Goal: Information Seeking & Learning: Understand process/instructions

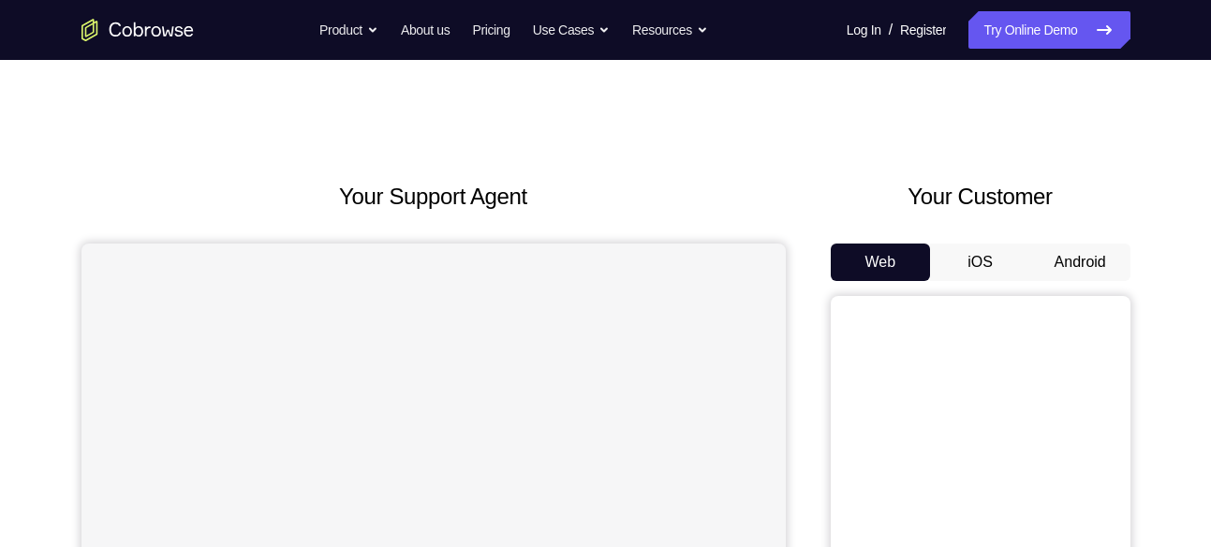
click at [1100, 277] on button "Android" at bounding box center [1080, 262] width 100 height 37
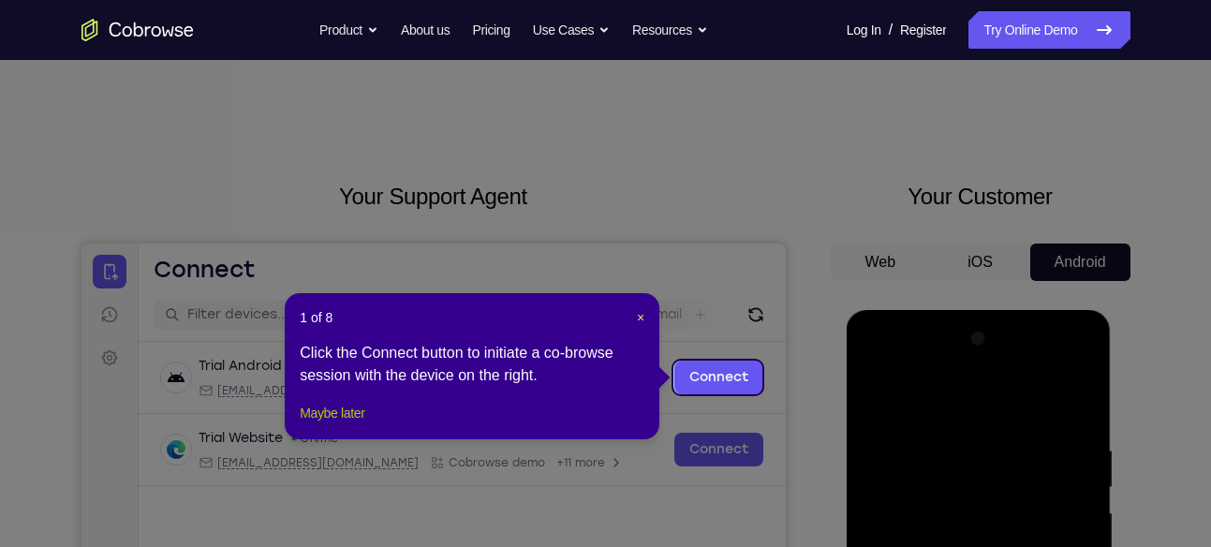
click at [355, 424] on button "Maybe later" at bounding box center [332, 413] width 65 height 22
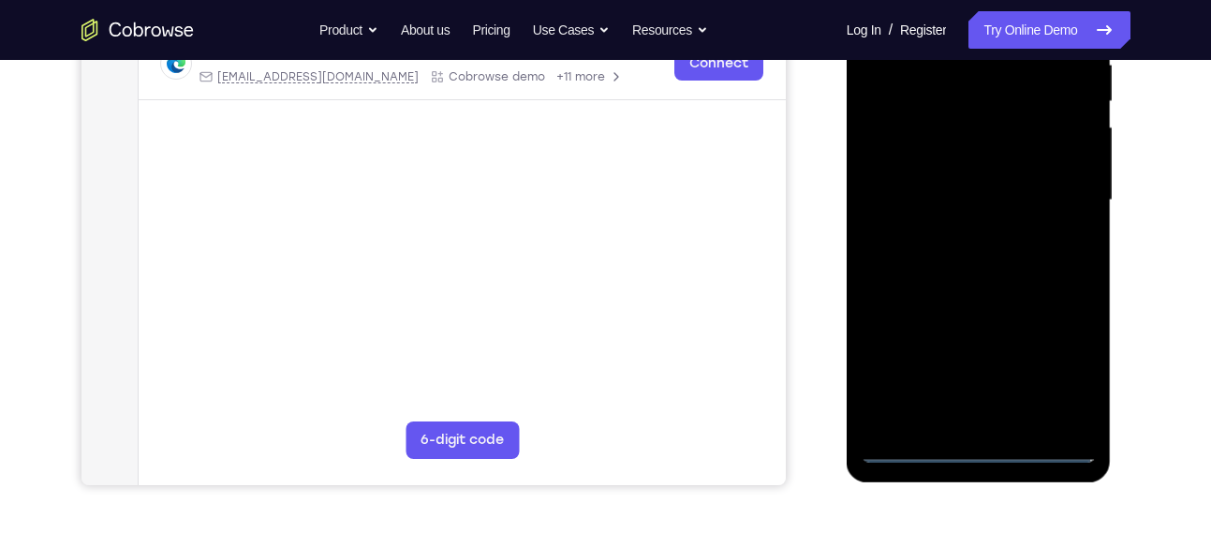
scroll to position [388, 0]
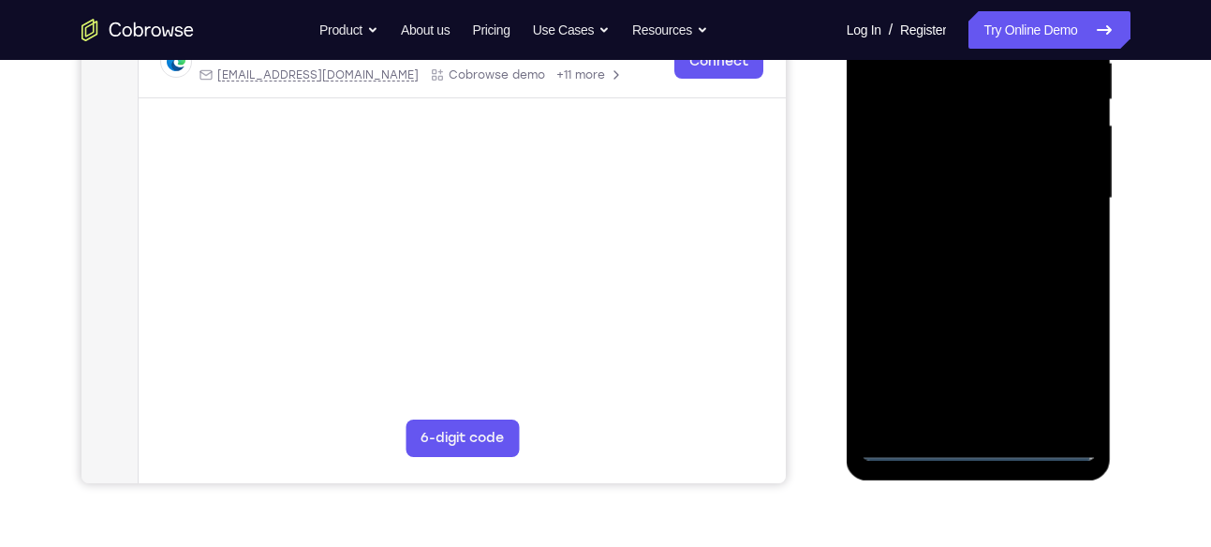
click at [983, 449] on div at bounding box center [979, 198] width 236 height 524
click at [1060, 370] on div at bounding box center [979, 198] width 236 height 524
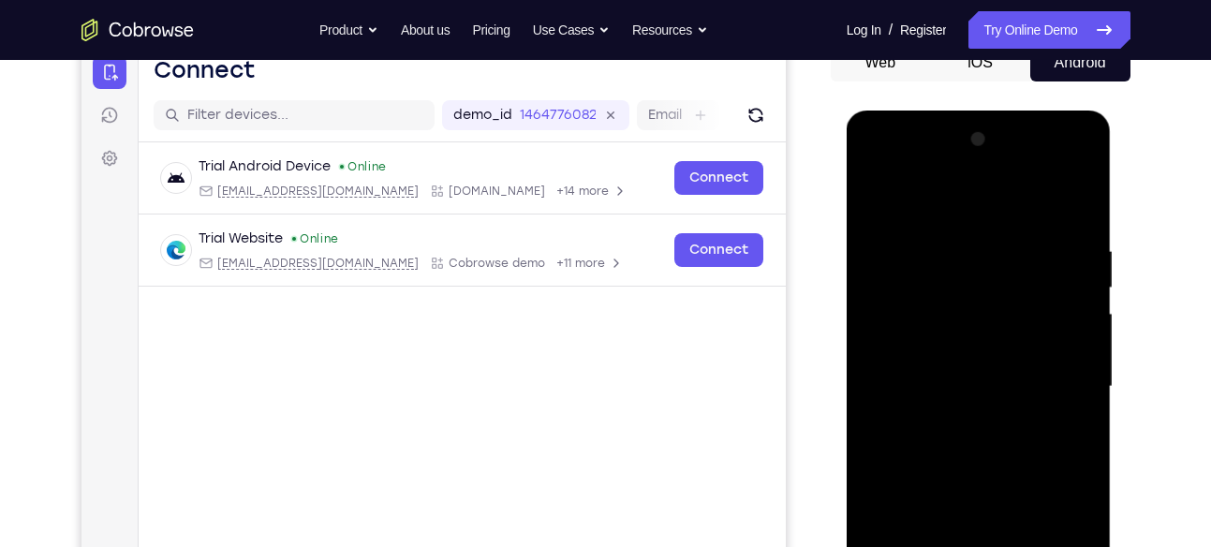
scroll to position [197, 0]
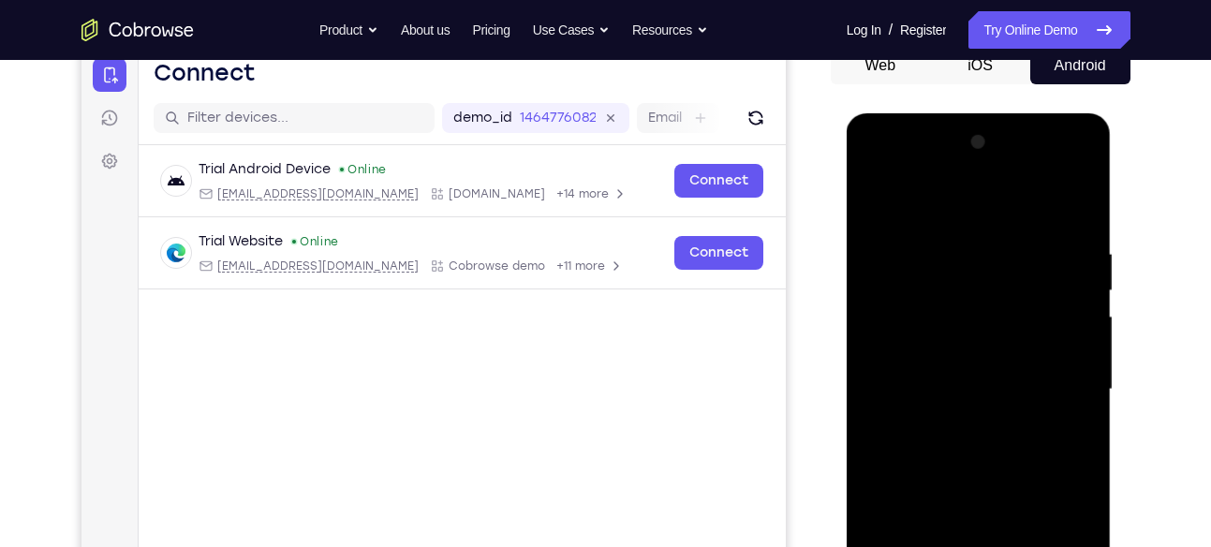
click at [958, 206] on div at bounding box center [979, 389] width 236 height 524
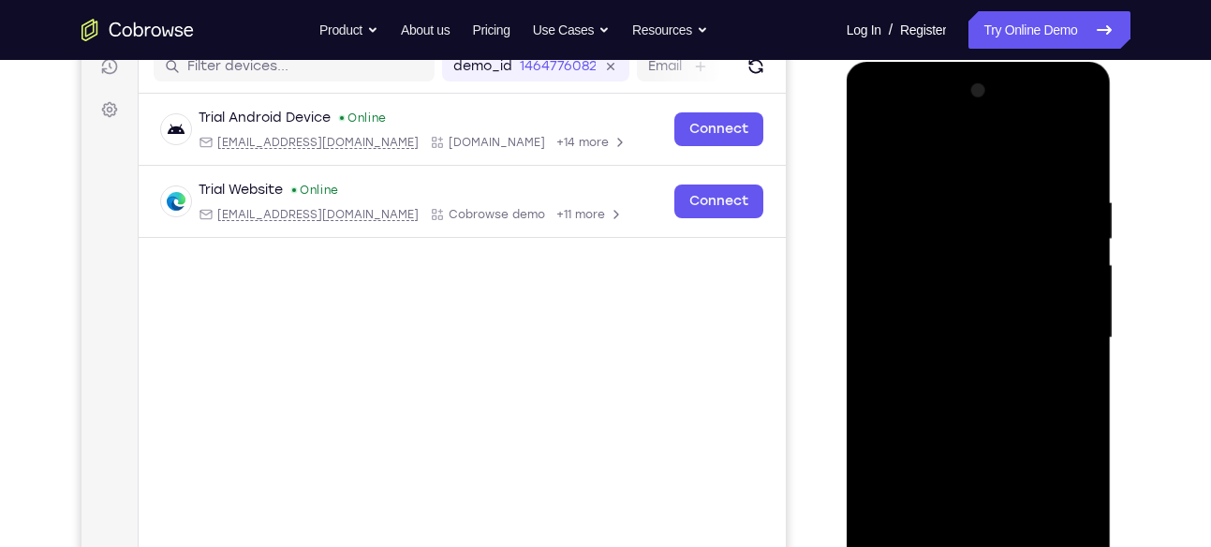
click at [1056, 329] on div at bounding box center [979, 338] width 236 height 524
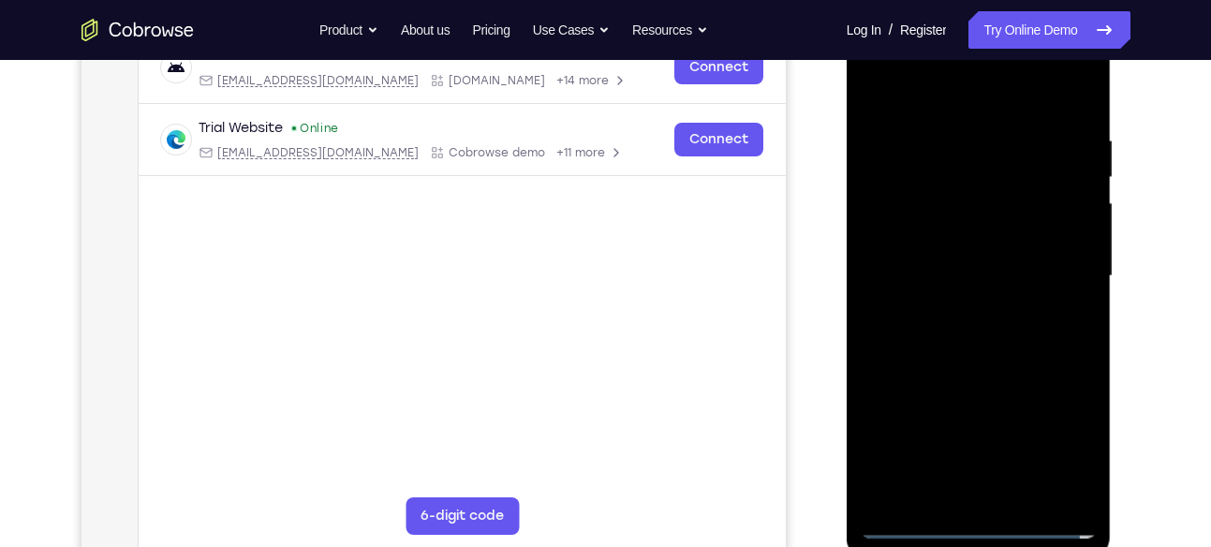
click at [963, 313] on div at bounding box center [979, 276] width 236 height 524
click at [979, 239] on div at bounding box center [979, 276] width 236 height 524
click at [967, 263] on div at bounding box center [979, 276] width 236 height 524
click at [956, 310] on div at bounding box center [979, 276] width 236 height 524
click at [978, 236] on div at bounding box center [979, 276] width 236 height 524
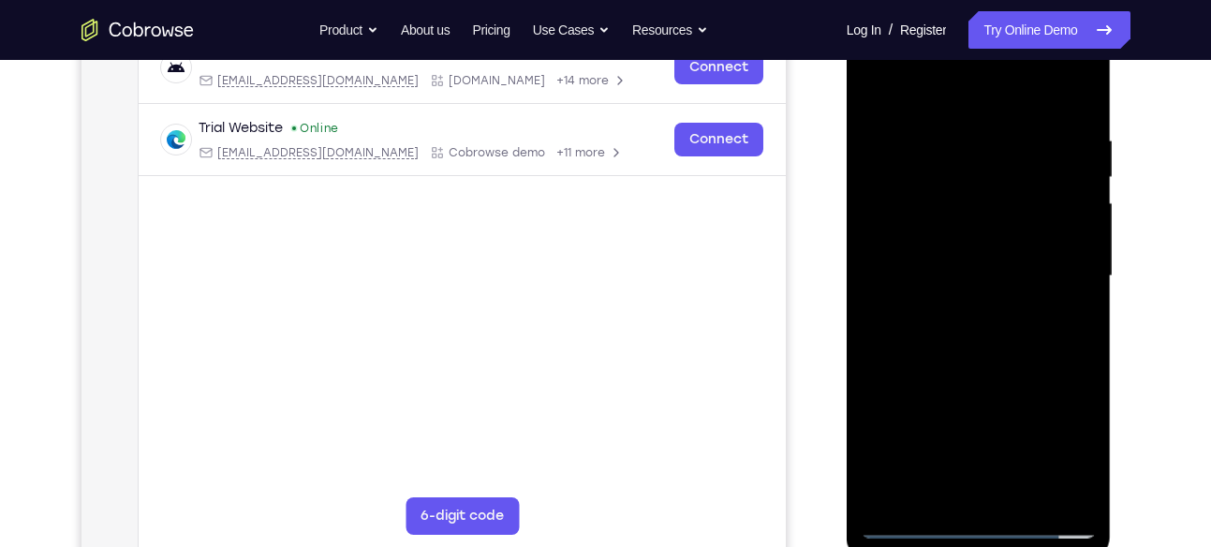
drag, startPoint x: 973, startPoint y: 106, endPoint x: 988, endPoint y: 61, distance: 47.4
click at [988, 61] on div at bounding box center [979, 276] width 236 height 524
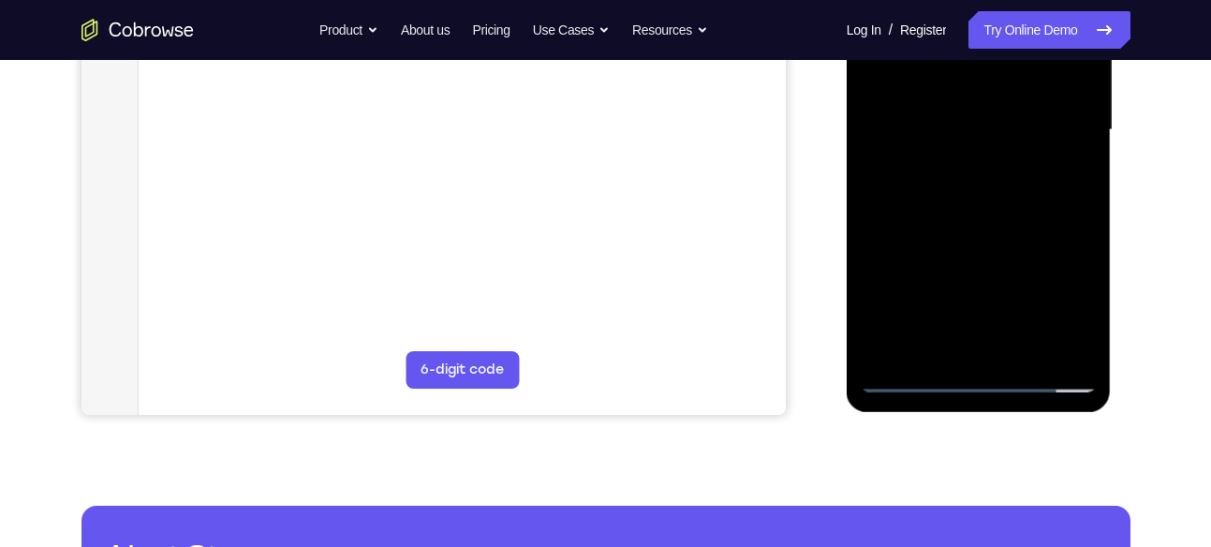
scroll to position [457, 0]
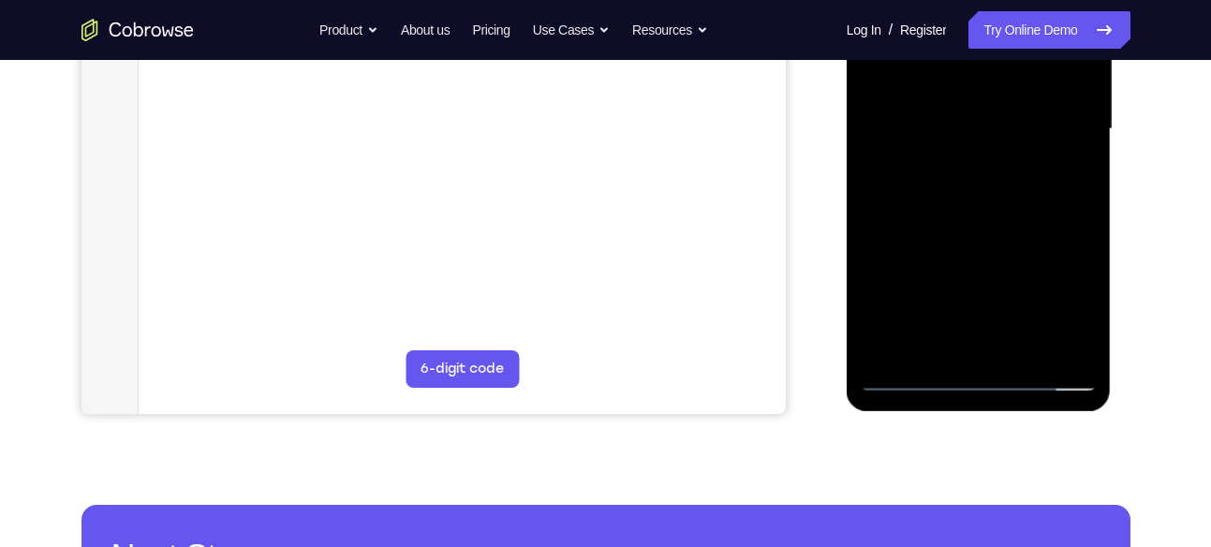
click at [1083, 214] on div at bounding box center [979, 129] width 236 height 524
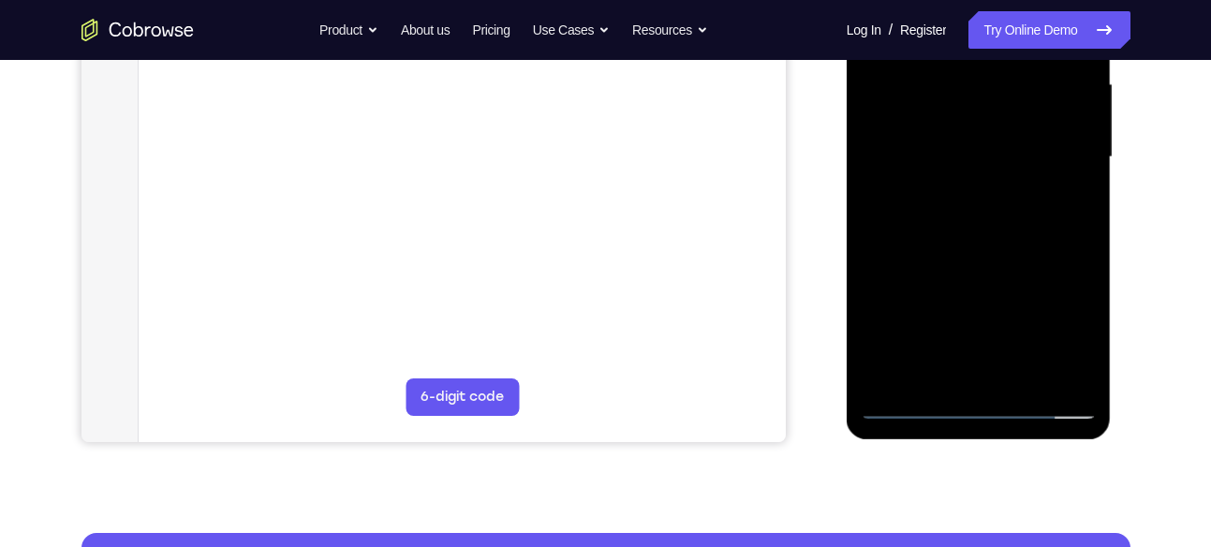
scroll to position [428, 0]
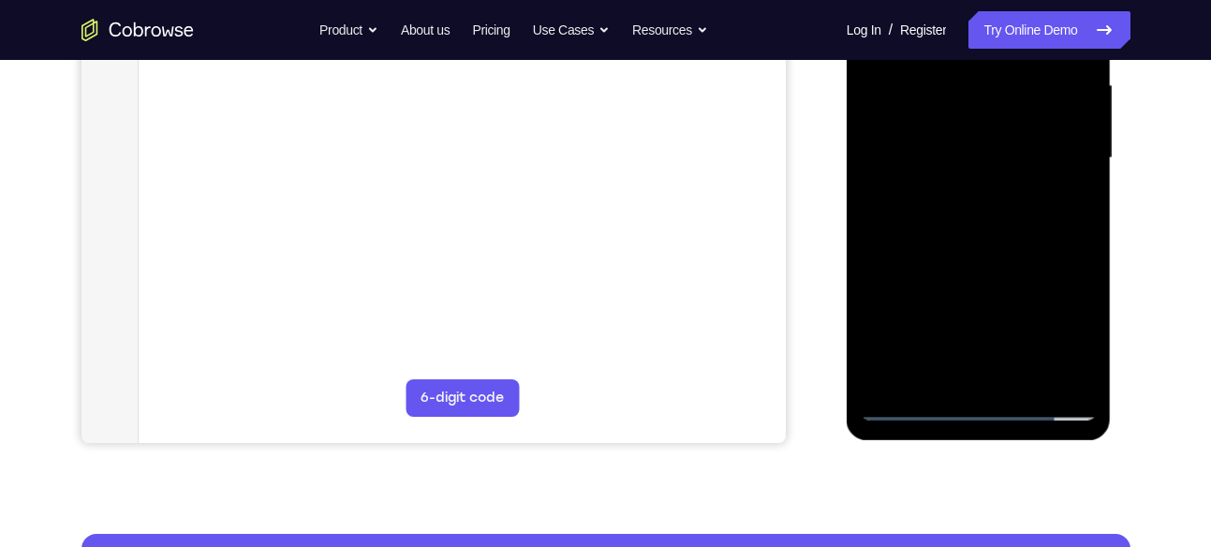
click at [1083, 235] on div at bounding box center [979, 158] width 236 height 524
click at [1026, 379] on div at bounding box center [979, 158] width 236 height 524
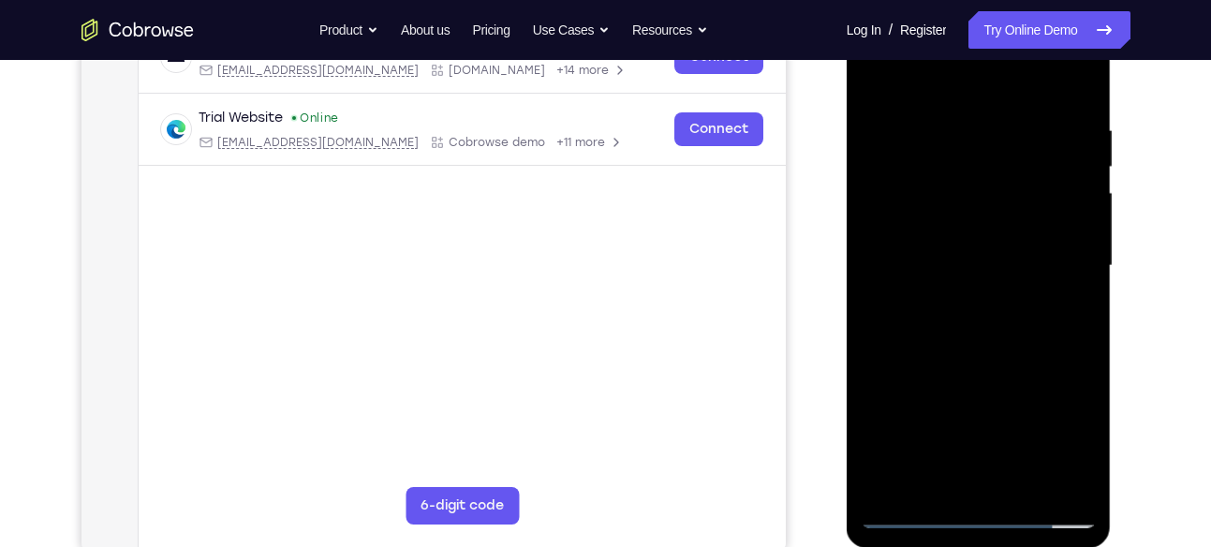
scroll to position [319, 0]
click at [972, 362] on div at bounding box center [979, 267] width 236 height 524
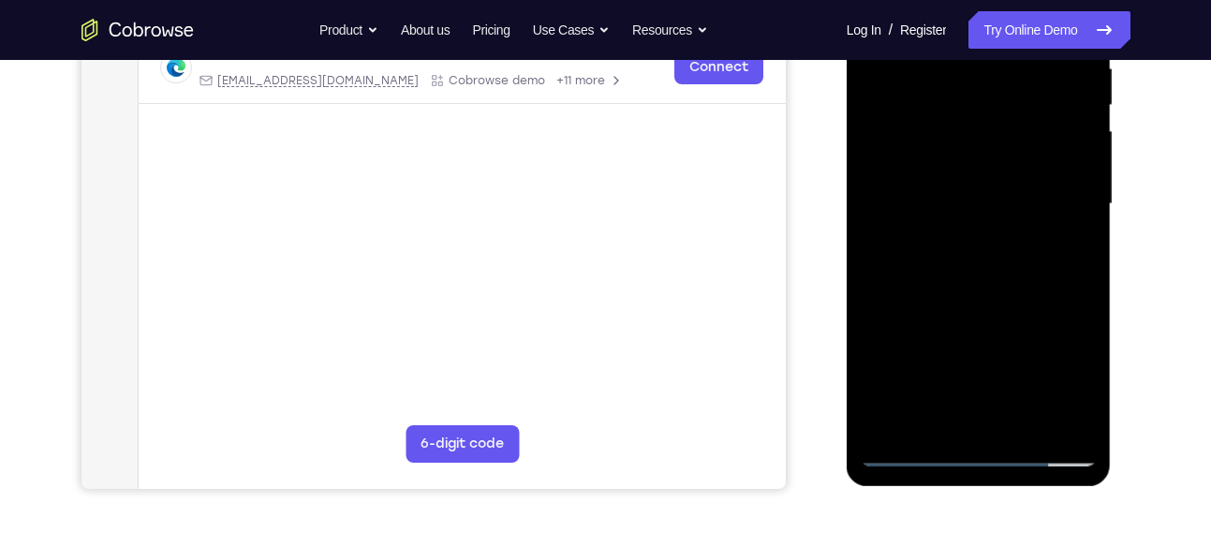
scroll to position [389, 0]
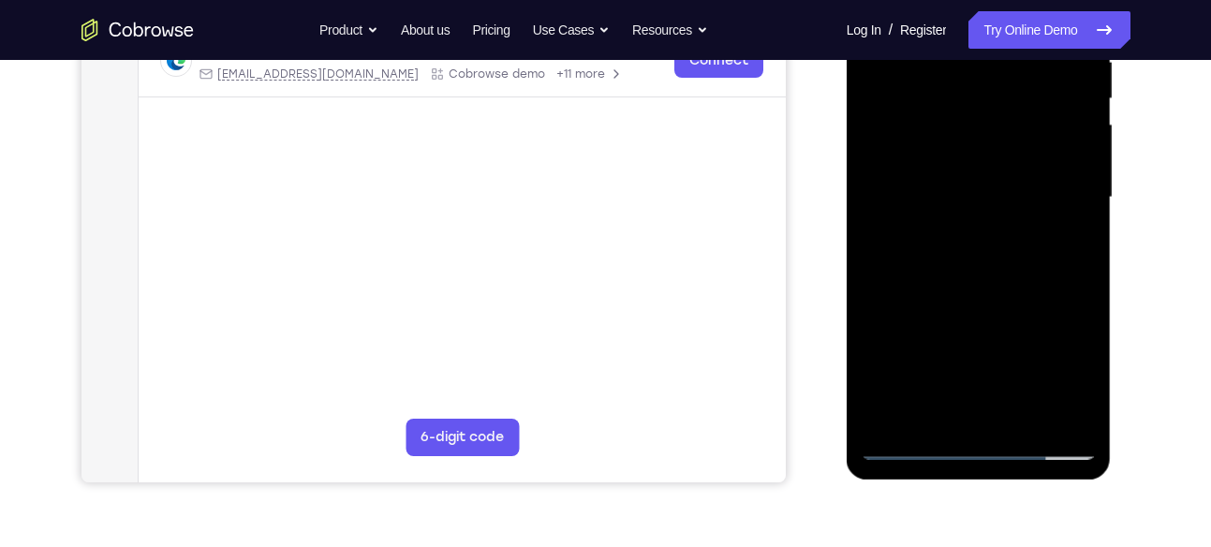
click at [968, 297] on div at bounding box center [979, 197] width 236 height 524
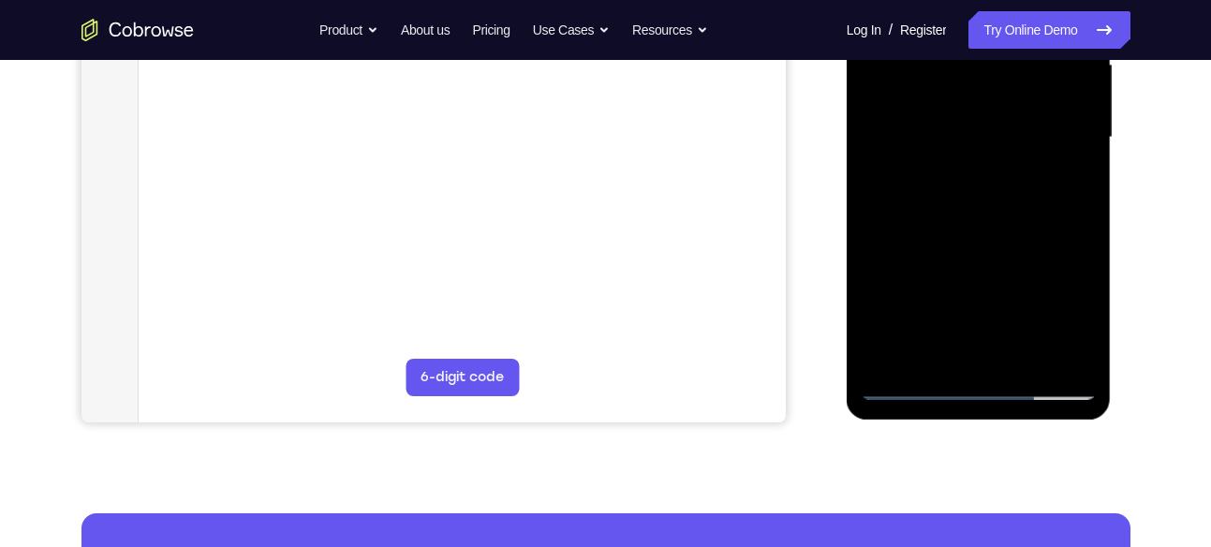
scroll to position [443, 0]
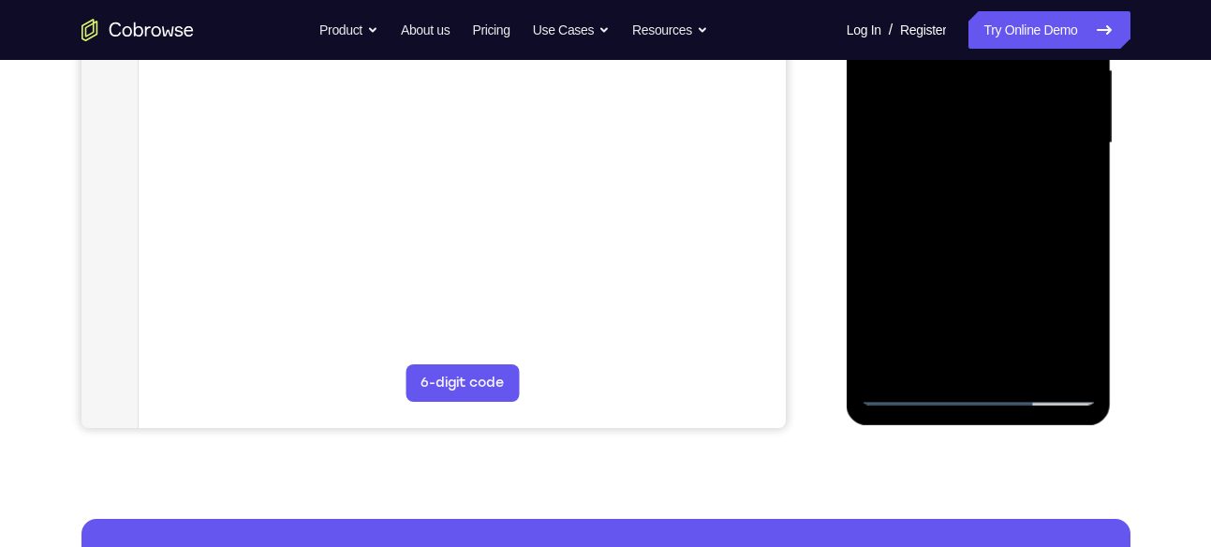
click at [928, 363] on div at bounding box center [979, 143] width 236 height 524
click at [1027, 247] on div at bounding box center [979, 143] width 236 height 524
click at [1068, 174] on div at bounding box center [979, 143] width 236 height 524
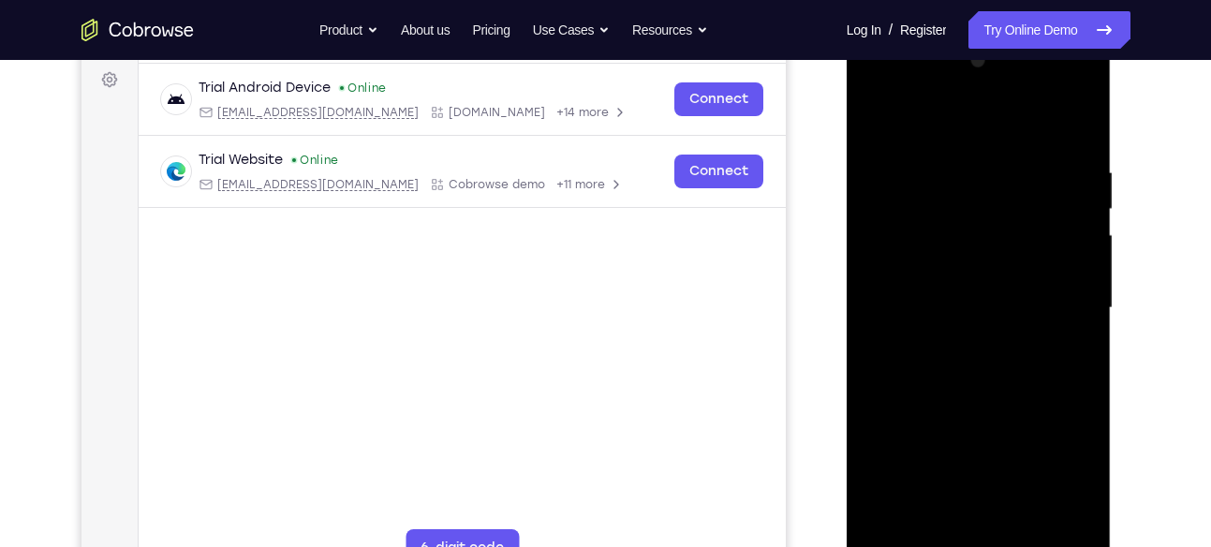
scroll to position [275, 0]
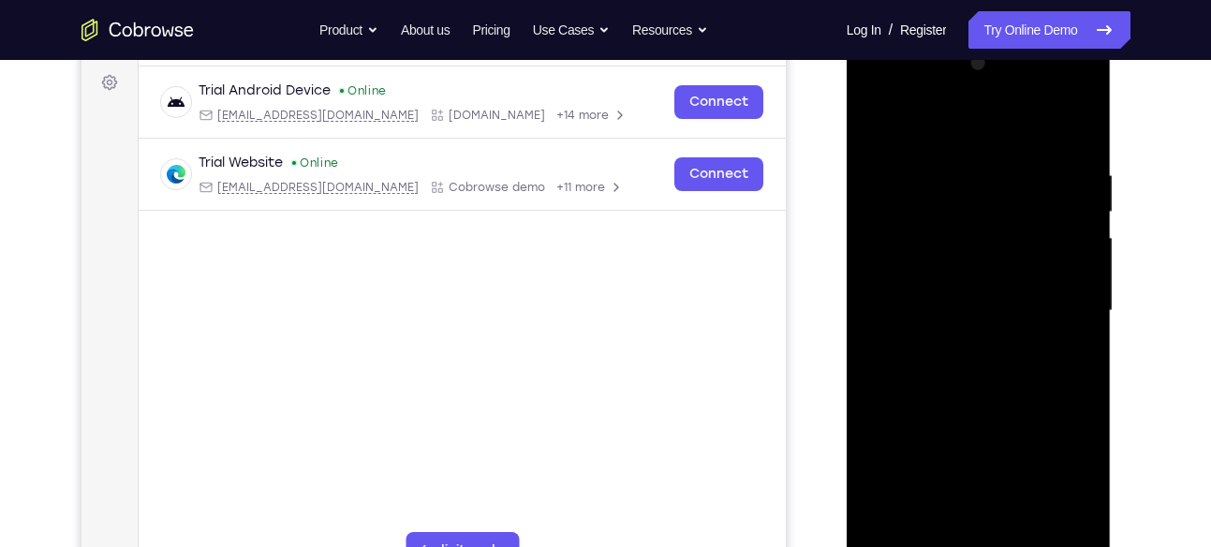
click at [878, 126] on div at bounding box center [979, 311] width 236 height 524
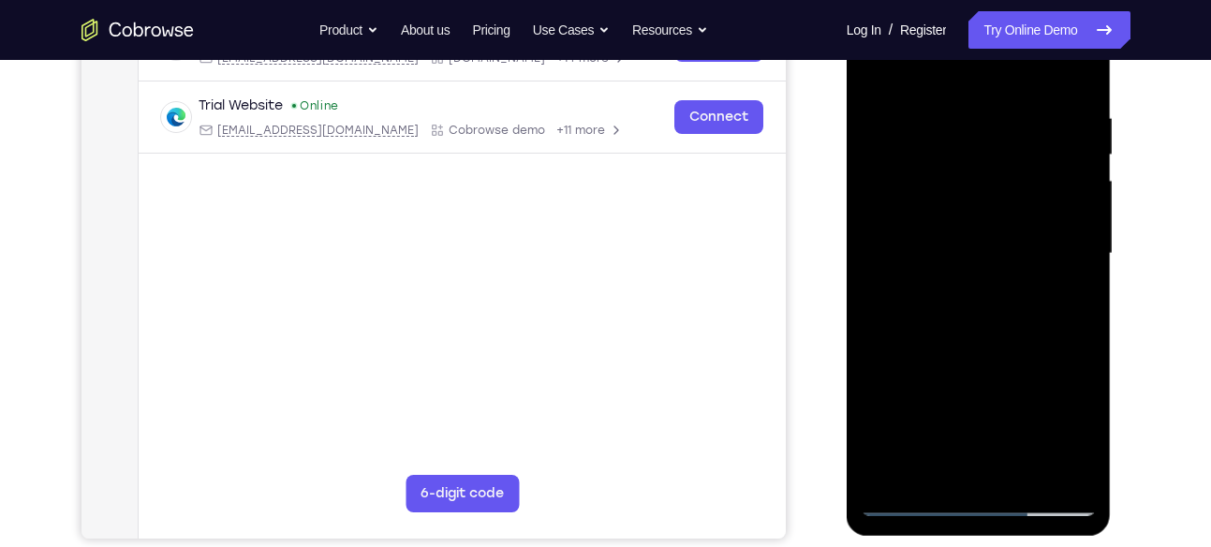
scroll to position [354, 0]
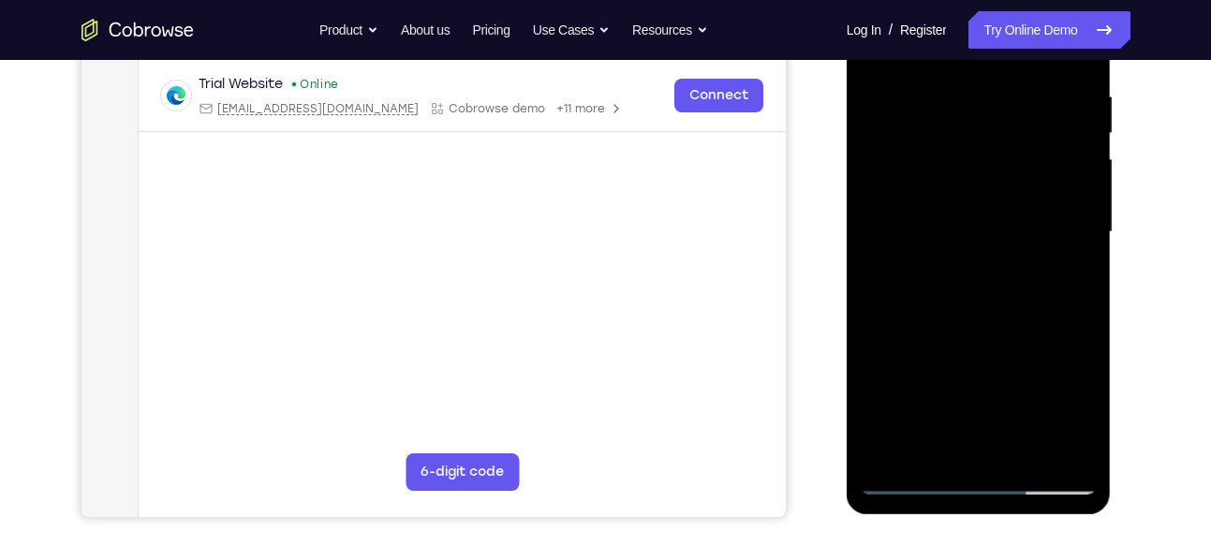
click at [998, 364] on div at bounding box center [979, 232] width 236 height 524
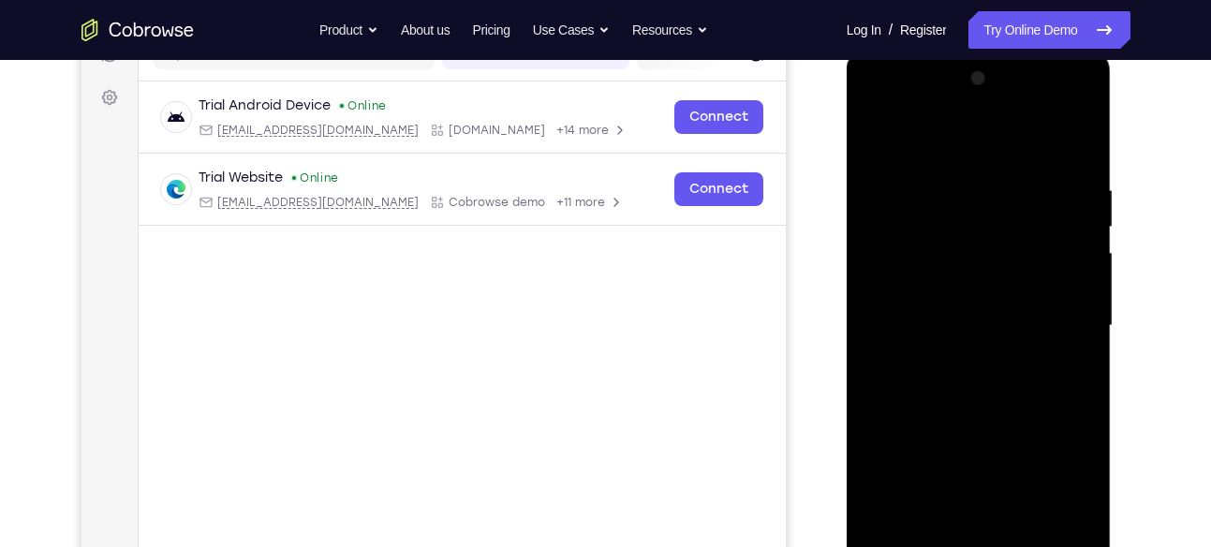
scroll to position [257, 0]
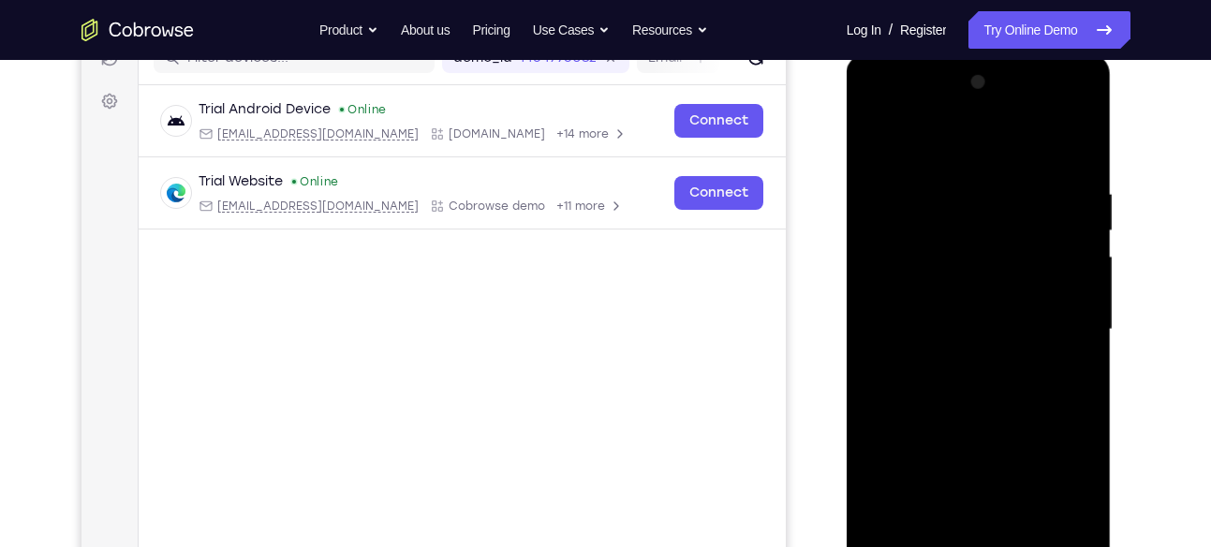
click at [880, 140] on div at bounding box center [979, 329] width 236 height 524
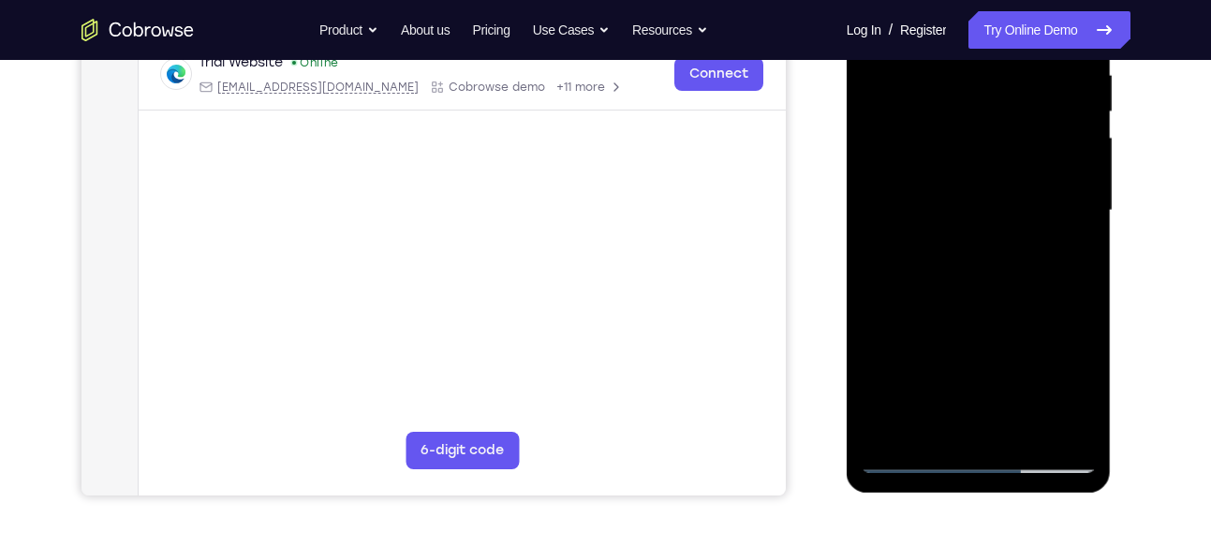
click at [997, 267] on div at bounding box center [979, 210] width 236 height 524
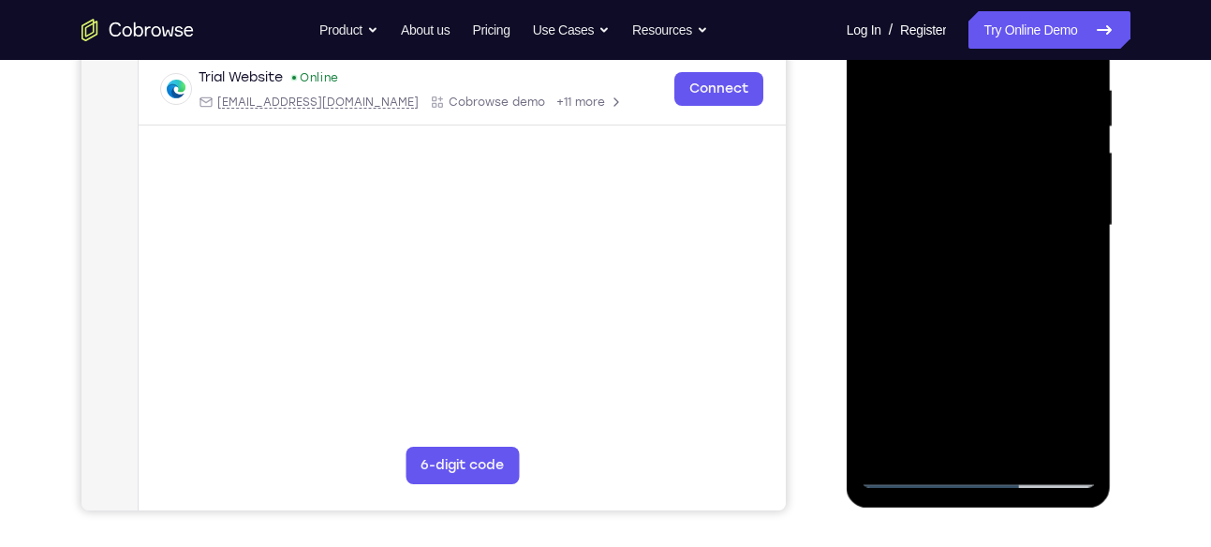
scroll to position [332, 0]
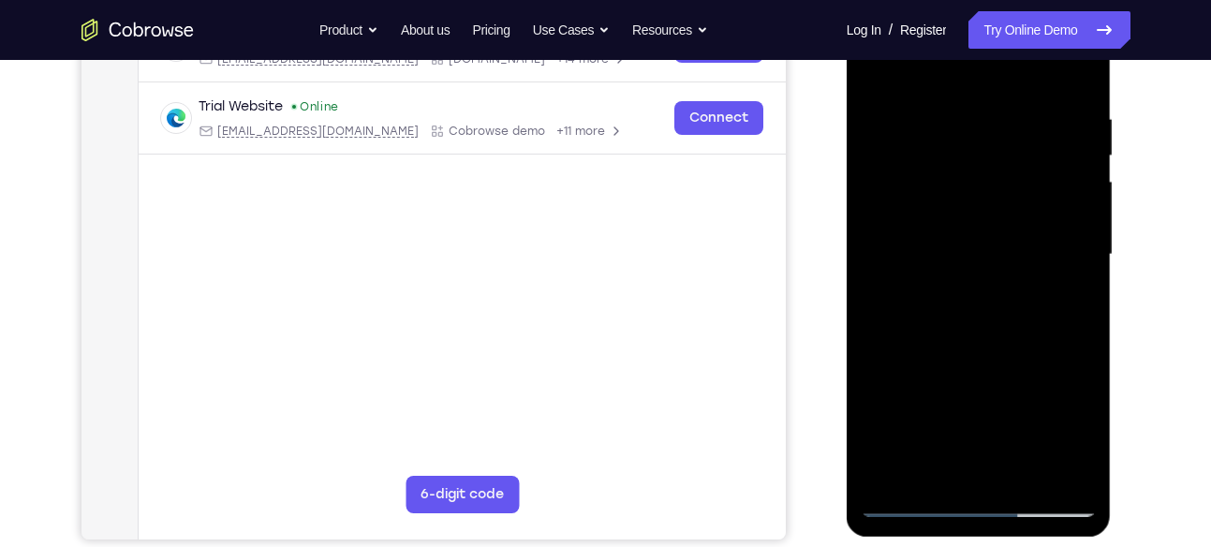
click at [877, 76] on div at bounding box center [979, 255] width 236 height 524
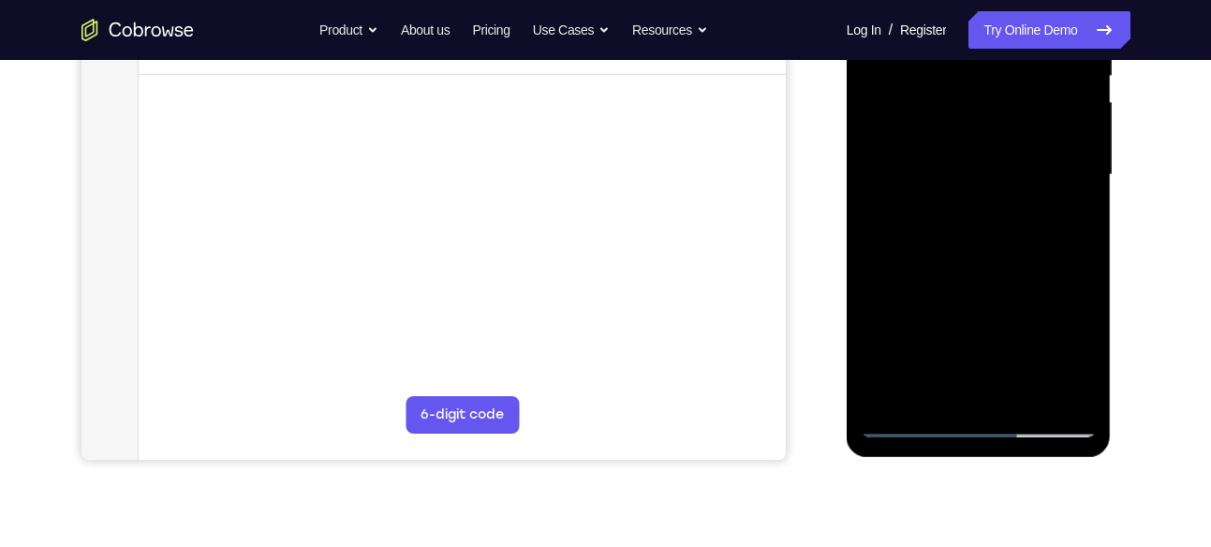
scroll to position [413, 0]
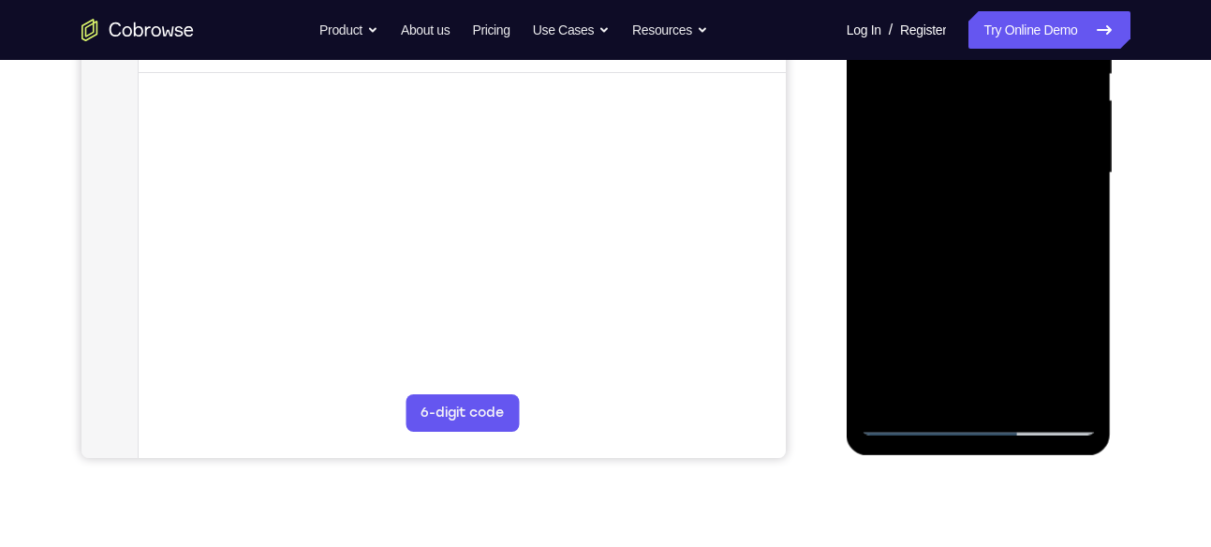
click at [1011, 280] on div at bounding box center [979, 173] width 236 height 524
click at [940, 389] on div at bounding box center [979, 173] width 236 height 524
click at [924, 386] on div at bounding box center [979, 173] width 236 height 524
click at [866, 276] on div at bounding box center [979, 173] width 236 height 524
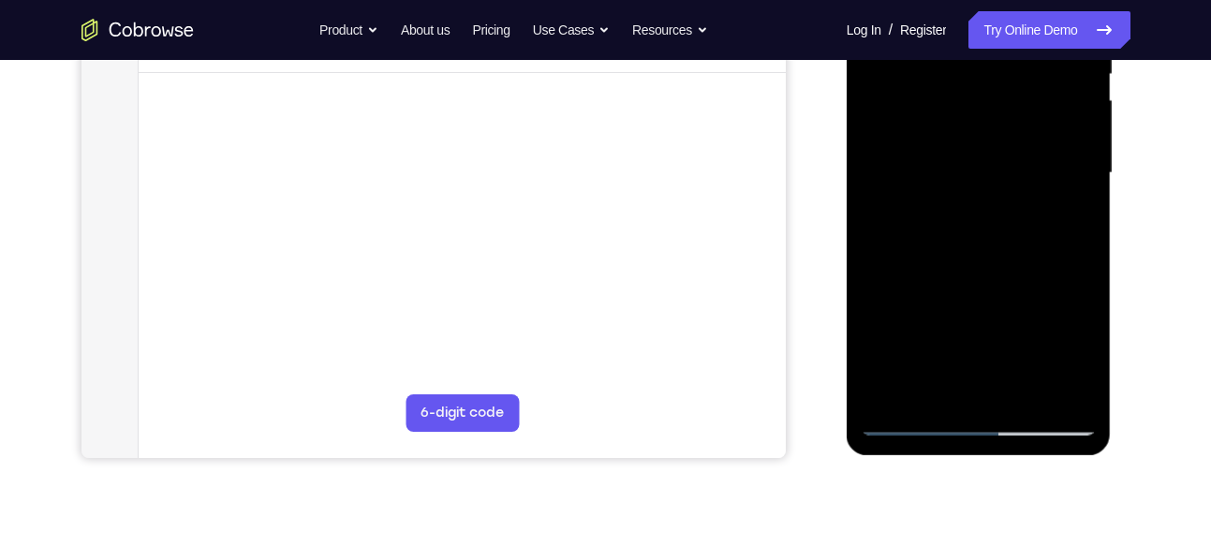
click at [976, 343] on div at bounding box center [979, 173] width 236 height 524
click at [1064, 209] on div at bounding box center [979, 173] width 236 height 524
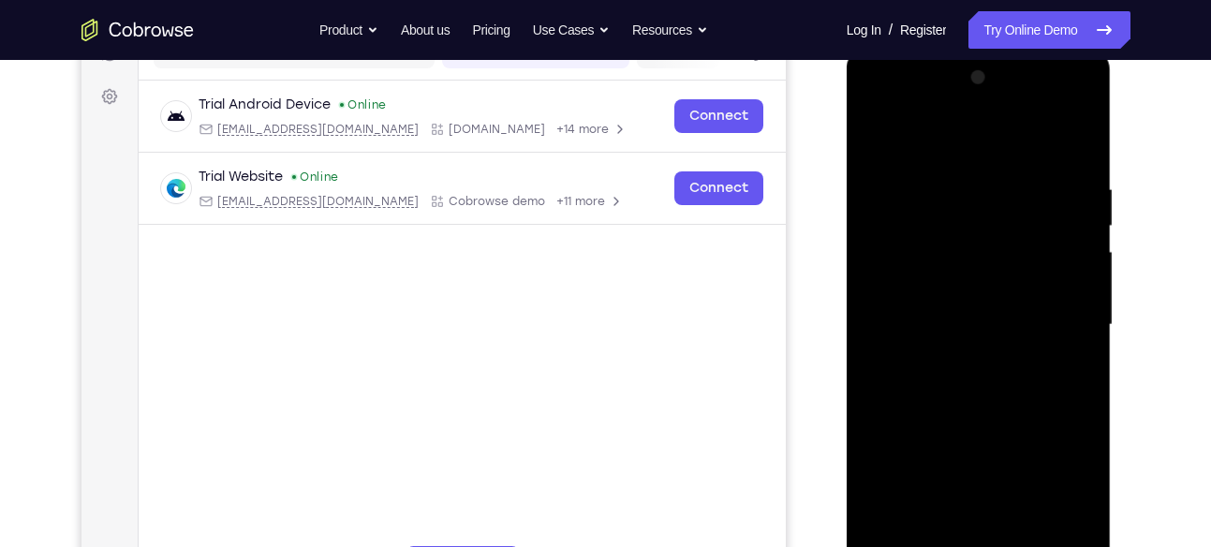
scroll to position [258, 0]
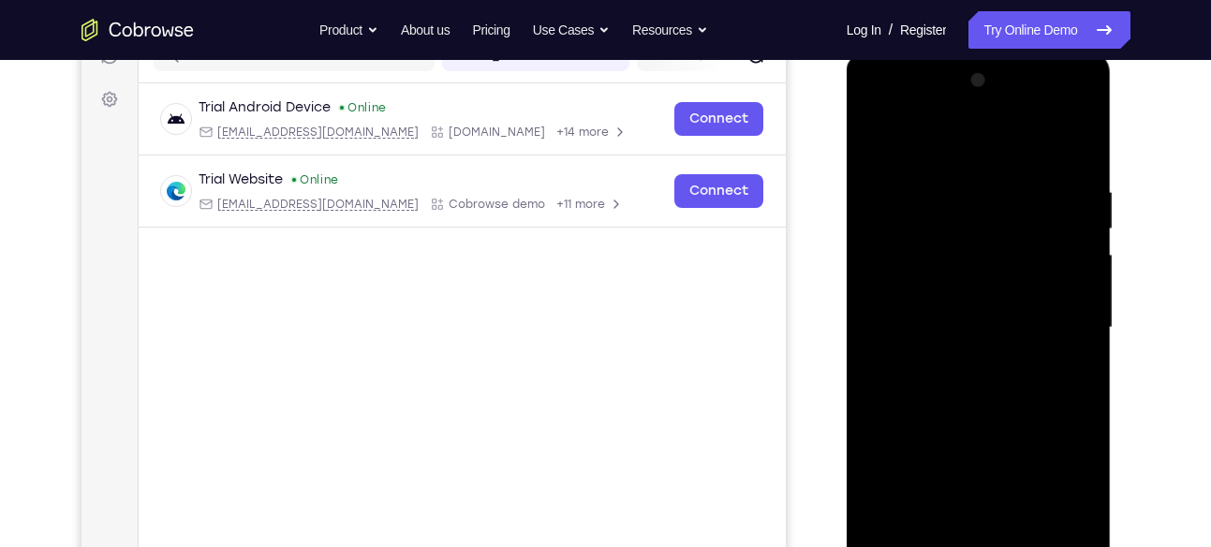
click at [870, 138] on div at bounding box center [979, 328] width 236 height 524
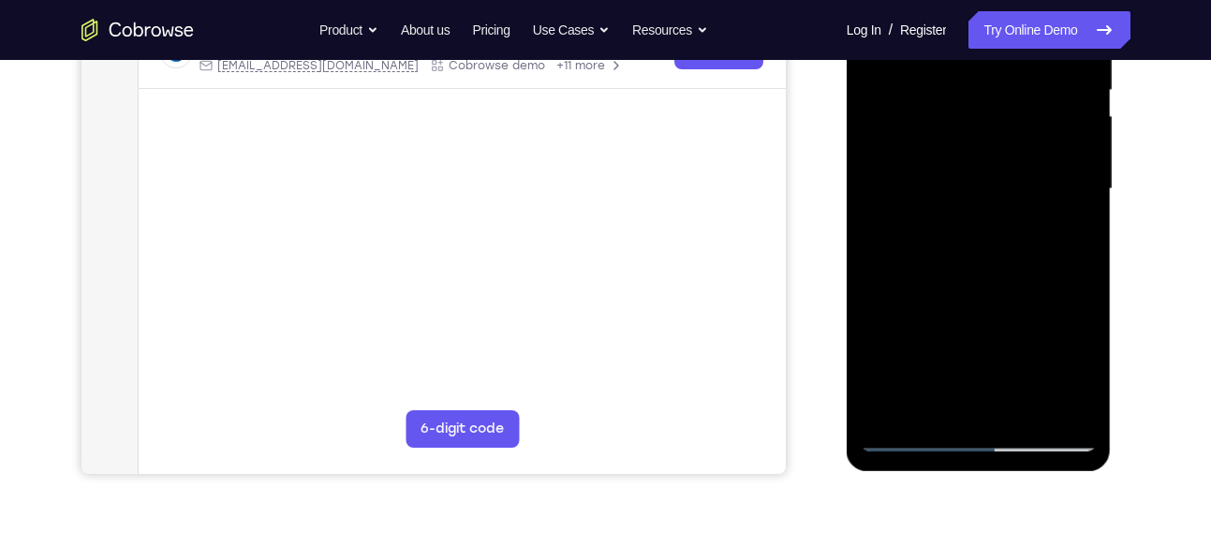
scroll to position [398, 0]
click at [988, 319] on div at bounding box center [979, 188] width 236 height 524
click at [1072, 235] on div at bounding box center [979, 188] width 236 height 524
click at [1010, 167] on div at bounding box center [979, 188] width 236 height 524
click at [1000, 349] on div at bounding box center [979, 188] width 236 height 524
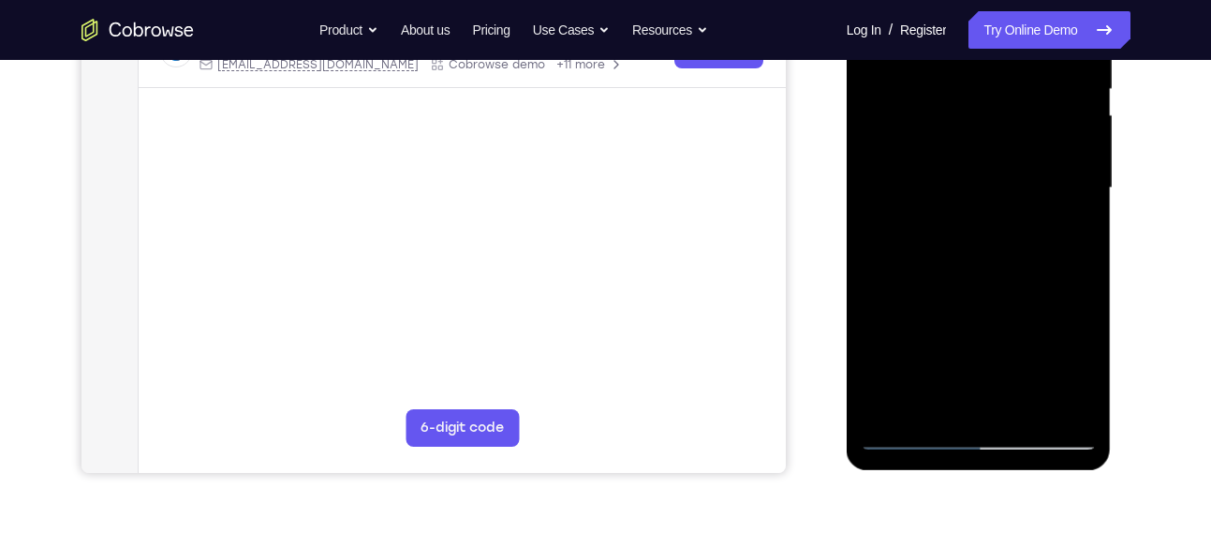
click at [998, 317] on div at bounding box center [979, 188] width 236 height 524
click at [963, 194] on div at bounding box center [979, 188] width 236 height 524
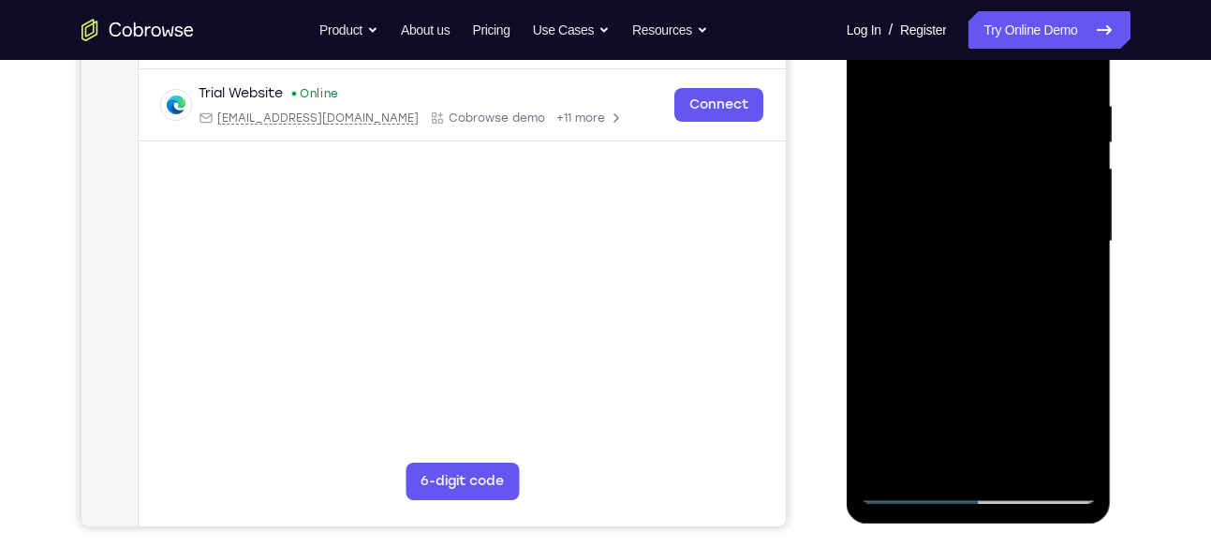
scroll to position [300, 0]
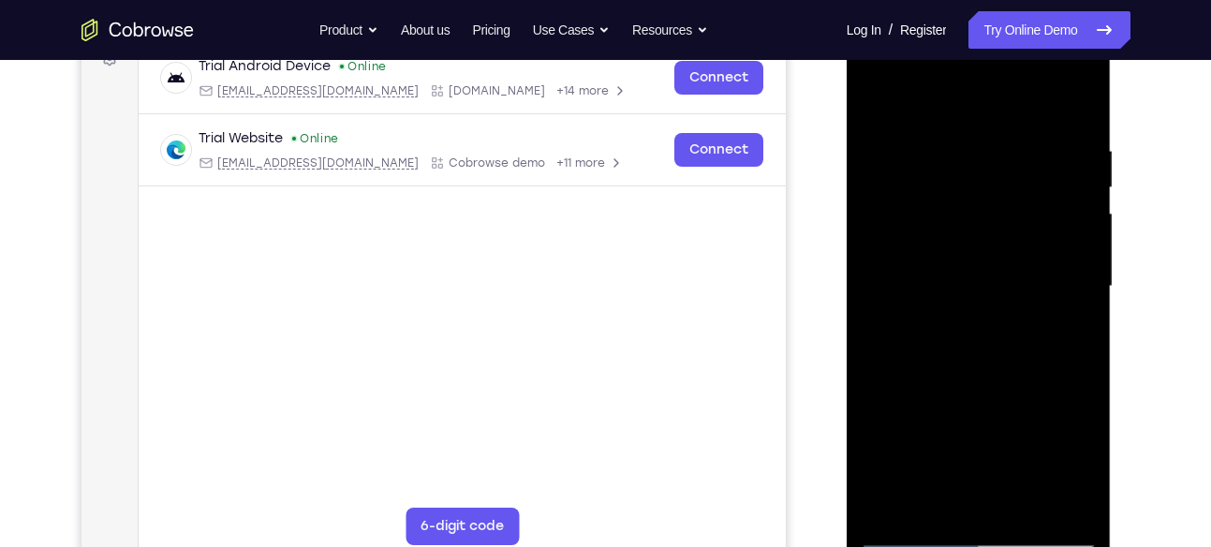
click at [872, 100] on div at bounding box center [979, 286] width 236 height 524
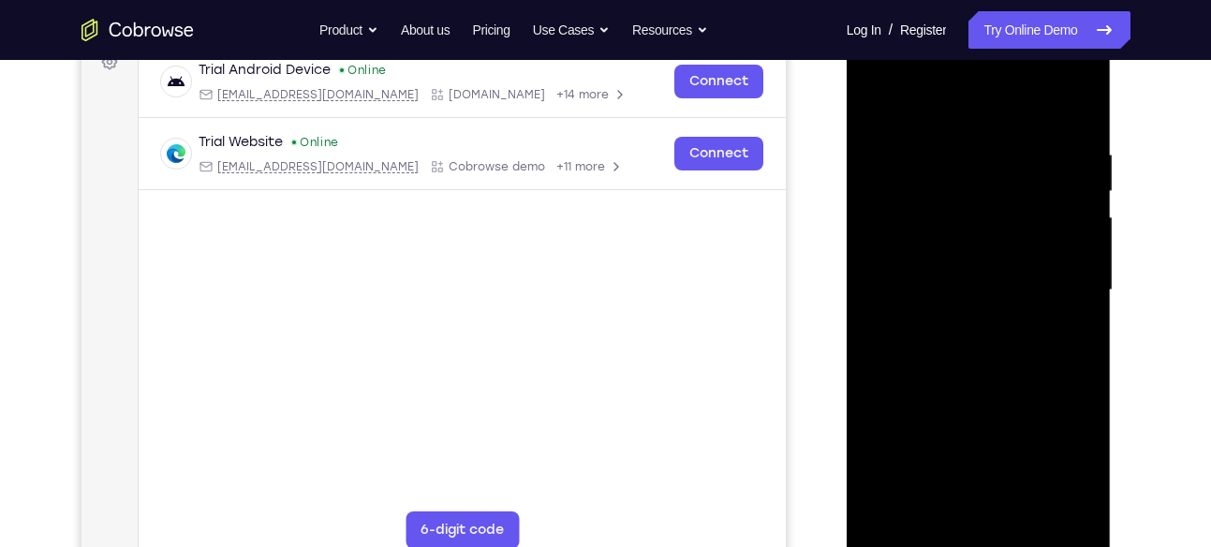
scroll to position [293, 0]
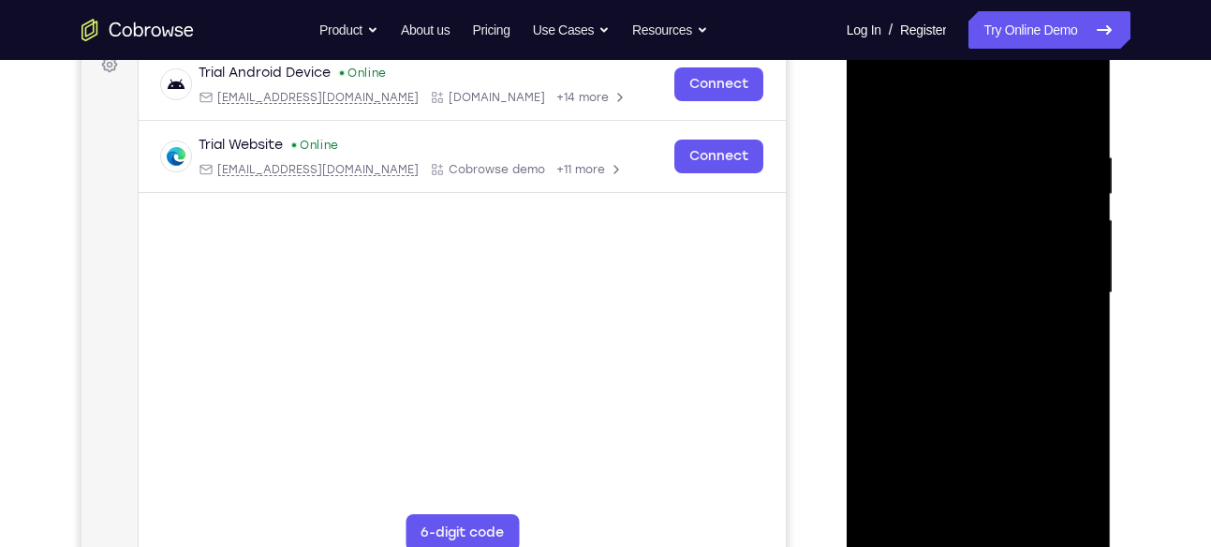
click at [881, 99] on div at bounding box center [979, 293] width 236 height 524
click at [1083, 101] on div at bounding box center [979, 293] width 236 height 524
click at [920, 212] on div at bounding box center [979, 293] width 236 height 524
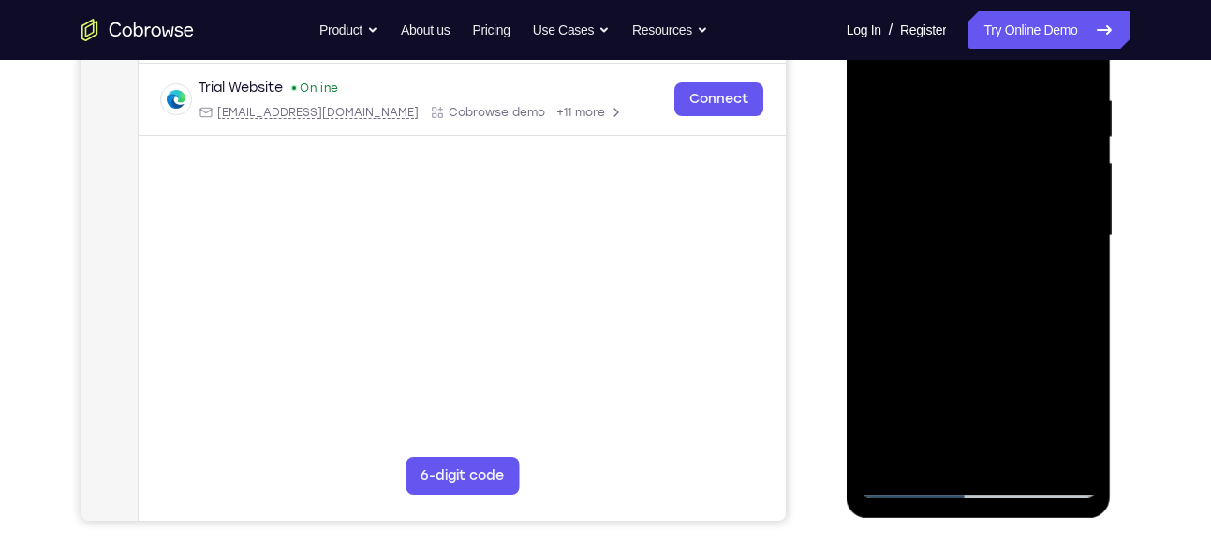
scroll to position [314, 0]
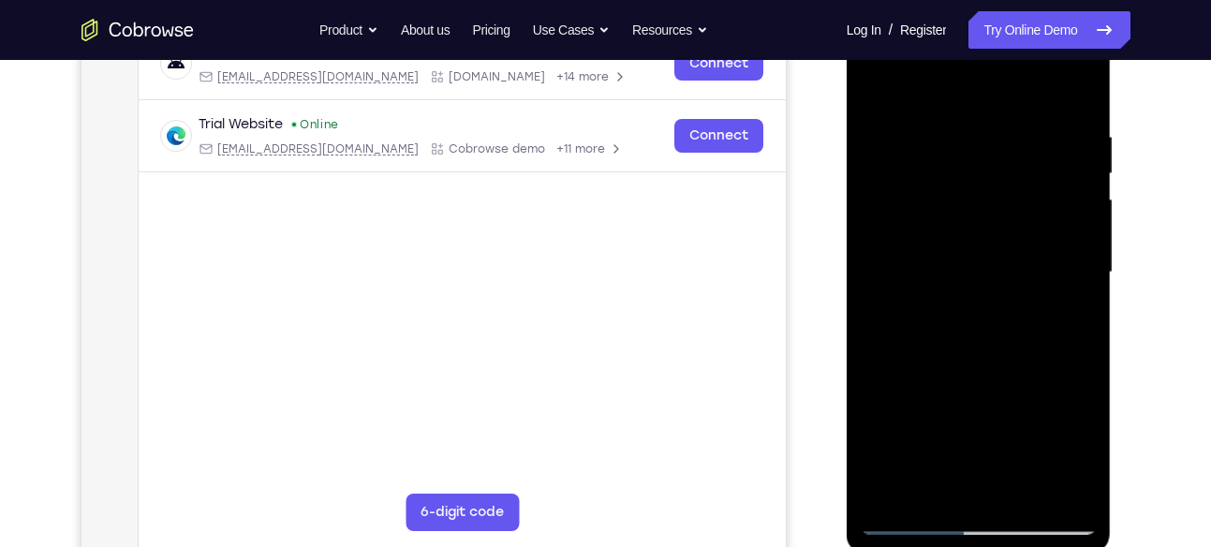
click at [963, 148] on div at bounding box center [979, 272] width 236 height 524
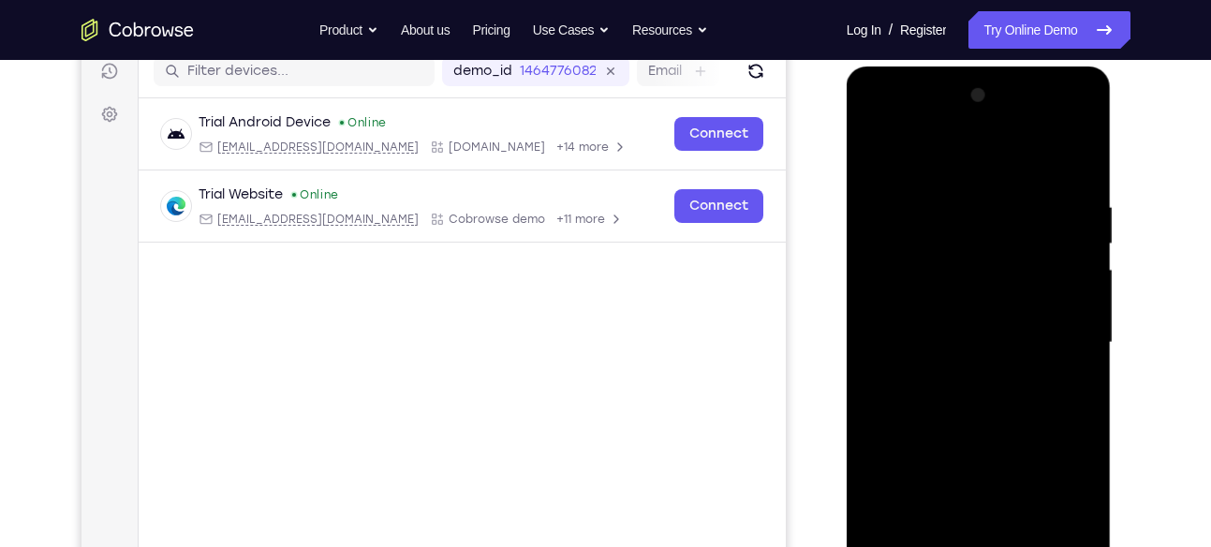
click at [875, 149] on div at bounding box center [979, 343] width 236 height 524
click at [947, 180] on div at bounding box center [979, 343] width 236 height 524
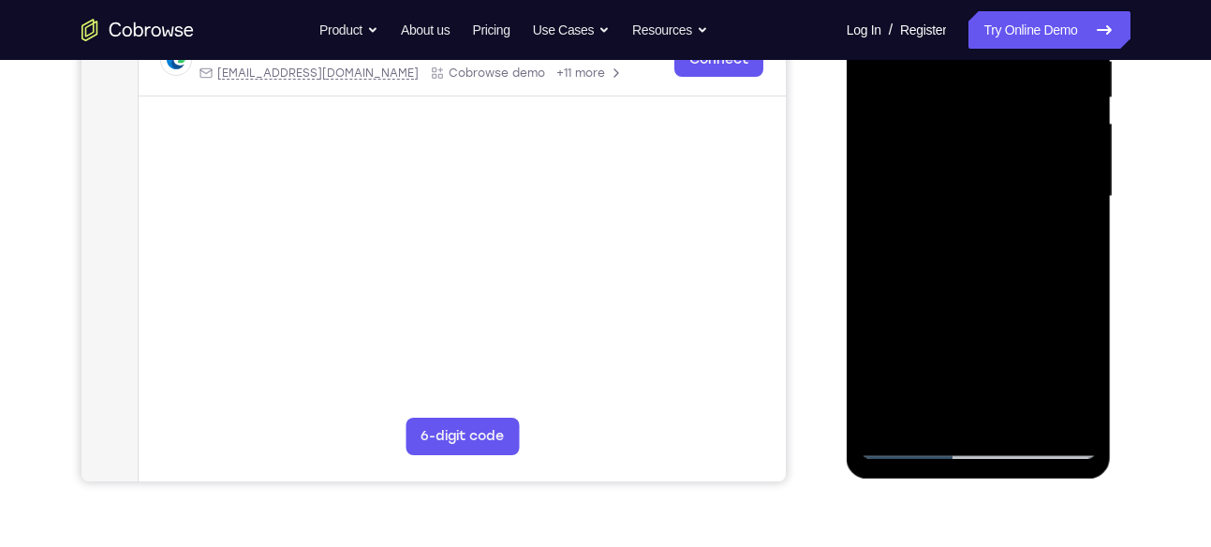
scroll to position [387, 0]
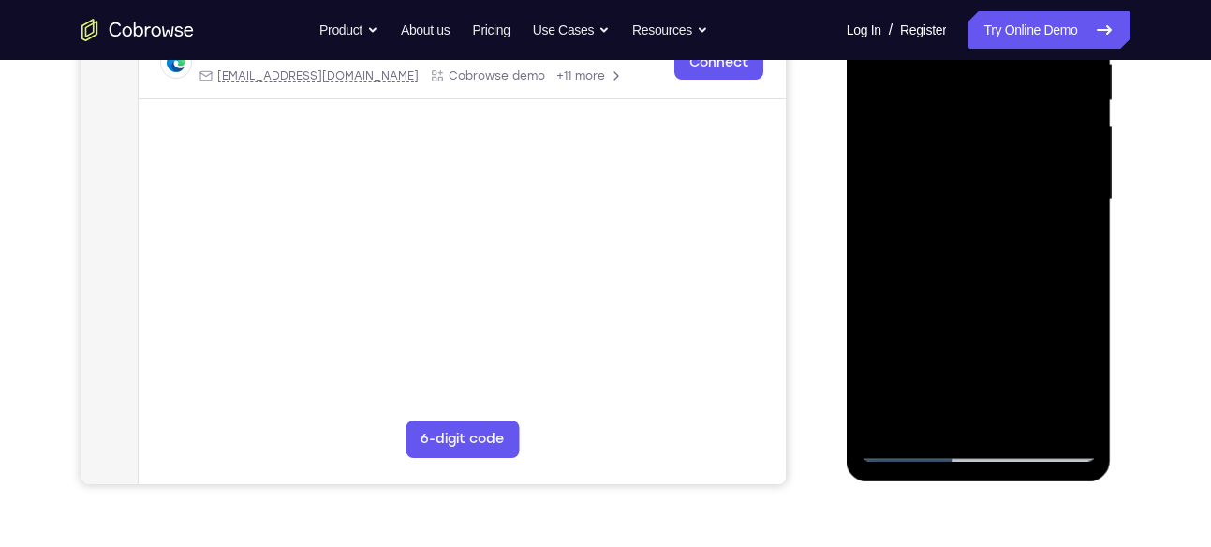
click at [903, 277] on div at bounding box center [979, 199] width 236 height 524
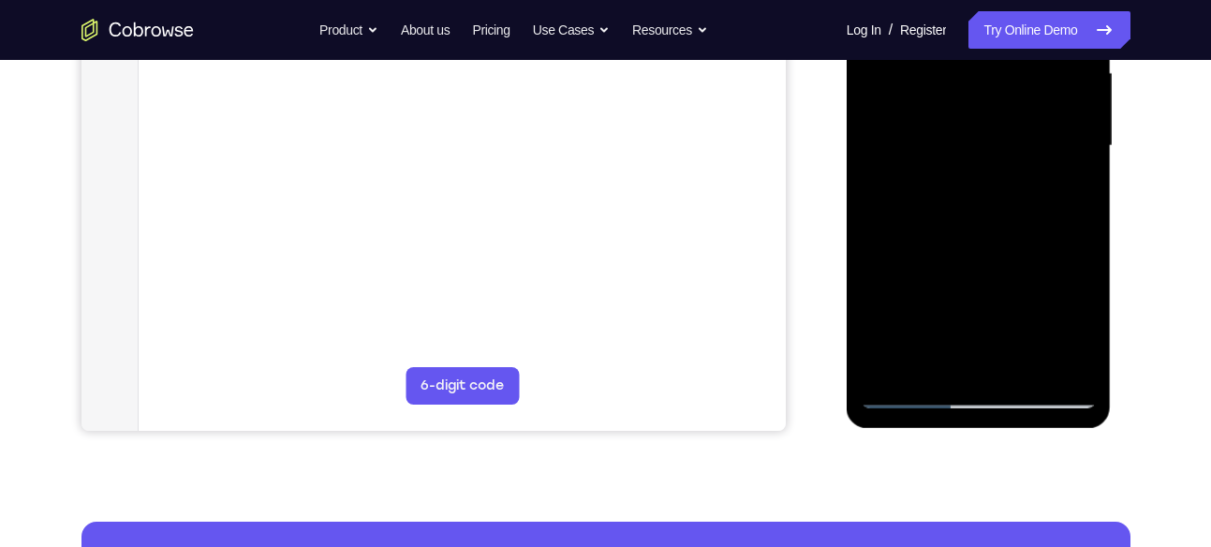
click at [1074, 362] on div at bounding box center [979, 146] width 236 height 524
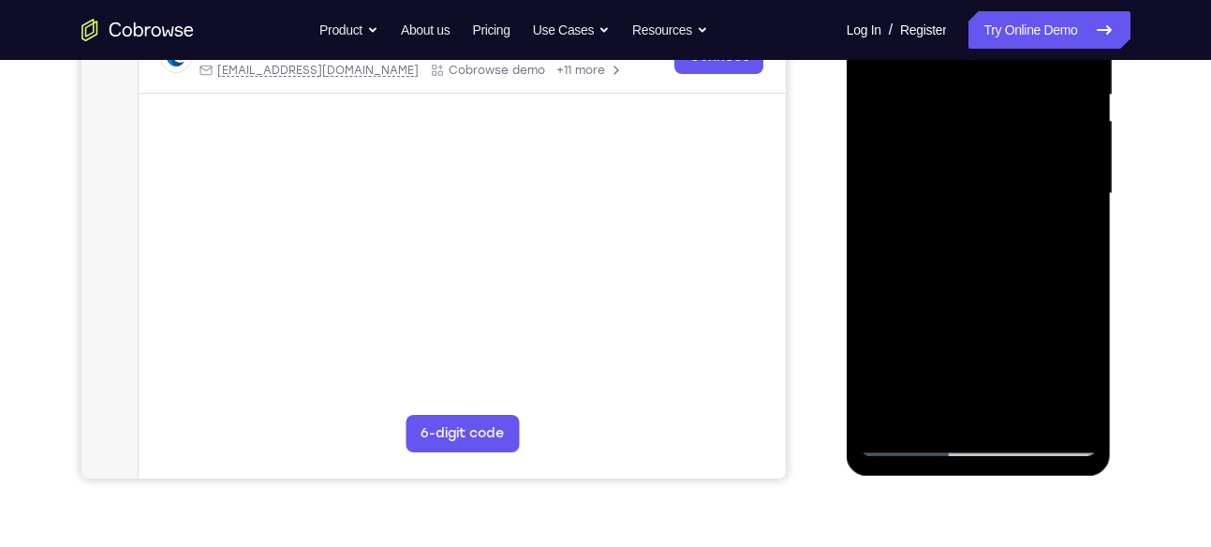
scroll to position [388, 0]
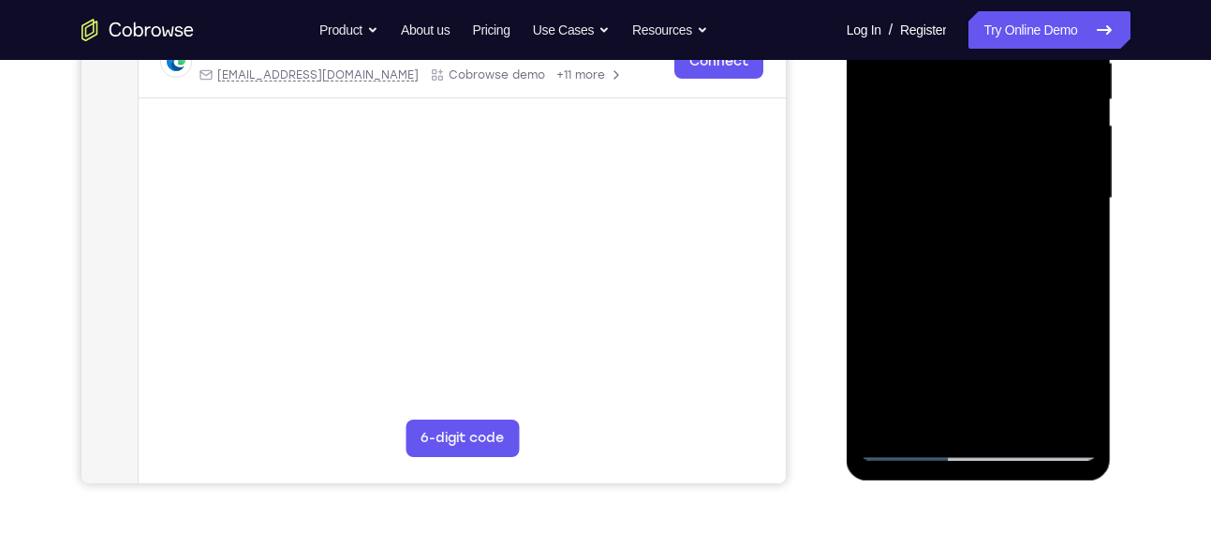
click at [1073, 217] on div at bounding box center [979, 198] width 236 height 524
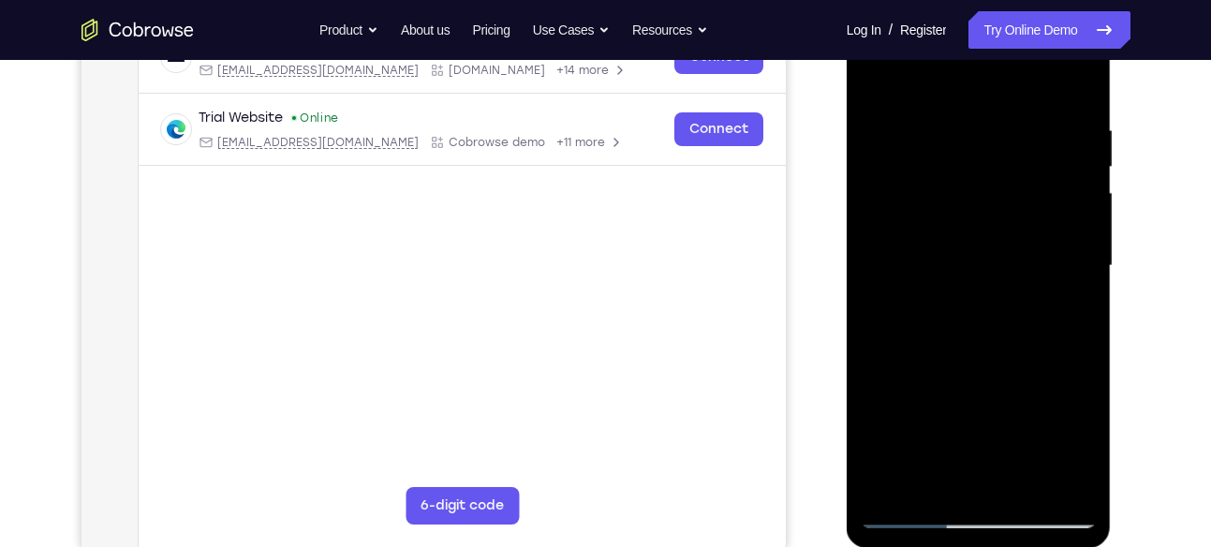
scroll to position [316, 0]
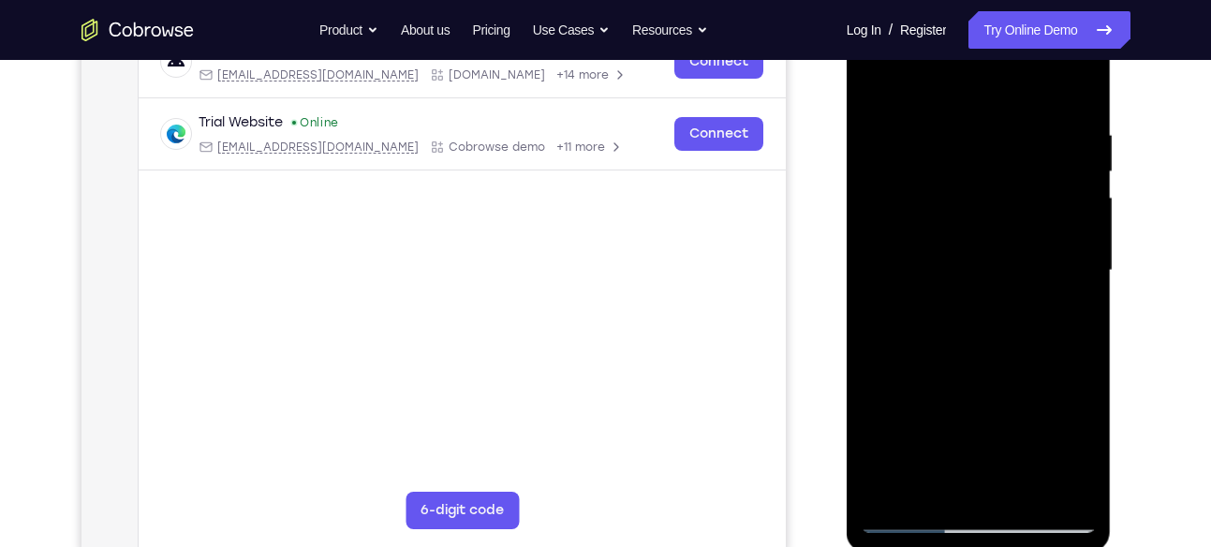
click at [1073, 217] on div at bounding box center [979, 270] width 236 height 524
drag, startPoint x: 1011, startPoint y: 206, endPoint x: 1075, endPoint y: 206, distance: 63.7
click at [1075, 206] on div at bounding box center [979, 270] width 236 height 524
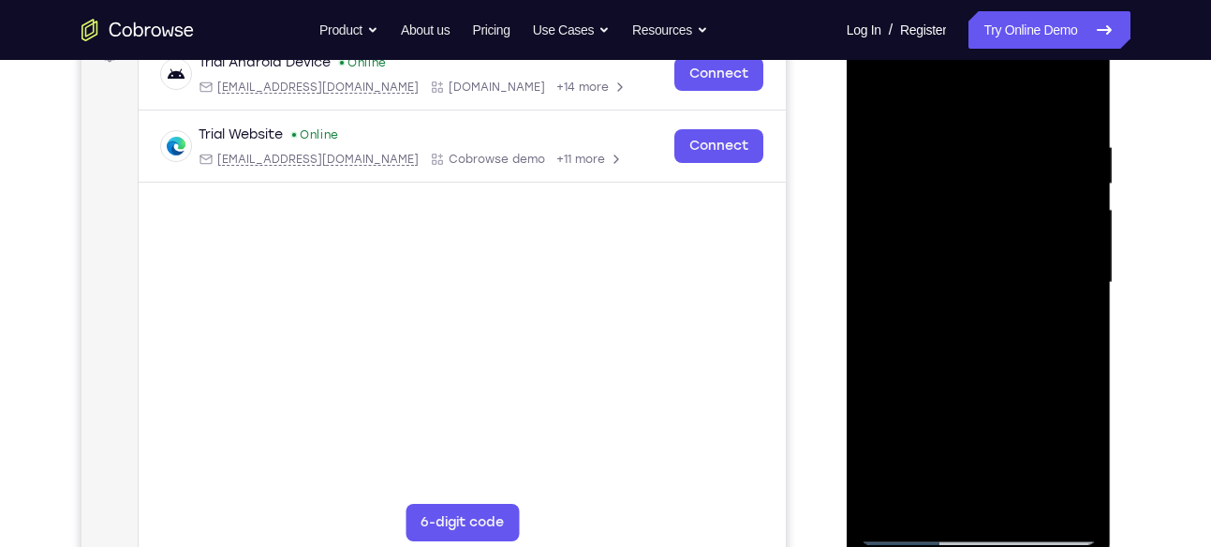
scroll to position [303, 0]
click at [1002, 231] on div at bounding box center [979, 284] width 236 height 524
click at [987, 246] on div at bounding box center [979, 284] width 236 height 524
click at [890, 132] on div at bounding box center [979, 284] width 236 height 524
click at [1072, 99] on div at bounding box center [979, 284] width 236 height 524
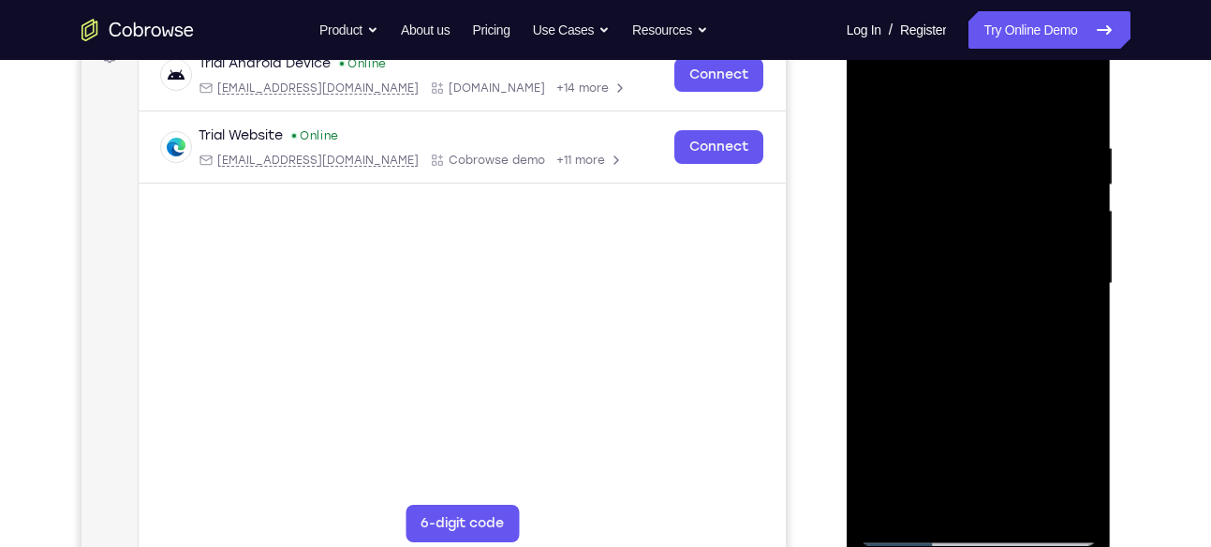
click at [876, 91] on div at bounding box center [979, 284] width 236 height 524
click at [1071, 98] on div at bounding box center [979, 284] width 236 height 524
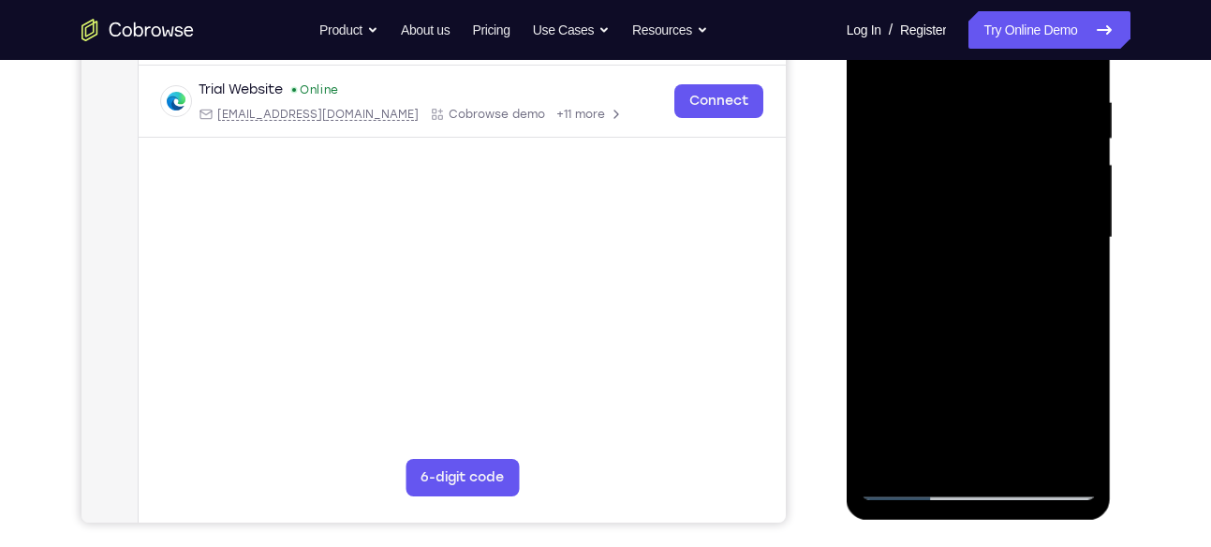
scroll to position [340, 0]
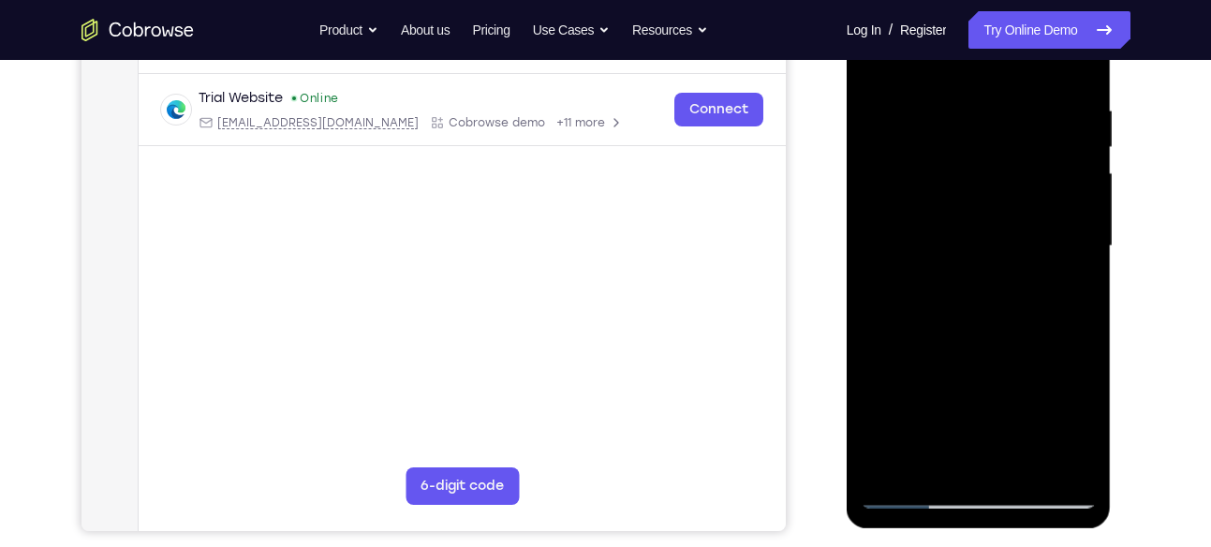
drag, startPoint x: 1062, startPoint y: 104, endPoint x: 1051, endPoint y: 220, distance: 116.7
click at [1051, 220] on div at bounding box center [979, 246] width 236 height 524
drag, startPoint x: 997, startPoint y: 154, endPoint x: 987, endPoint y: 339, distance: 185.7
click at [987, 339] on div at bounding box center [979, 246] width 236 height 524
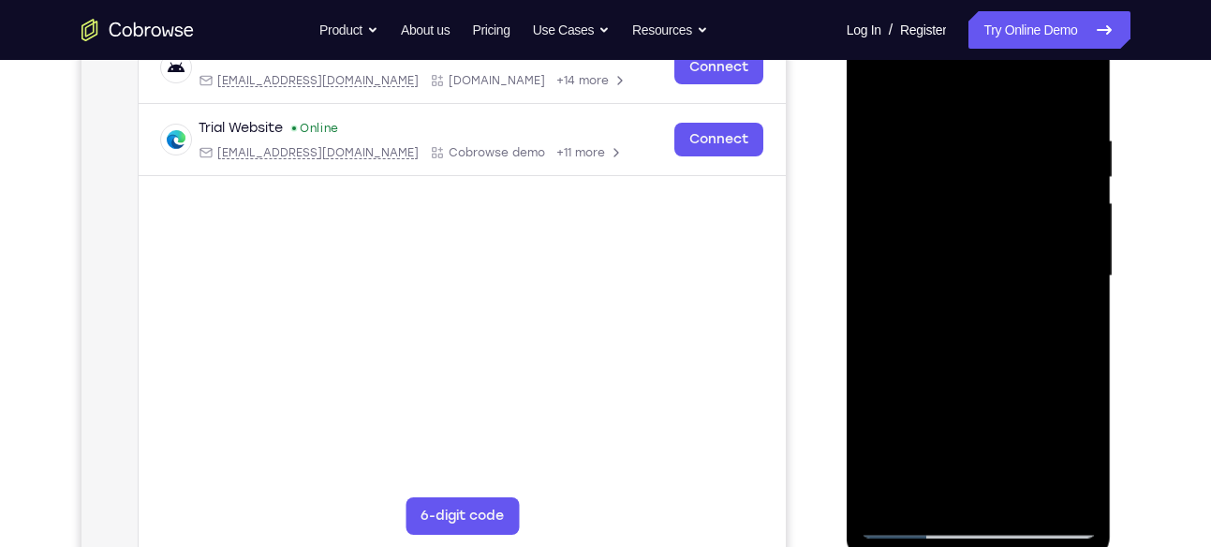
scroll to position [315, 0]
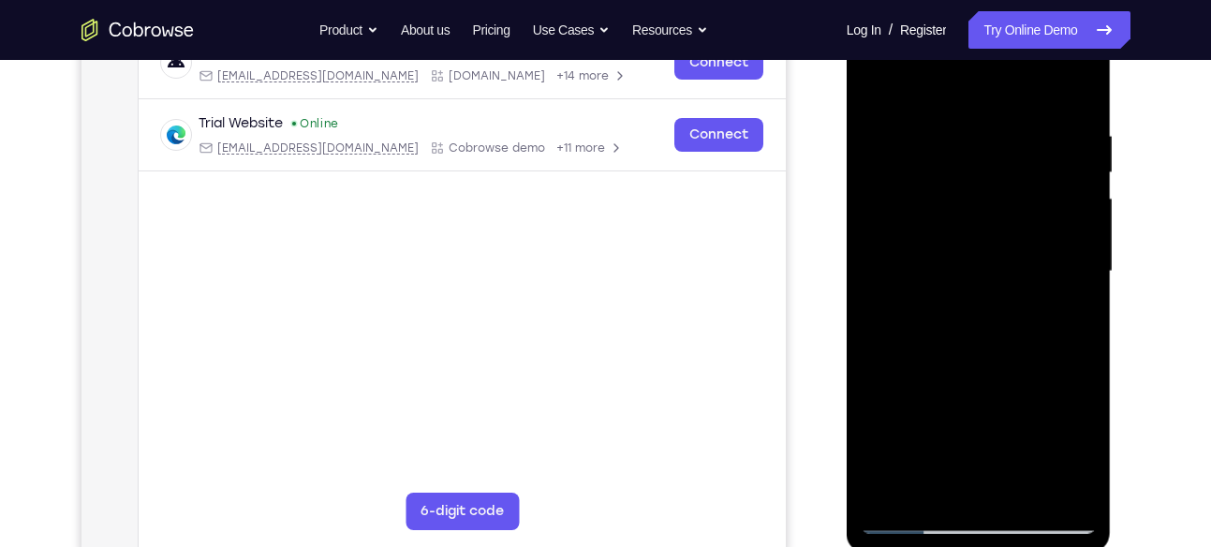
click at [948, 104] on div at bounding box center [979, 271] width 236 height 524
click at [1076, 130] on div at bounding box center [979, 271] width 236 height 524
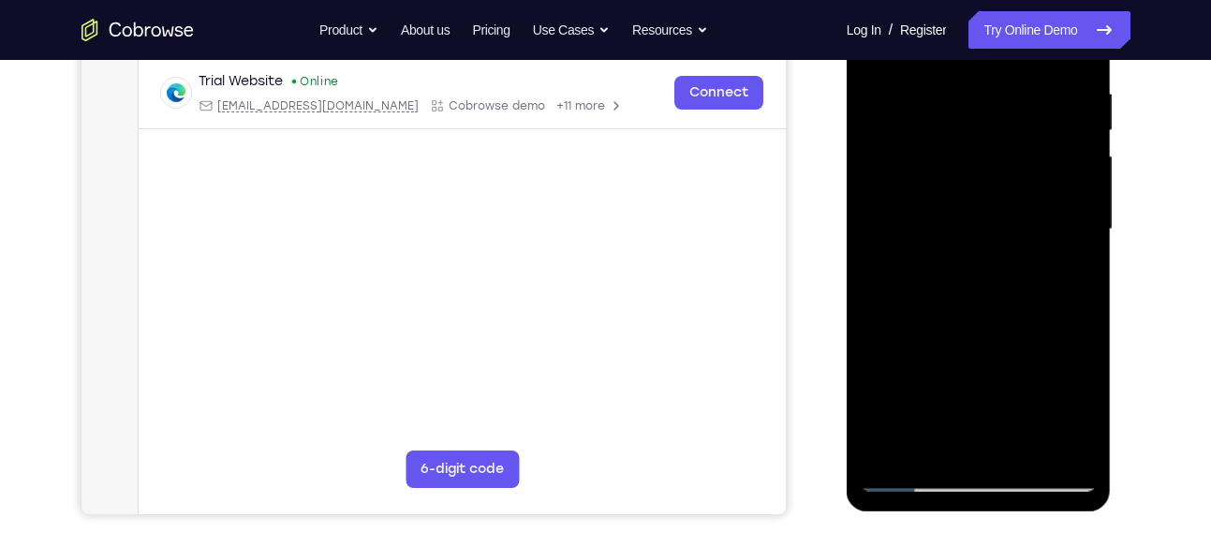
scroll to position [358, 0]
click at [1076, 130] on div at bounding box center [979, 228] width 236 height 524
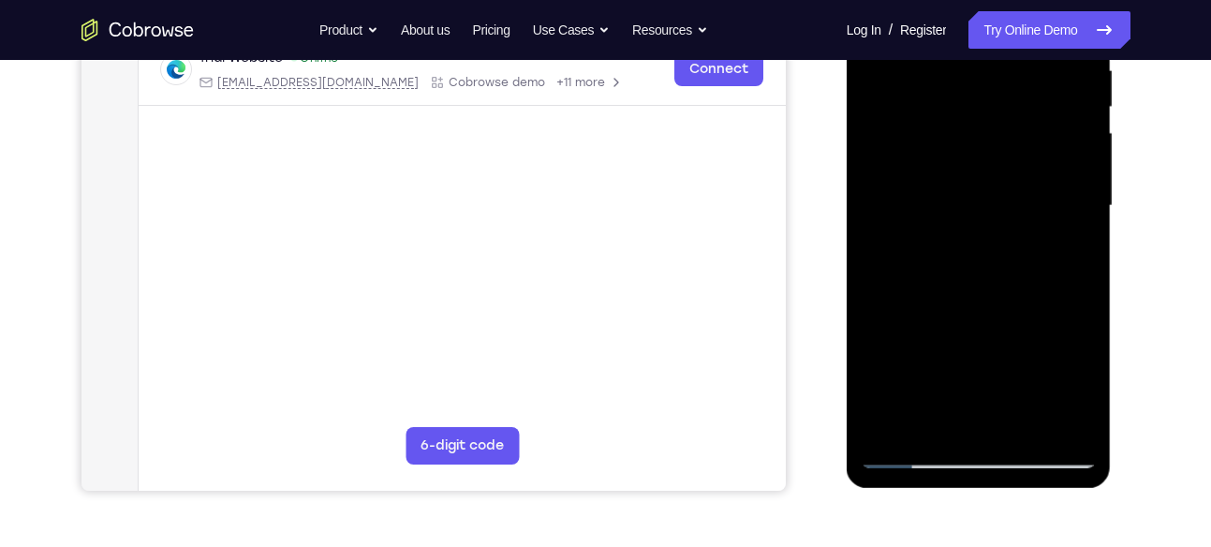
scroll to position [381, 0]
click at [1076, 130] on div at bounding box center [979, 205] width 236 height 524
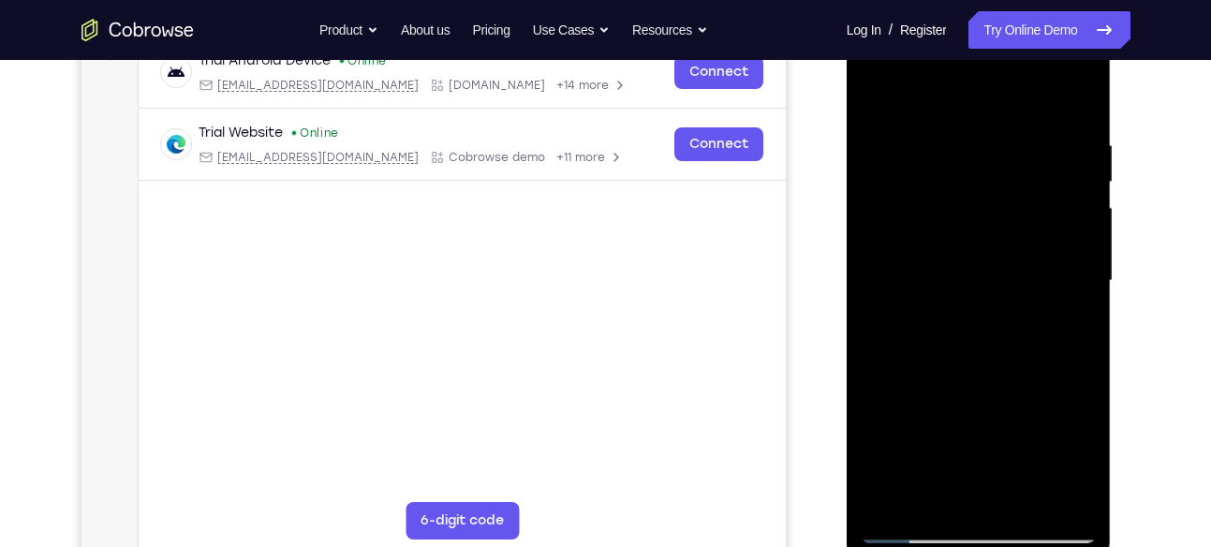
scroll to position [303, 0]
click at [1078, 199] on div at bounding box center [979, 283] width 236 height 524
click at [1079, 99] on div at bounding box center [979, 283] width 236 height 524
click at [951, 150] on div at bounding box center [979, 283] width 236 height 524
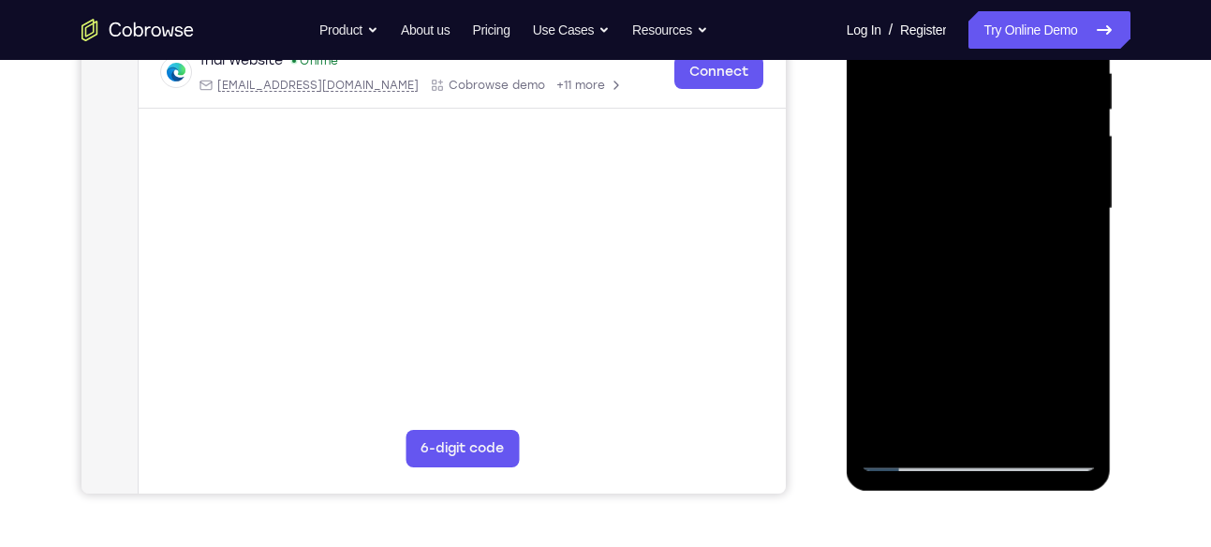
scroll to position [378, 0]
click at [1079, 260] on div at bounding box center [979, 208] width 236 height 524
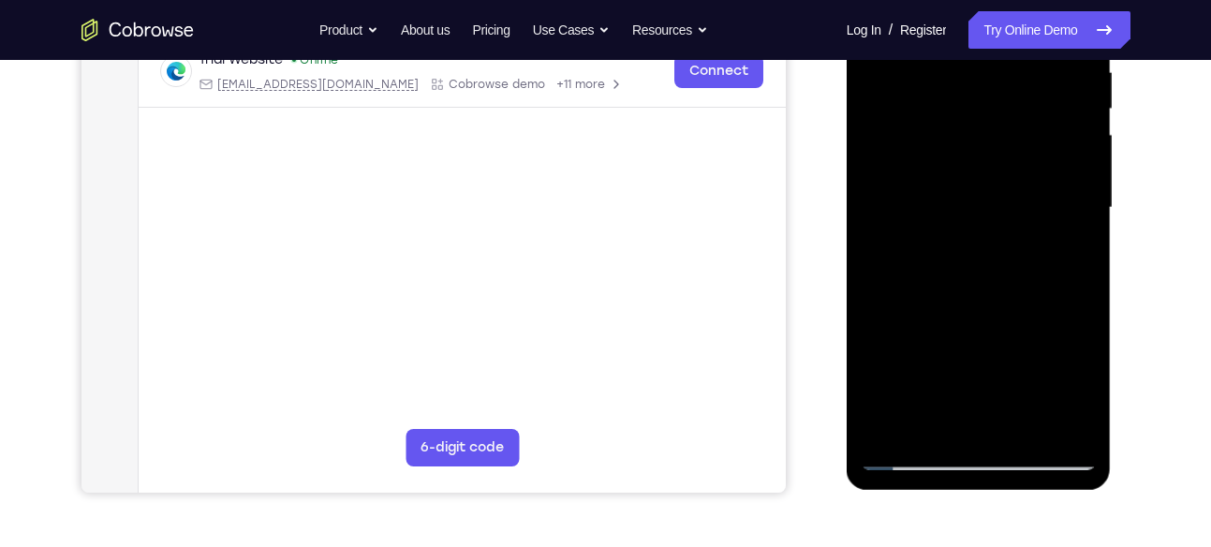
click at [1079, 260] on div at bounding box center [979, 208] width 236 height 524
click at [1000, 259] on div at bounding box center [979, 208] width 236 height 524
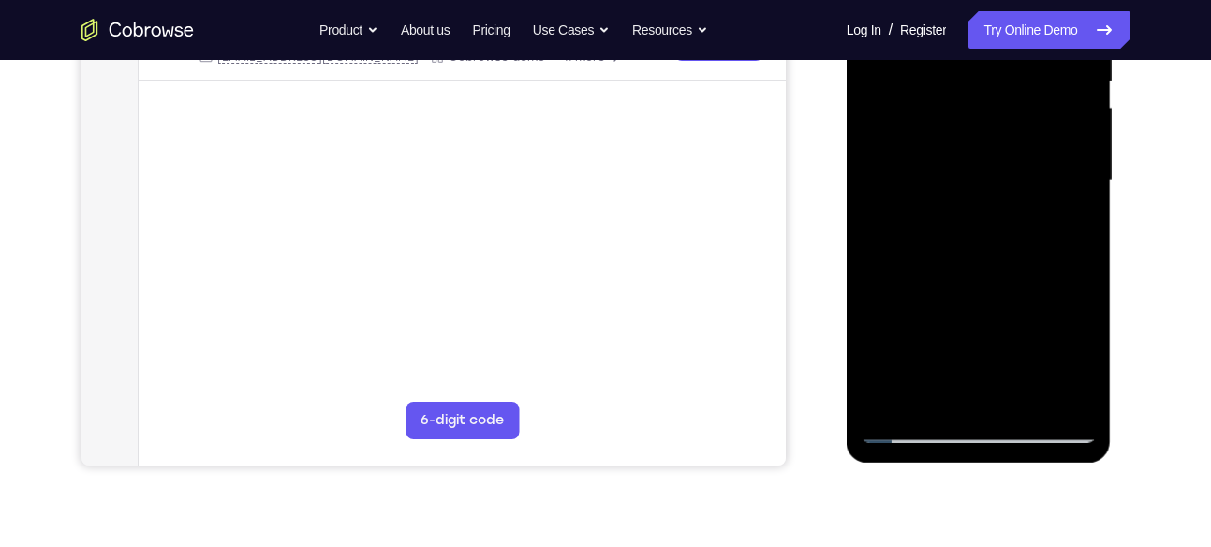
scroll to position [407, 0]
click at [874, 229] on div at bounding box center [979, 179] width 236 height 524
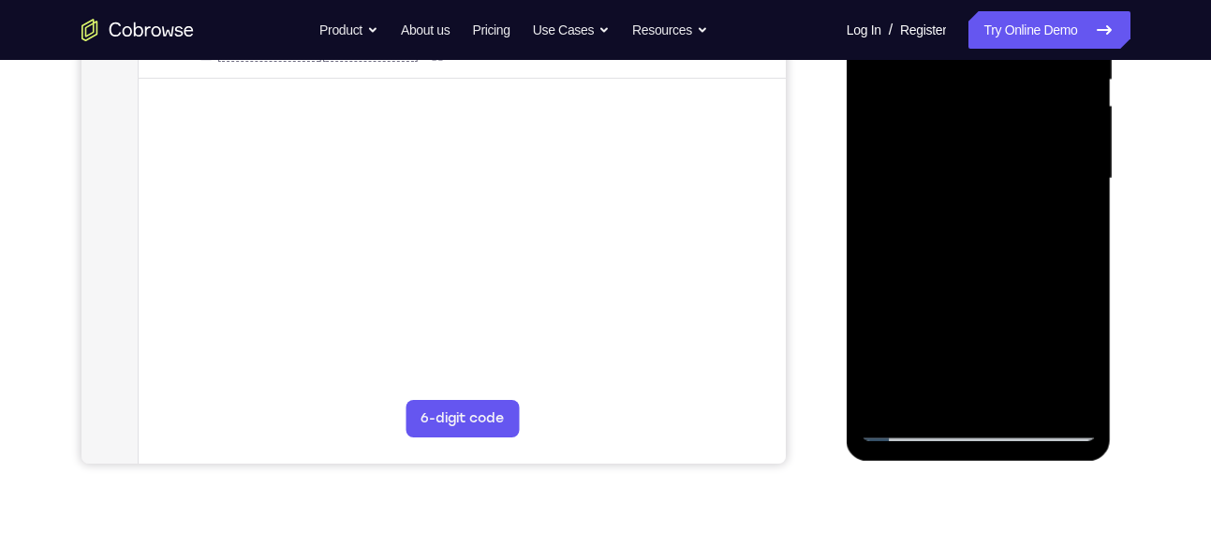
drag, startPoint x: 1011, startPoint y: 310, endPoint x: 1002, endPoint y: 122, distance: 188.4
click at [1002, 122] on div at bounding box center [979, 179] width 236 height 524
drag, startPoint x: 983, startPoint y: 250, endPoint x: 996, endPoint y: 152, distance: 99.2
click at [996, 152] on div at bounding box center [979, 179] width 236 height 524
click at [1084, 274] on div at bounding box center [979, 179] width 236 height 524
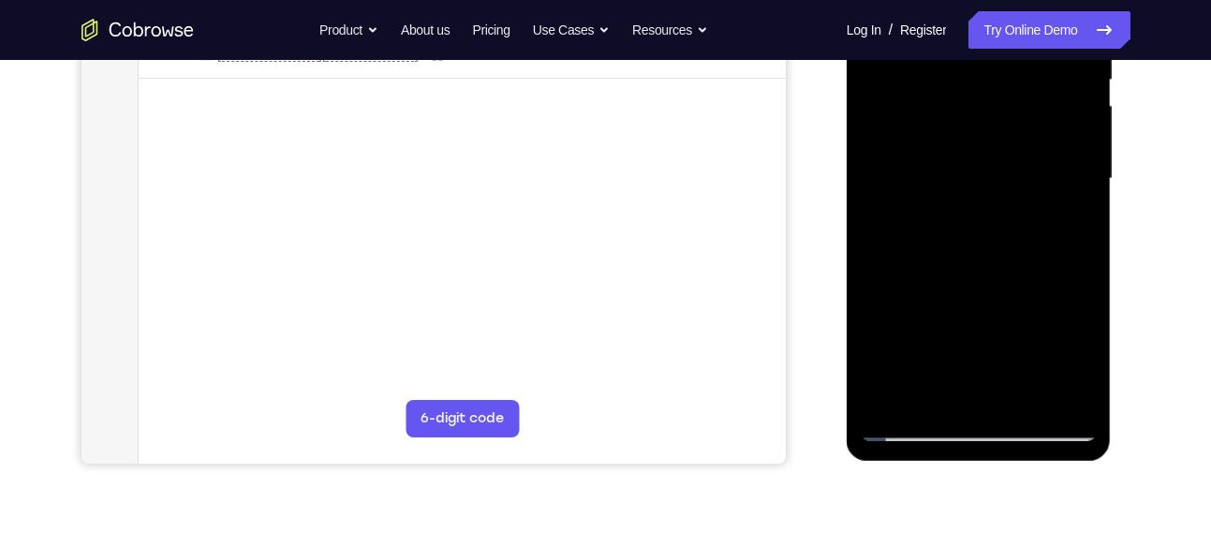
click at [1084, 274] on div at bounding box center [979, 179] width 236 height 524
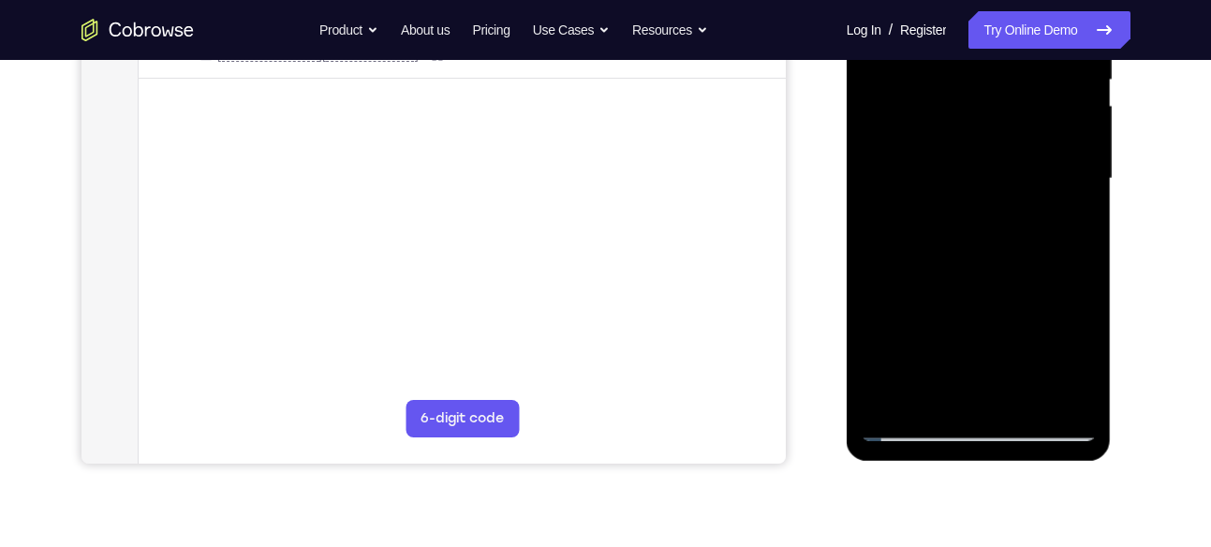
click at [1084, 274] on div at bounding box center [979, 179] width 236 height 524
click at [1016, 283] on div at bounding box center [979, 179] width 236 height 524
drag, startPoint x: 1000, startPoint y: 314, endPoint x: 1006, endPoint y: 197, distance: 117.2
click at [1006, 197] on div at bounding box center [979, 179] width 236 height 524
click at [878, 170] on div at bounding box center [979, 179] width 236 height 524
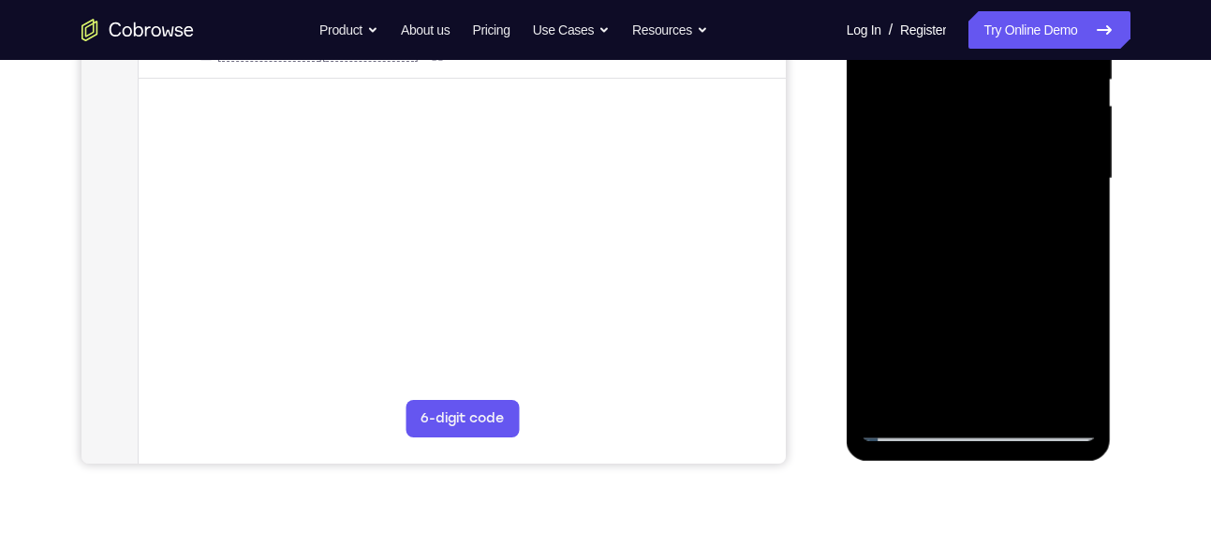
click at [878, 170] on div at bounding box center [979, 179] width 236 height 524
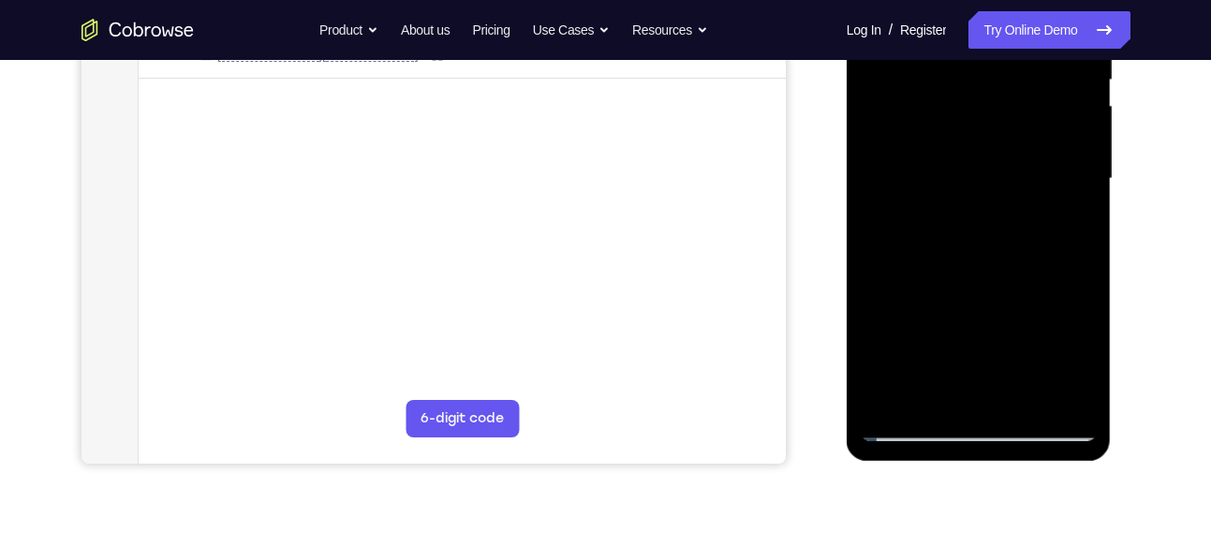
click at [878, 170] on div at bounding box center [979, 179] width 236 height 524
click at [996, 190] on div at bounding box center [979, 179] width 236 height 524
click at [987, 238] on div at bounding box center [979, 179] width 236 height 524
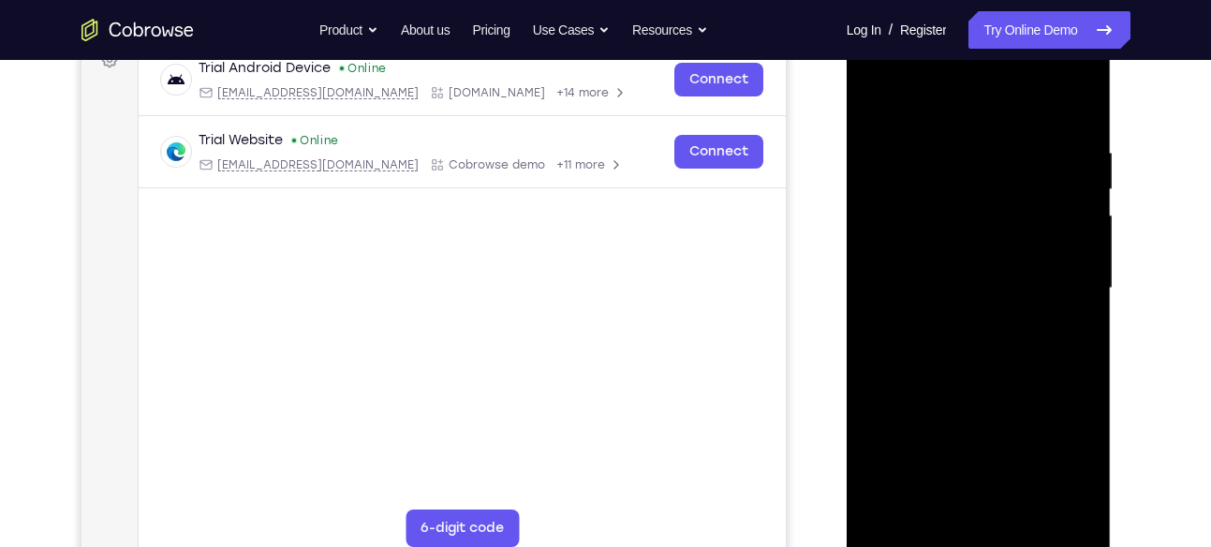
scroll to position [297, 0]
drag, startPoint x: 1011, startPoint y: 153, endPoint x: 978, endPoint y: 404, distance: 253.1
click at [978, 404] on div at bounding box center [979, 289] width 236 height 524
drag, startPoint x: 988, startPoint y: 219, endPoint x: 974, endPoint y: 283, distance: 65.2
click at [974, 283] on div at bounding box center [979, 289] width 236 height 524
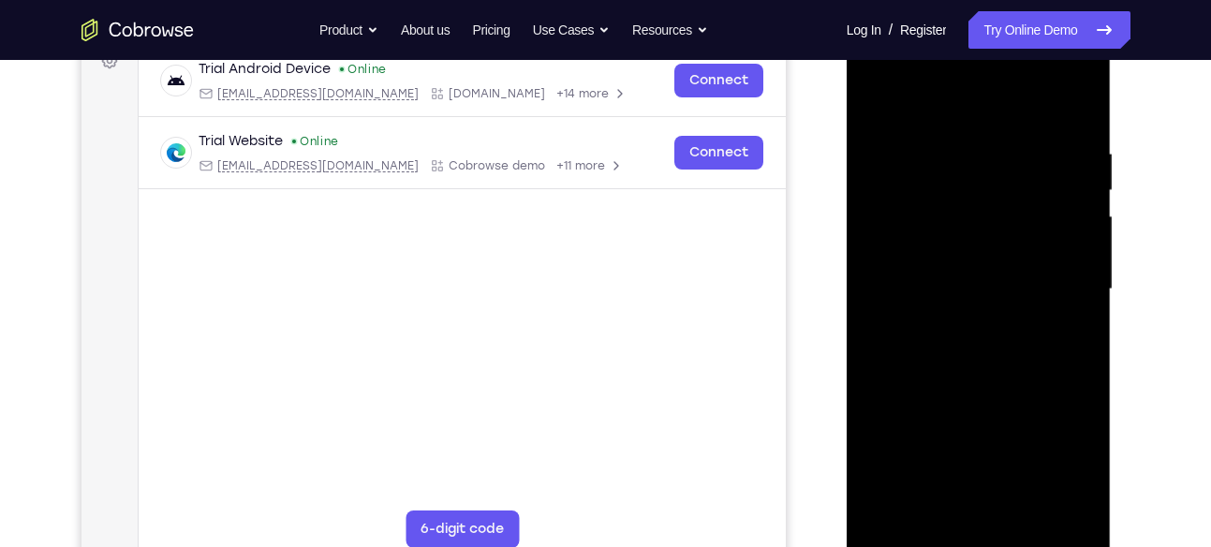
drag, startPoint x: 984, startPoint y: 323, endPoint x: 996, endPoint y: 195, distance: 128.9
click at [996, 195] on div at bounding box center [979, 289] width 236 height 524
drag, startPoint x: 941, startPoint y: 279, endPoint x: 973, endPoint y: 172, distance: 111.4
click at [973, 172] on div at bounding box center [979, 289] width 236 height 524
drag, startPoint x: 968, startPoint y: 304, endPoint x: 994, endPoint y: 168, distance: 139.1
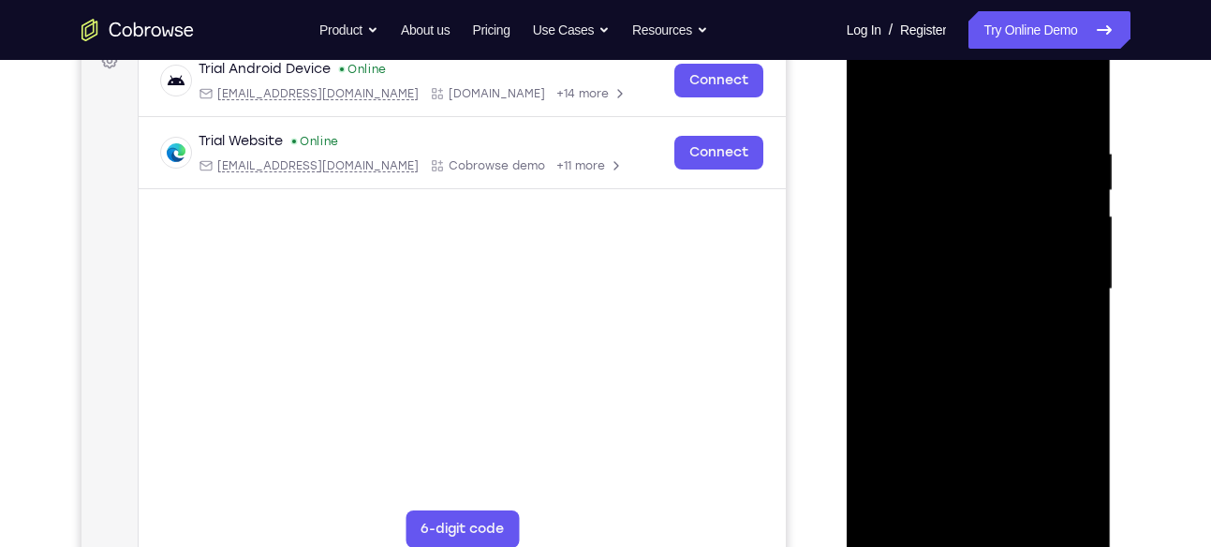
click at [994, 168] on div at bounding box center [979, 289] width 236 height 524
click at [1000, 232] on div at bounding box center [979, 289] width 236 height 524
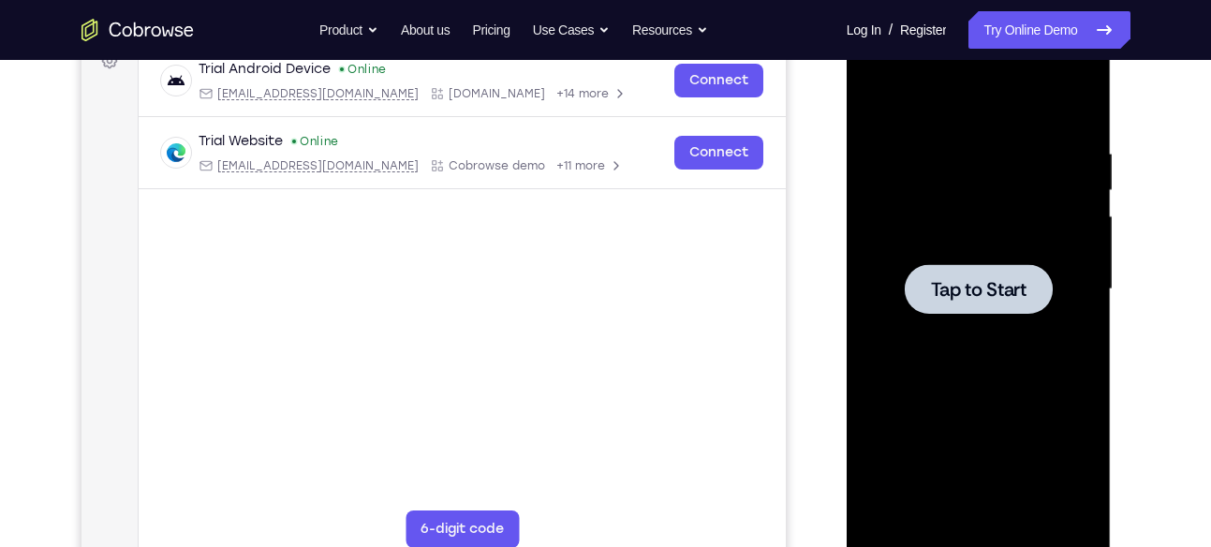
click at [983, 289] on span "Tap to Start" at bounding box center [979, 289] width 96 height 19
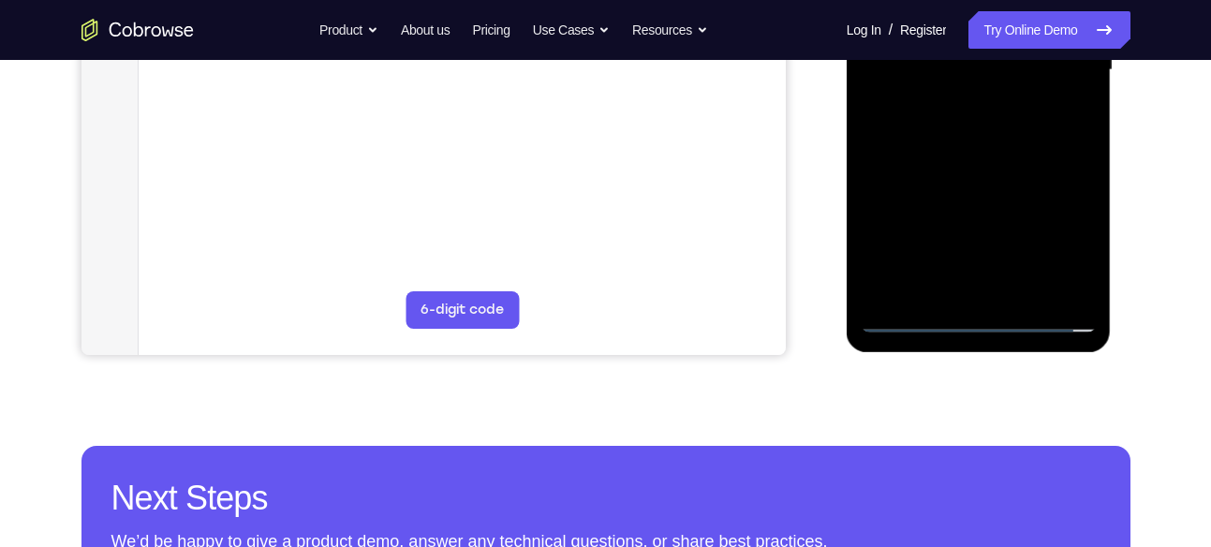
scroll to position [520, 0]
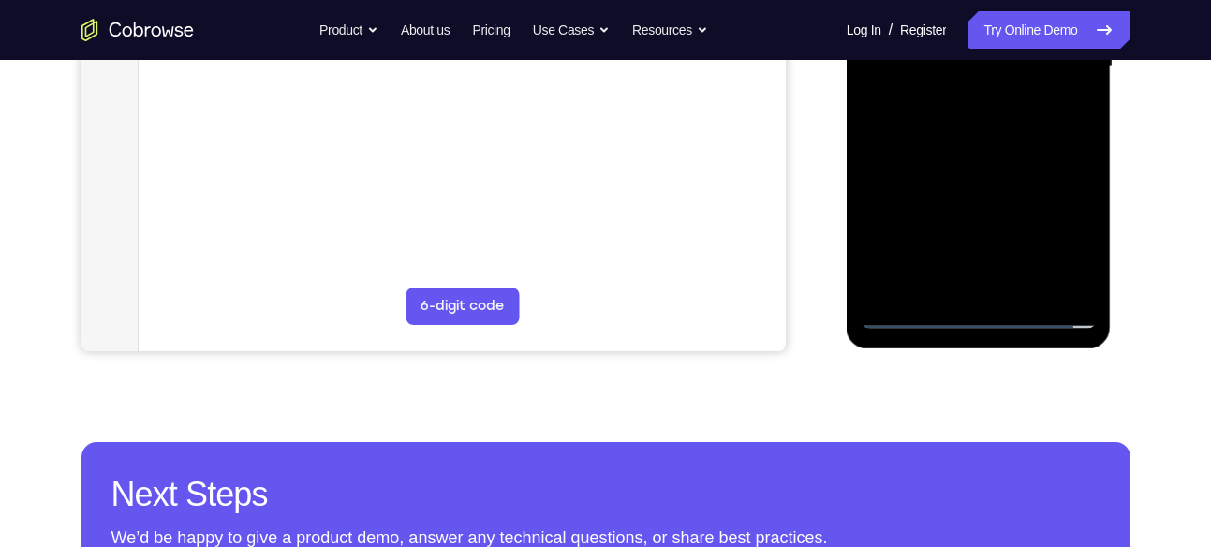
click at [982, 317] on div at bounding box center [979, 66] width 236 height 524
click at [1050, 226] on div at bounding box center [979, 66] width 236 height 524
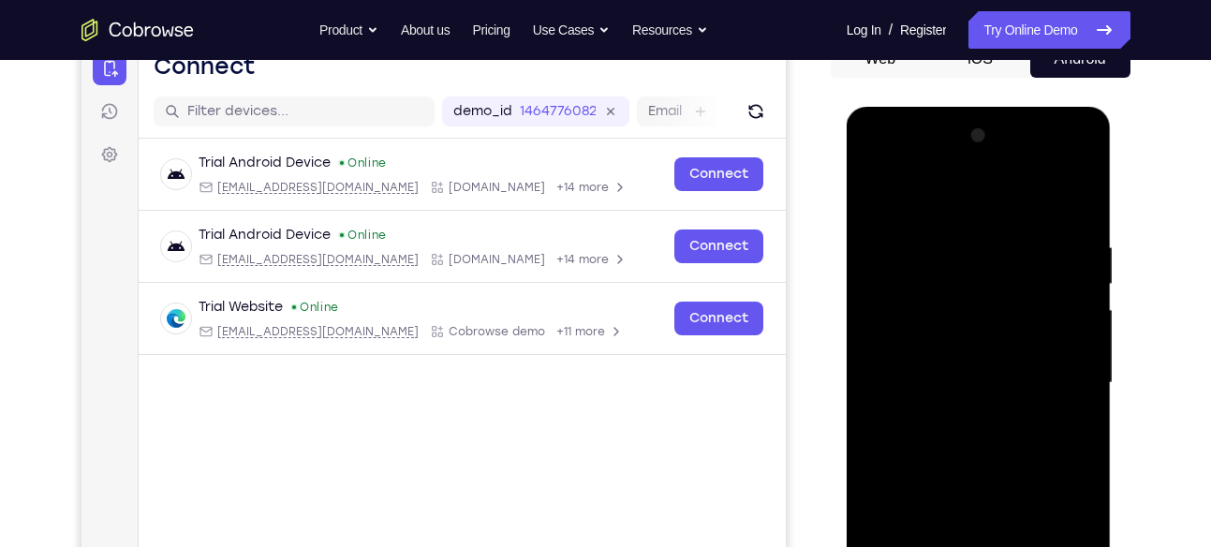
scroll to position [175, 0]
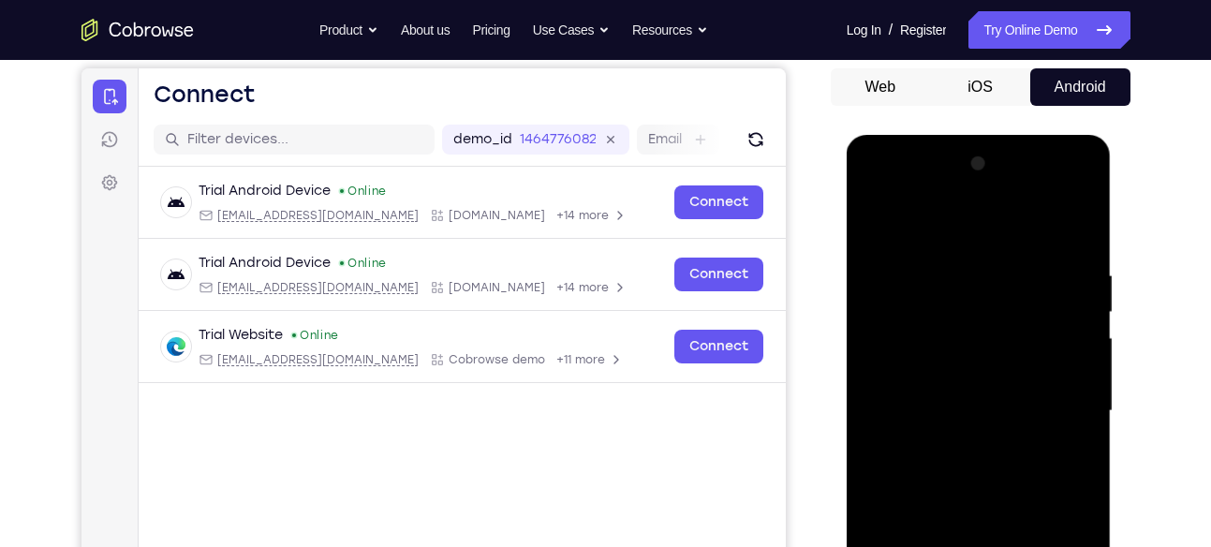
click at [982, 235] on div at bounding box center [979, 411] width 236 height 524
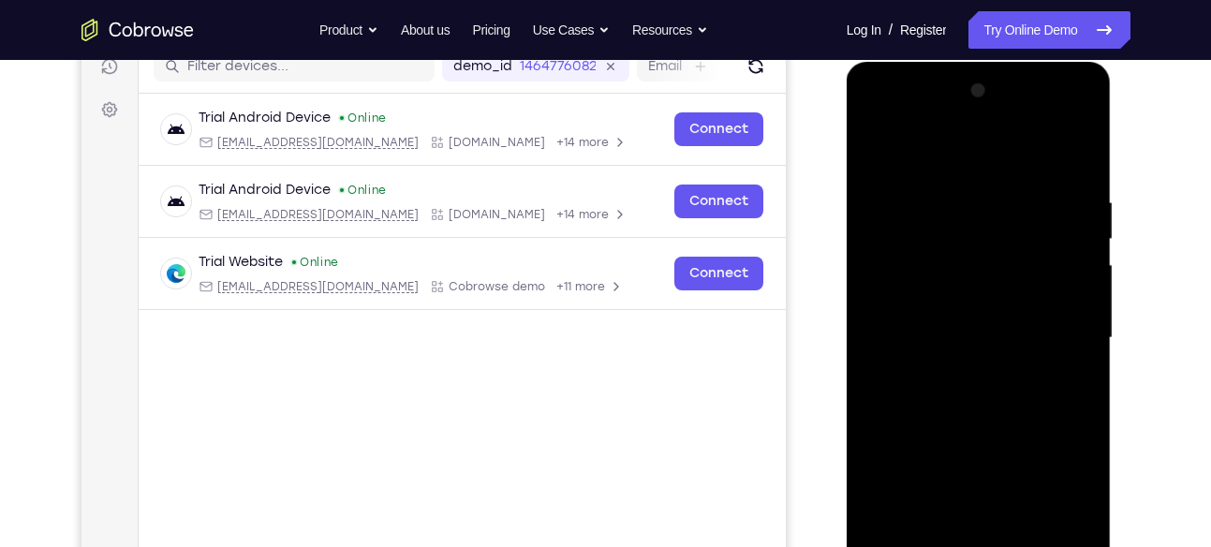
scroll to position [319, 0]
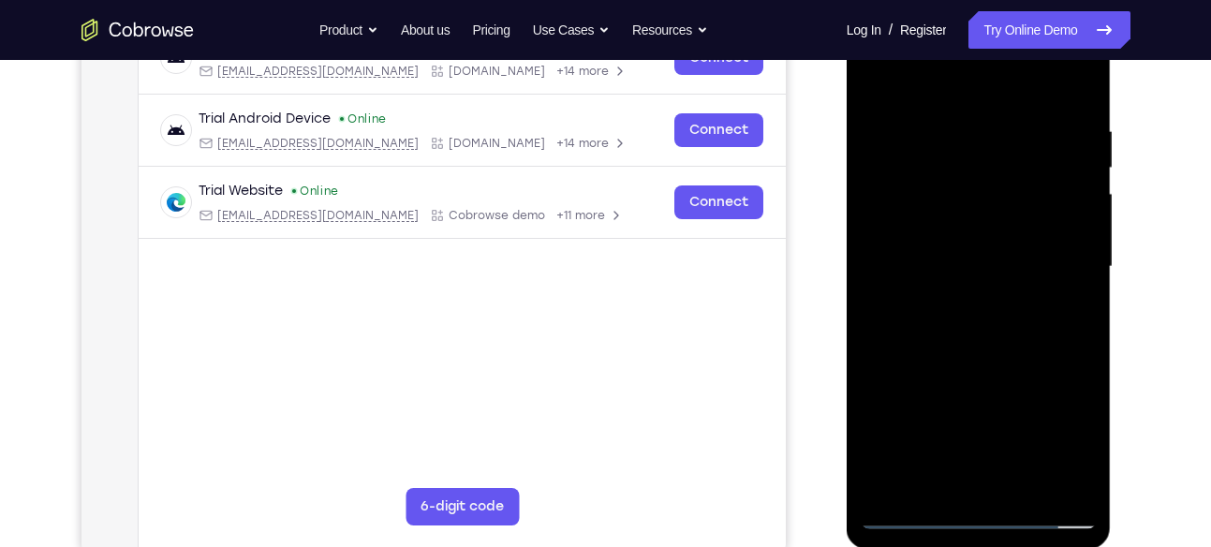
click at [1056, 253] on div at bounding box center [979, 267] width 236 height 524
click at [951, 297] on div at bounding box center [979, 267] width 236 height 524
click at [976, 237] on div at bounding box center [979, 267] width 236 height 524
click at [879, 252] on div at bounding box center [979, 267] width 236 height 524
click at [912, 272] on div at bounding box center [979, 267] width 236 height 524
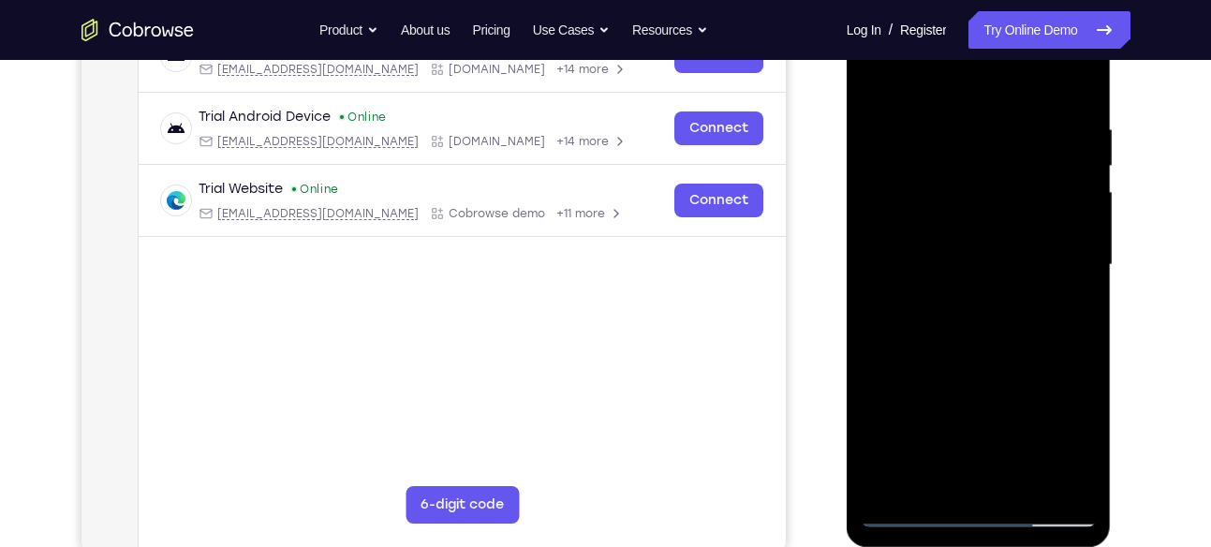
scroll to position [322, 0]
click at [975, 350] on div at bounding box center [979, 264] width 236 height 524
drag, startPoint x: 984, startPoint y: 85, endPoint x: 996, endPoint y: 40, distance: 46.3
click at [996, 40] on div at bounding box center [979, 264] width 236 height 524
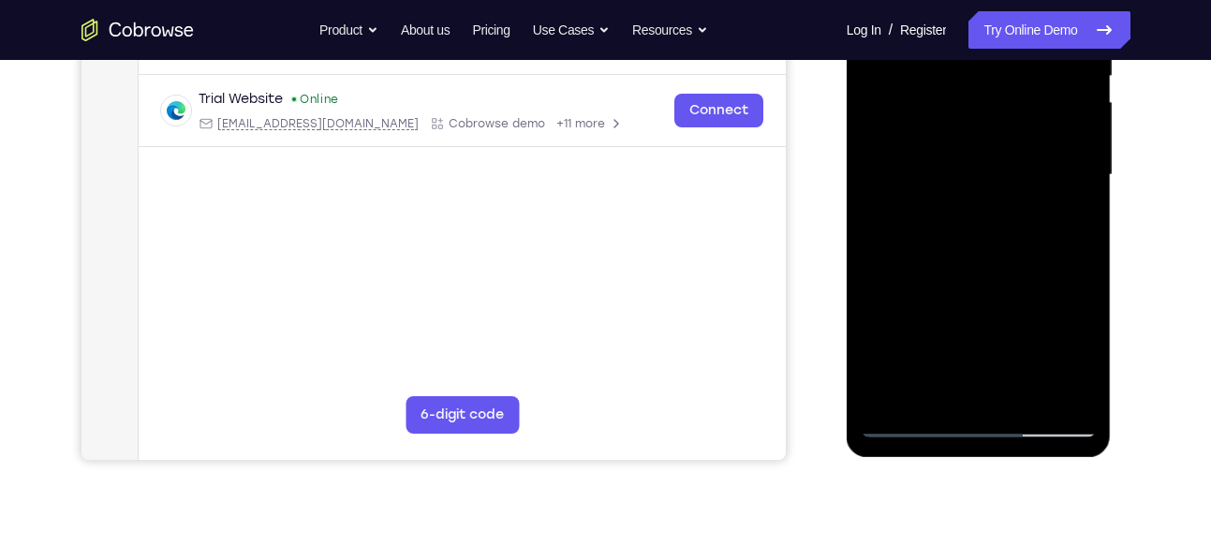
scroll to position [410, 0]
drag, startPoint x: 1025, startPoint y: 167, endPoint x: 1028, endPoint y: 289, distance: 122.7
click at [1028, 289] on div at bounding box center [979, 176] width 236 height 524
click at [1086, 179] on div at bounding box center [979, 176] width 236 height 524
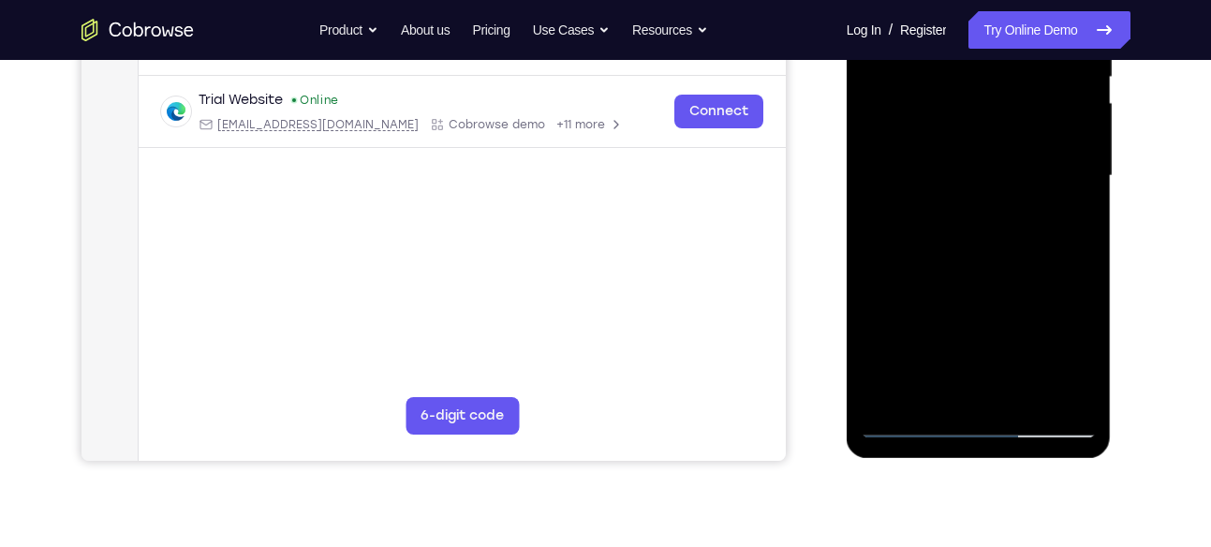
click at [1086, 179] on div at bounding box center [979, 176] width 236 height 524
drag, startPoint x: 991, startPoint y: 200, endPoint x: 994, endPoint y: 353, distance: 152.7
click at [994, 353] on div at bounding box center [979, 176] width 236 height 524
drag, startPoint x: 1016, startPoint y: 170, endPoint x: 1007, endPoint y: 267, distance: 97.9
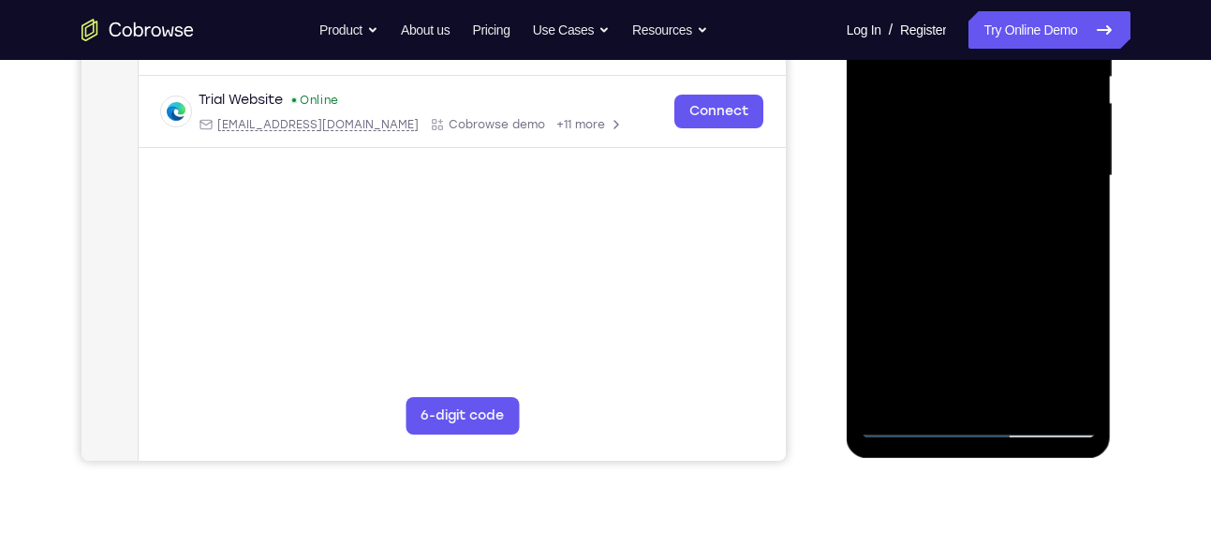
click at [1007, 267] on div at bounding box center [979, 176] width 236 height 524
click at [1079, 223] on div at bounding box center [979, 176] width 236 height 524
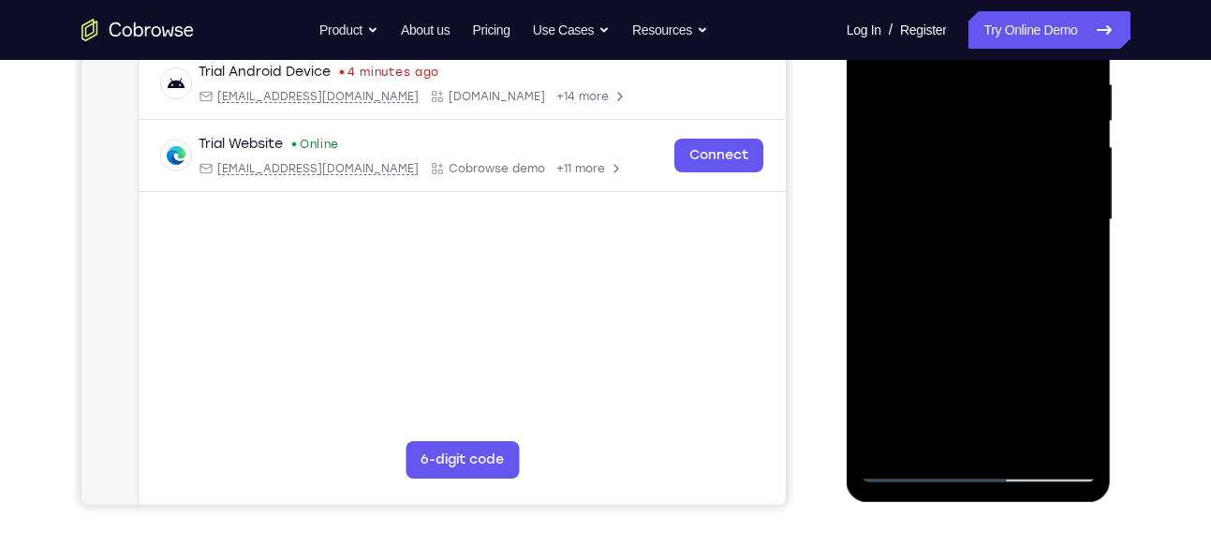
scroll to position [367, 0]
click at [1083, 272] on div at bounding box center [979, 219] width 236 height 524
click at [870, 273] on div at bounding box center [979, 219] width 236 height 524
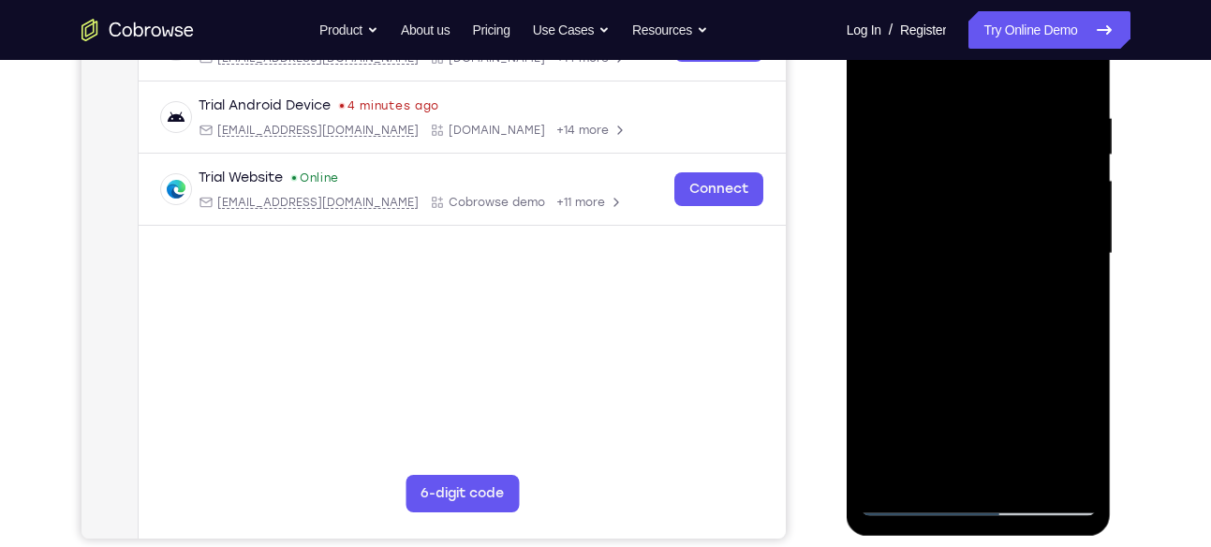
scroll to position [332, 0]
click at [921, 155] on div at bounding box center [979, 255] width 236 height 524
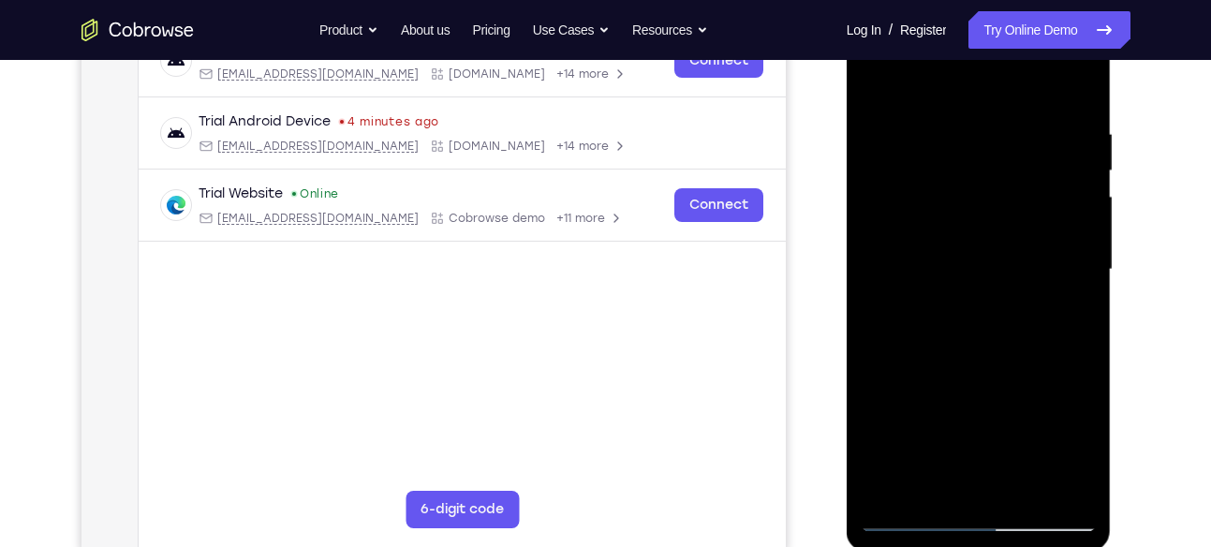
scroll to position [314, 0]
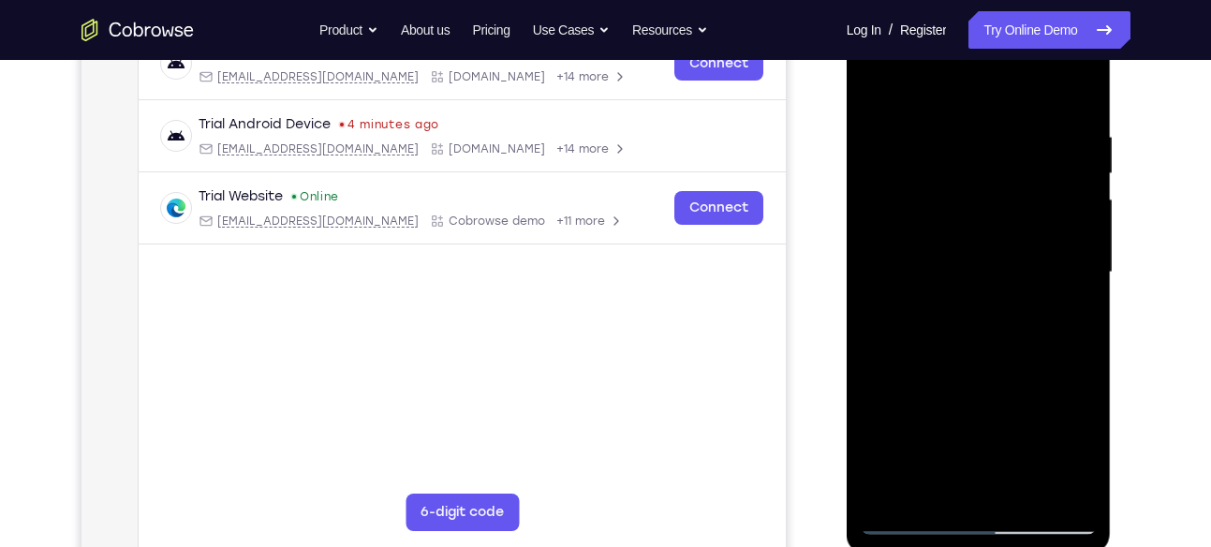
drag, startPoint x: 1009, startPoint y: 151, endPoint x: 987, endPoint y: 258, distance: 109.8
click at [987, 258] on div at bounding box center [979, 272] width 236 height 524
drag, startPoint x: 1000, startPoint y: 155, endPoint x: 988, endPoint y: 273, distance: 118.6
click at [988, 273] on div at bounding box center [979, 272] width 236 height 524
drag, startPoint x: 1012, startPoint y: 190, endPoint x: 982, endPoint y: 331, distance: 143.6
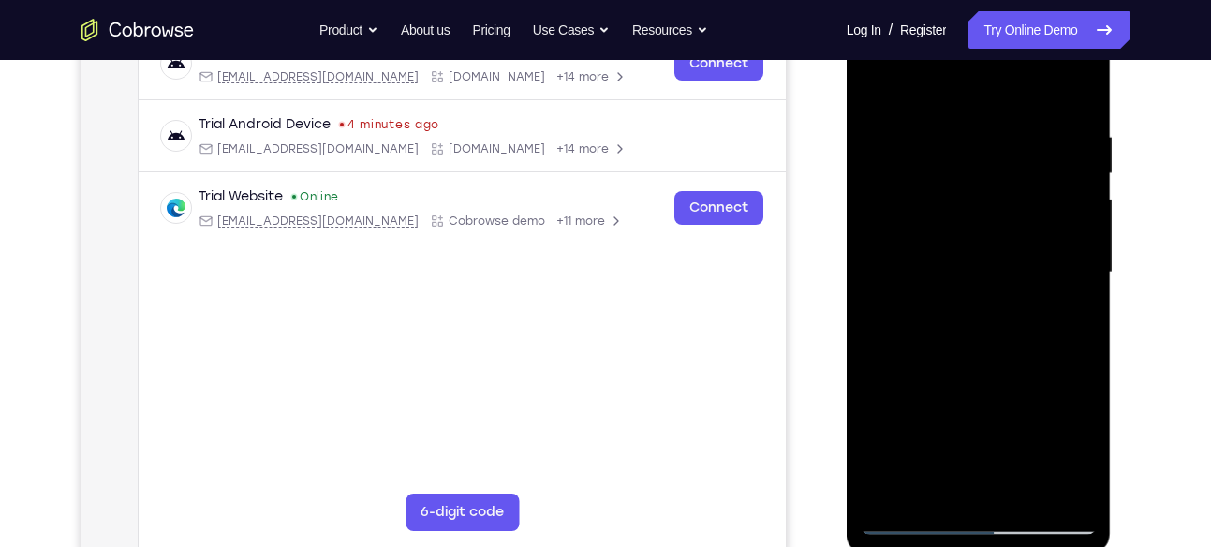
click at [982, 331] on div at bounding box center [979, 272] width 236 height 524
drag, startPoint x: 1007, startPoint y: 195, endPoint x: 970, endPoint y: 332, distance: 141.5
click at [970, 332] on div at bounding box center [979, 272] width 236 height 524
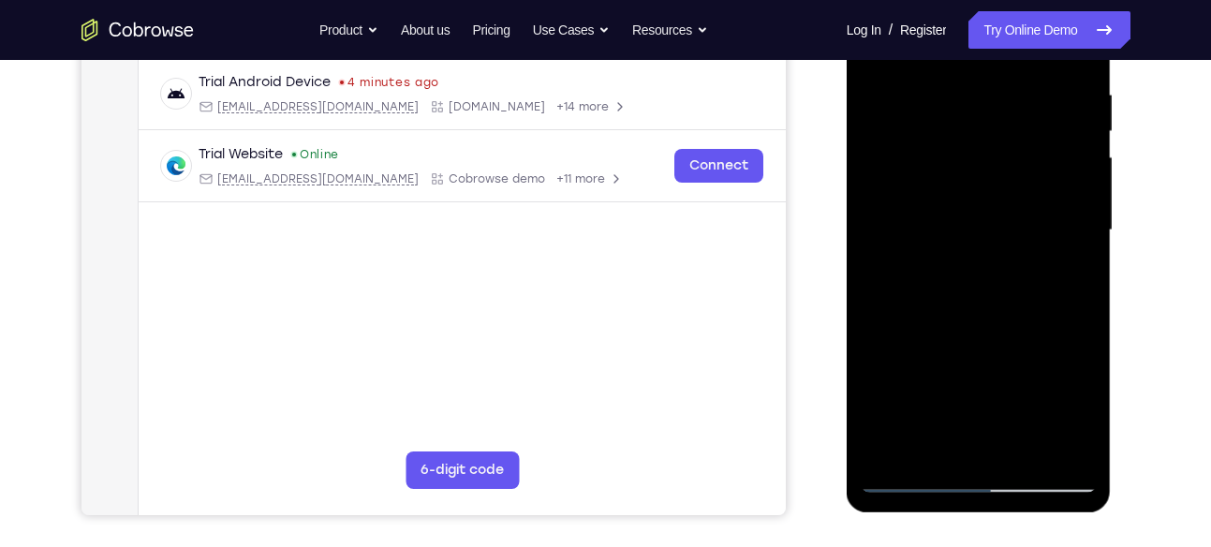
scroll to position [354, 0]
drag, startPoint x: 973, startPoint y: 192, endPoint x: 955, endPoint y: 303, distance: 111.9
click at [955, 303] on div at bounding box center [979, 232] width 236 height 524
drag, startPoint x: 997, startPoint y: 157, endPoint x: 965, endPoint y: 301, distance: 147.0
click at [965, 301] on div at bounding box center [979, 232] width 236 height 524
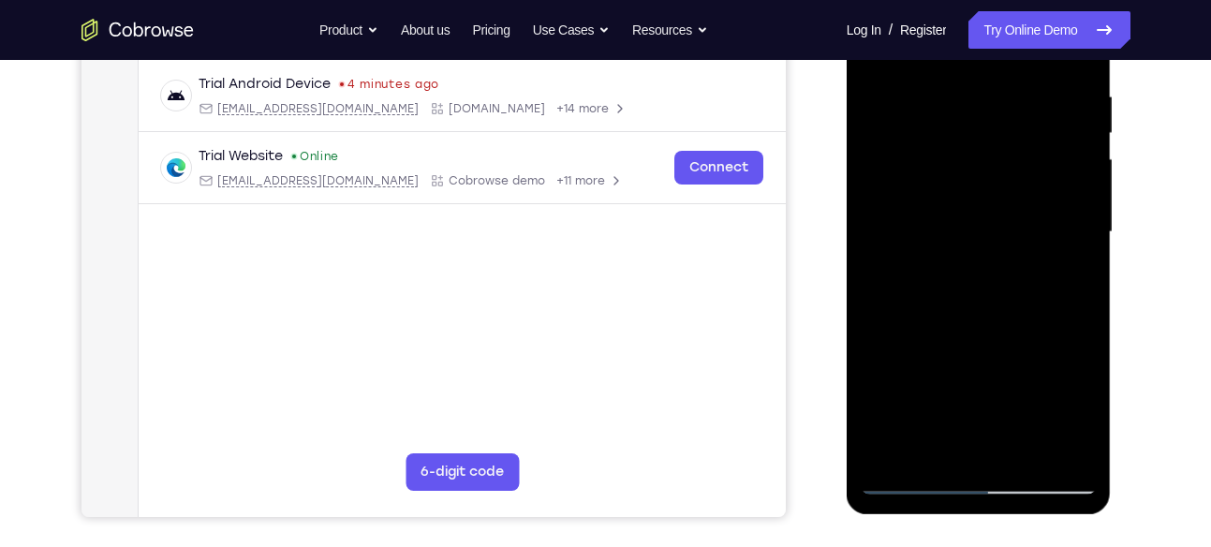
drag, startPoint x: 991, startPoint y: 189, endPoint x: 966, endPoint y: 289, distance: 103.4
click at [966, 289] on div at bounding box center [979, 232] width 236 height 524
drag, startPoint x: 996, startPoint y: 177, endPoint x: 970, endPoint y: 303, distance: 129.1
click at [970, 303] on div at bounding box center [979, 232] width 236 height 524
drag, startPoint x: 996, startPoint y: 186, endPoint x: 961, endPoint y: 322, distance: 140.2
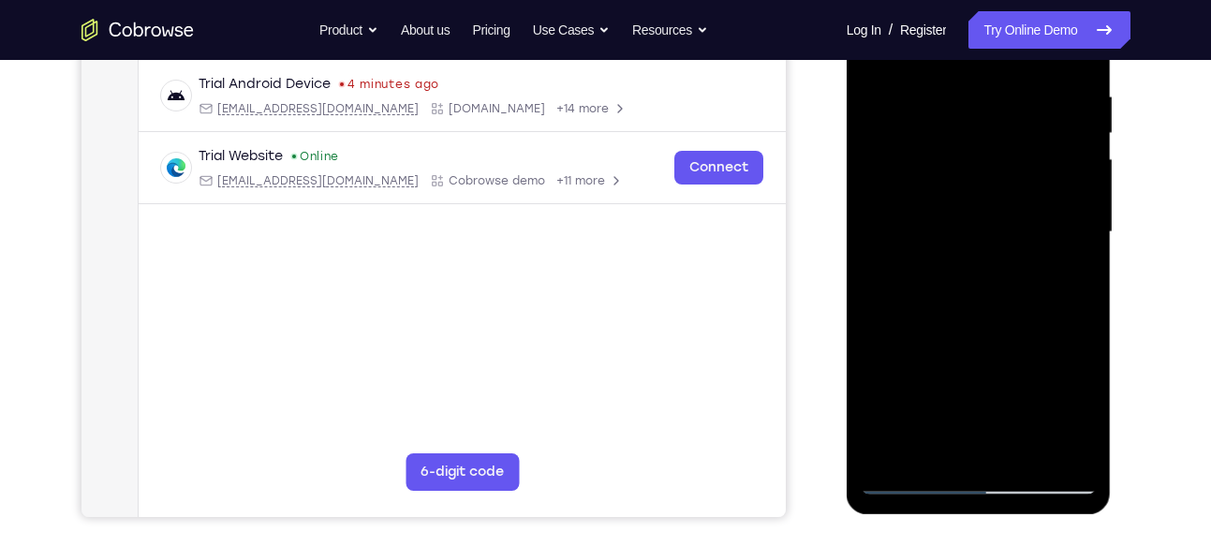
click at [961, 322] on div at bounding box center [979, 232] width 236 height 524
drag, startPoint x: 998, startPoint y: 179, endPoint x: 958, endPoint y: 329, distance: 155.2
click at [958, 329] on div at bounding box center [979, 232] width 236 height 524
drag, startPoint x: 993, startPoint y: 183, endPoint x: 945, endPoint y: 345, distance: 168.9
click at [945, 345] on div at bounding box center [979, 232] width 236 height 524
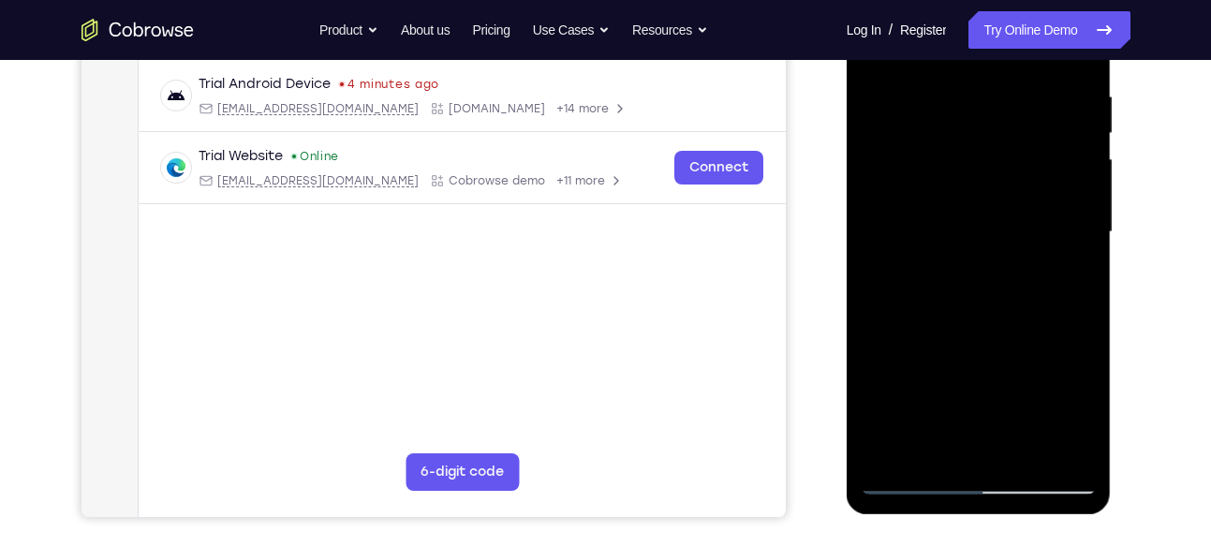
click at [958, 336] on div at bounding box center [979, 232] width 236 height 524
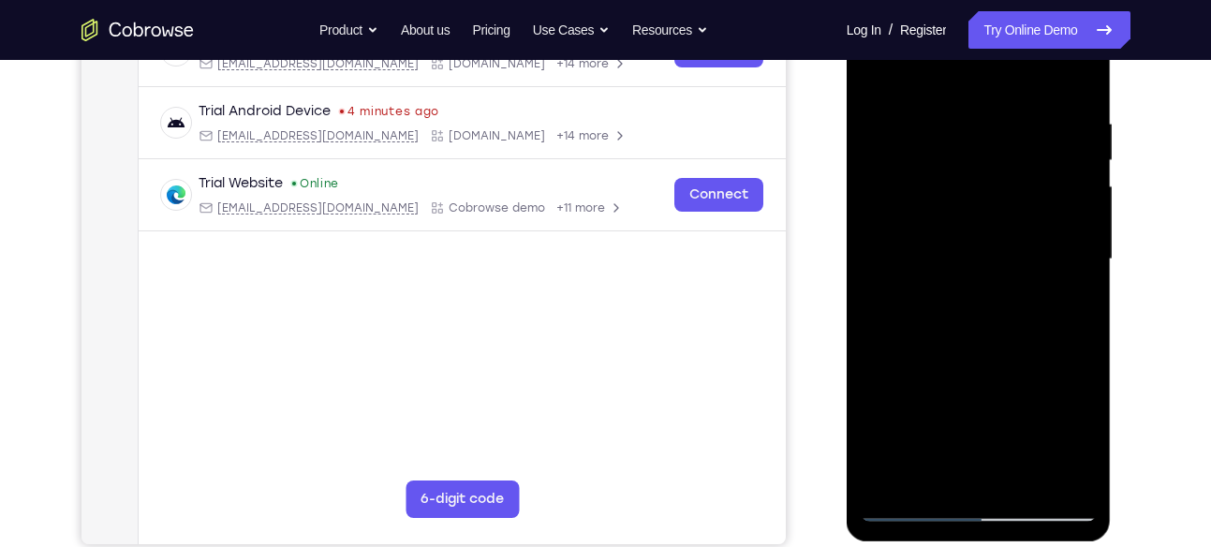
scroll to position [322, 0]
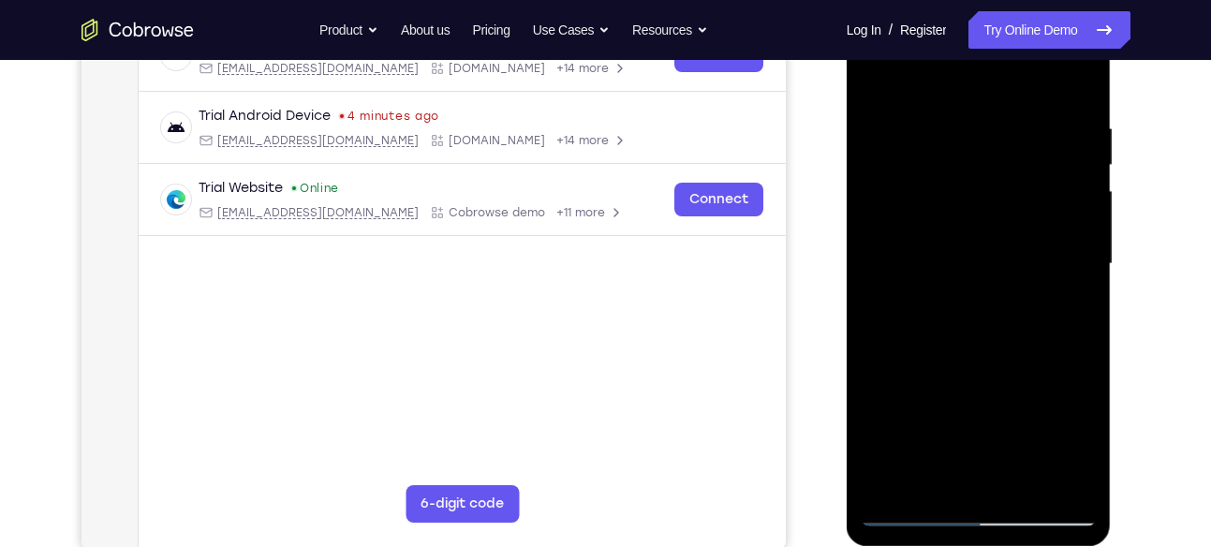
click at [994, 140] on div at bounding box center [979, 264] width 236 height 524
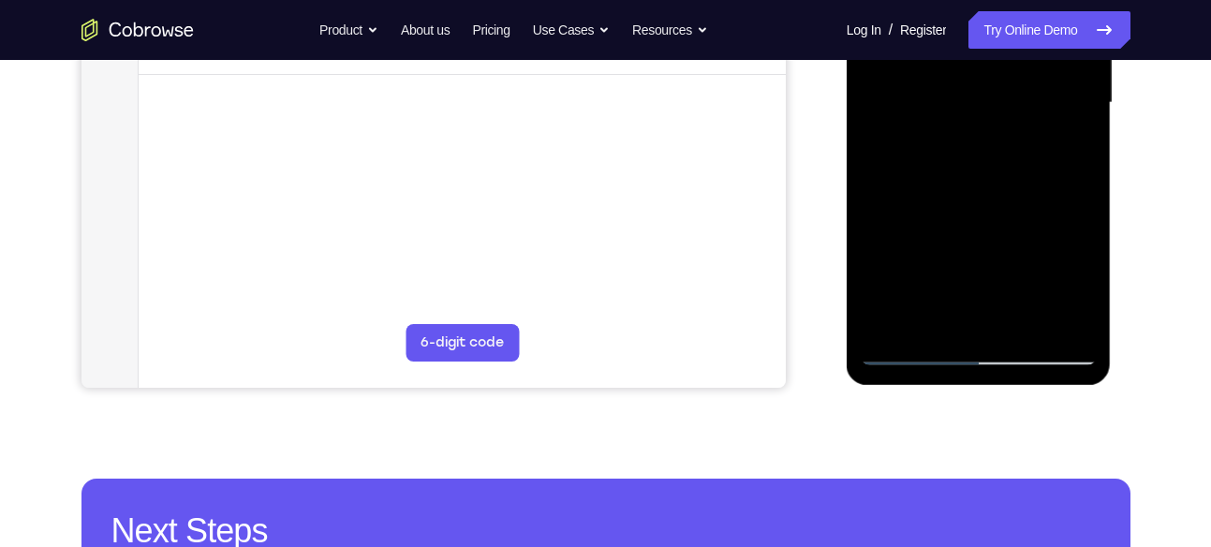
scroll to position [480, 0]
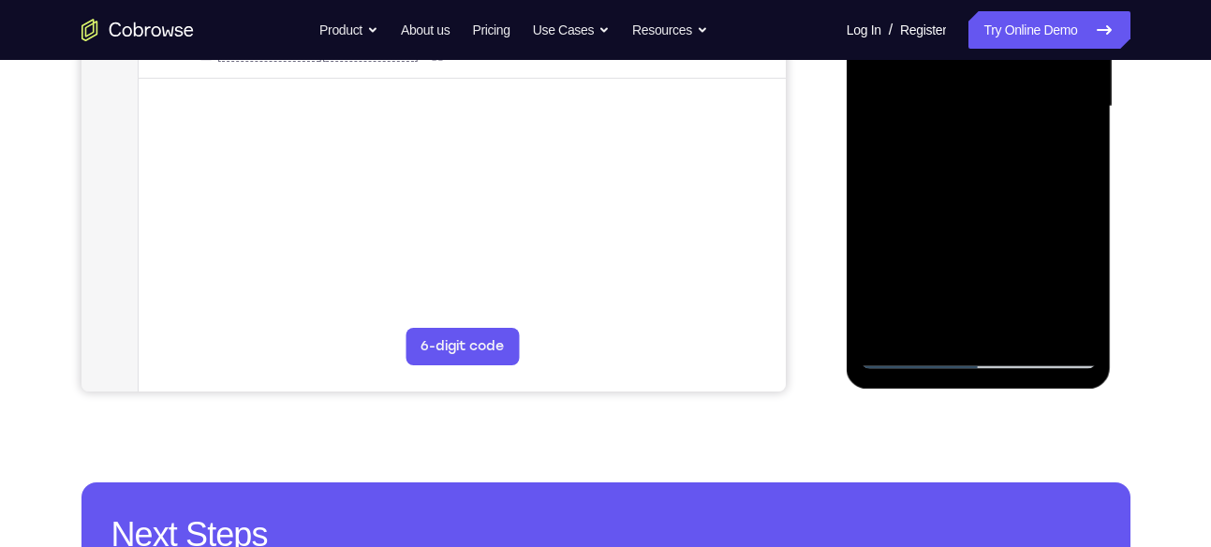
click at [893, 327] on div at bounding box center [979, 107] width 236 height 524
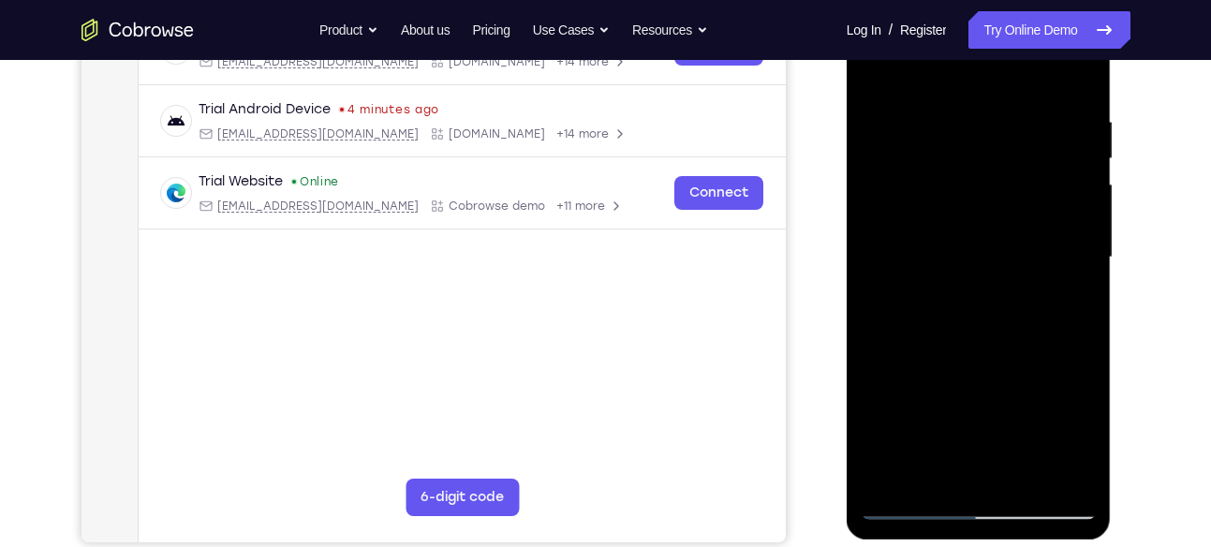
scroll to position [325, 0]
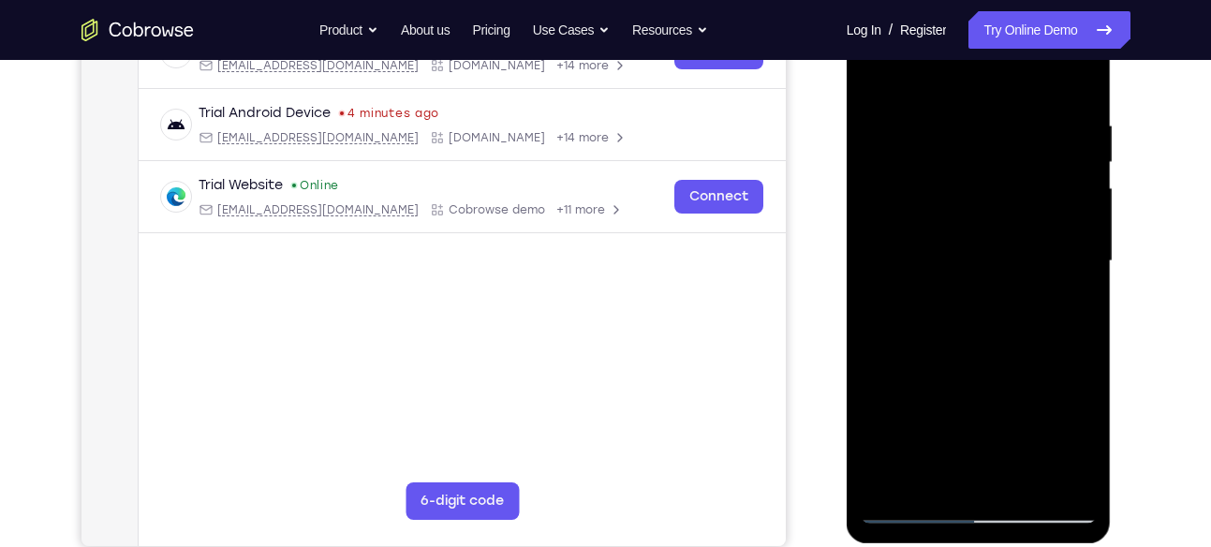
drag, startPoint x: 977, startPoint y: 159, endPoint x: 963, endPoint y: 321, distance: 162.6
click at [963, 321] on div at bounding box center [979, 261] width 236 height 524
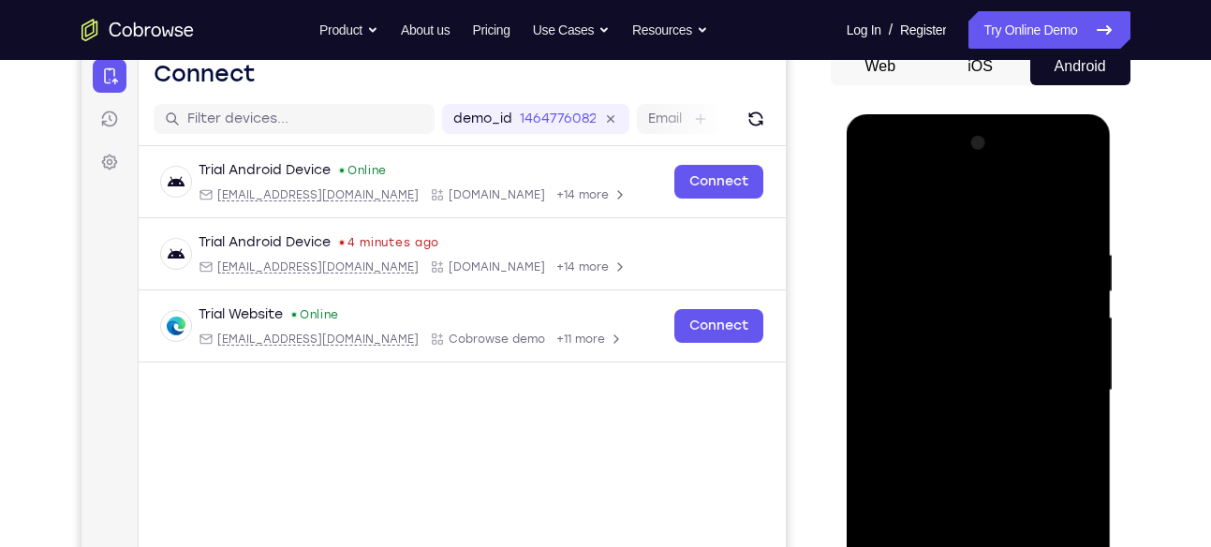
scroll to position [192, 0]
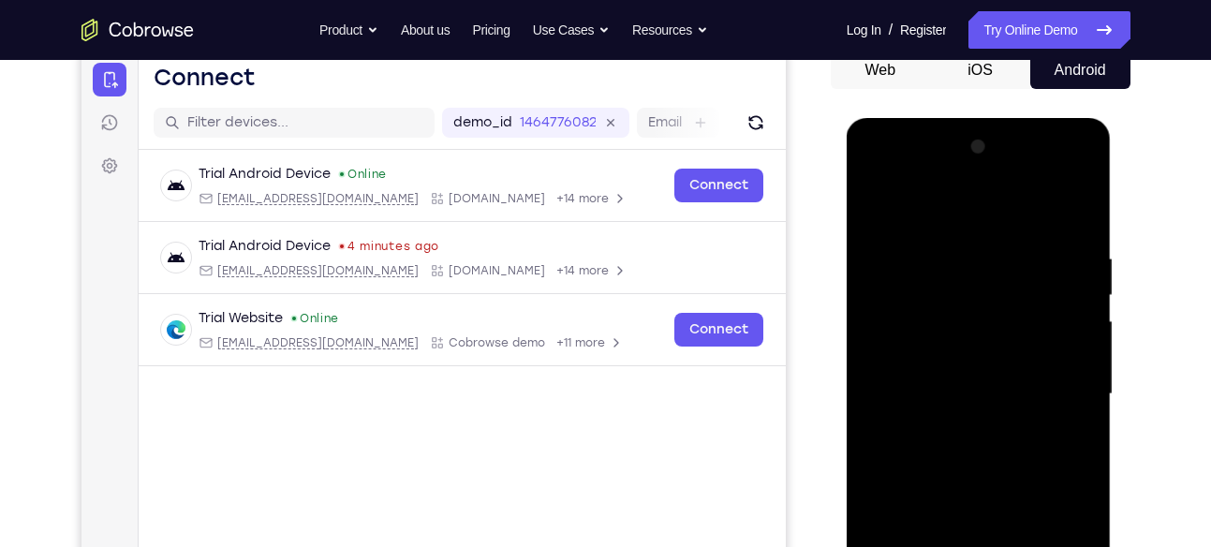
drag, startPoint x: 1026, startPoint y: 244, endPoint x: 941, endPoint y: 247, distance: 85.3
click at [941, 247] on div at bounding box center [979, 394] width 236 height 524
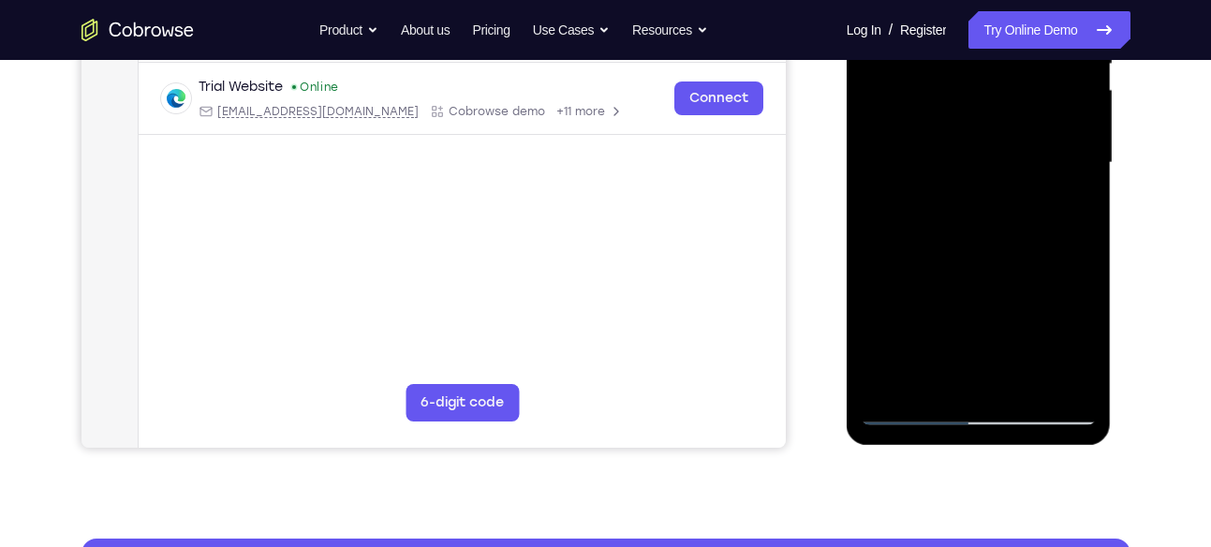
scroll to position [421, 0]
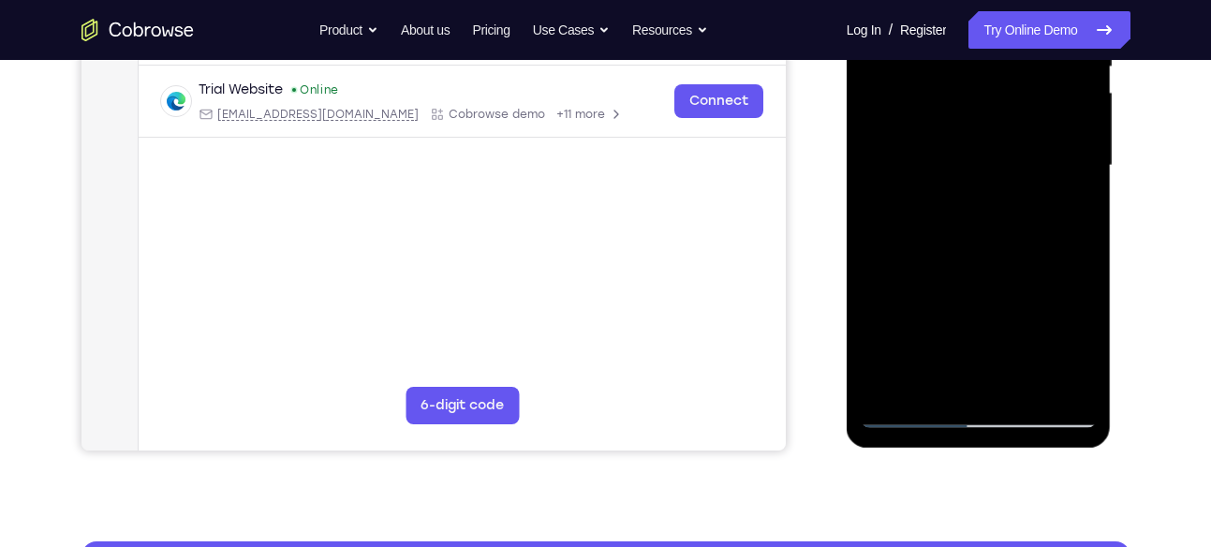
click at [1088, 248] on div at bounding box center [979, 166] width 236 height 524
click at [1079, 249] on div at bounding box center [979, 166] width 236 height 524
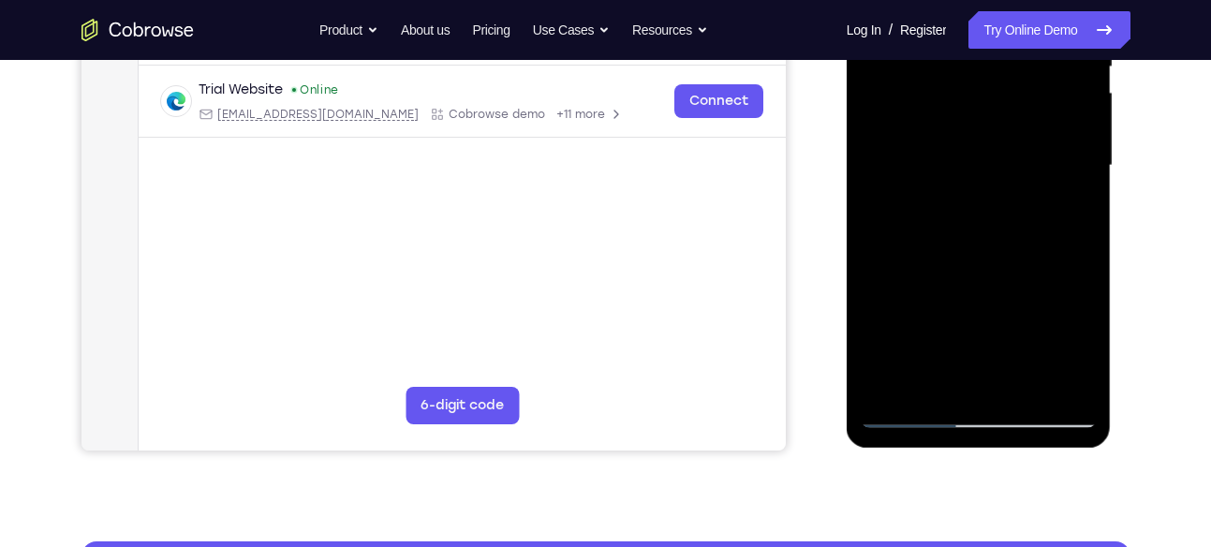
click at [1079, 249] on div at bounding box center [979, 166] width 236 height 524
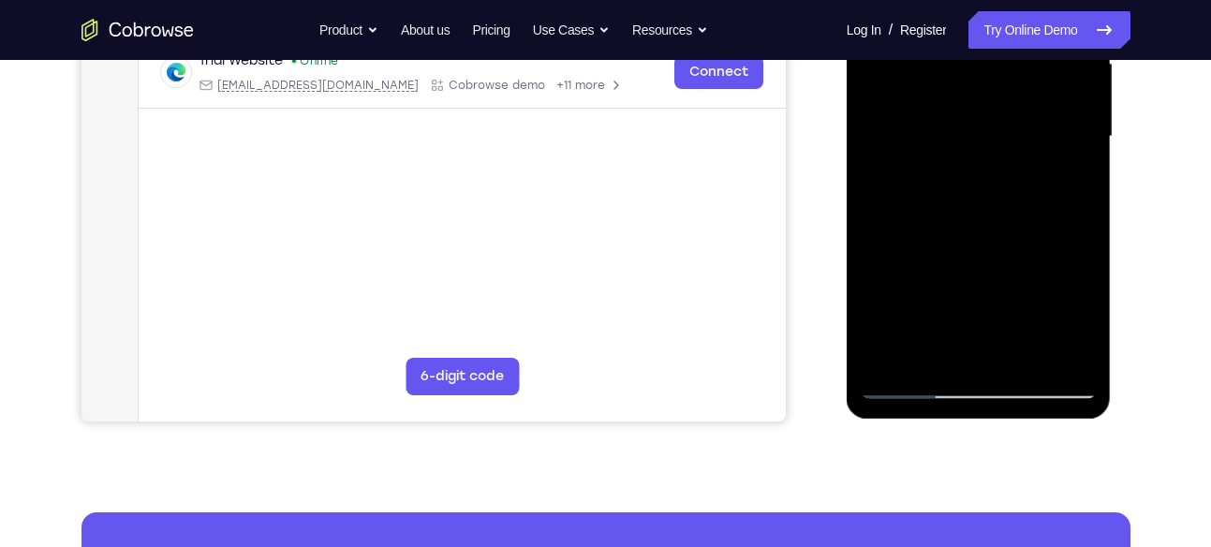
scroll to position [450, 0]
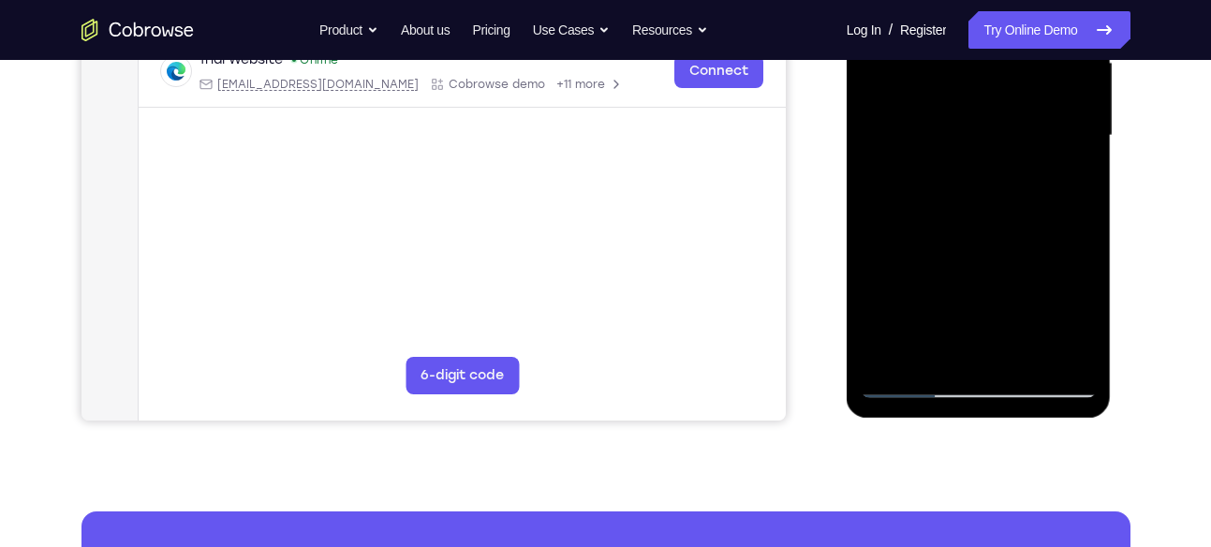
click at [1026, 349] on div at bounding box center [979, 136] width 236 height 524
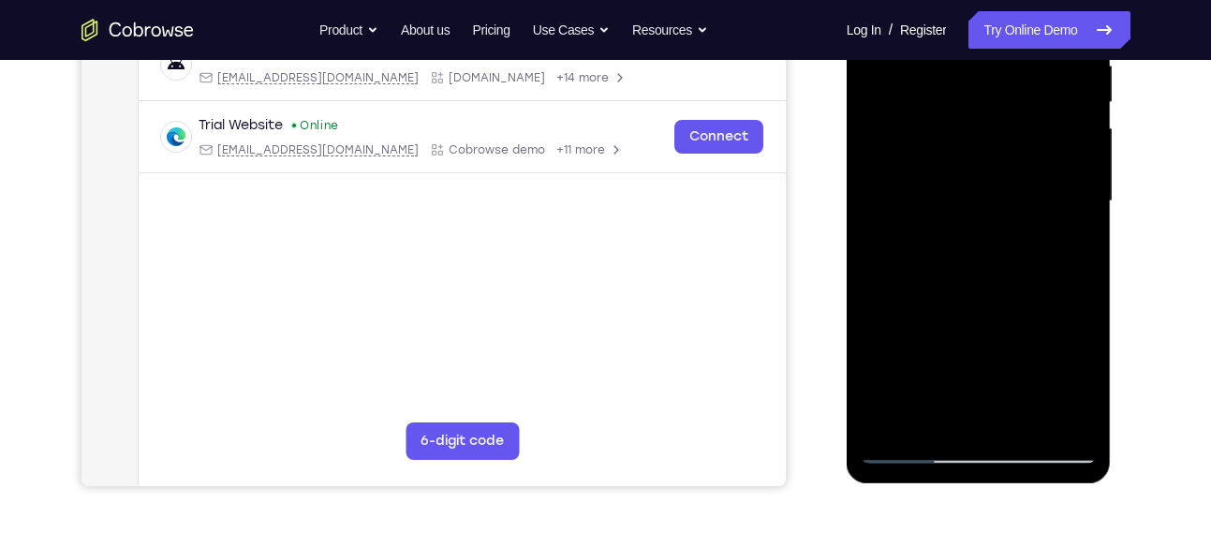
scroll to position [377, 0]
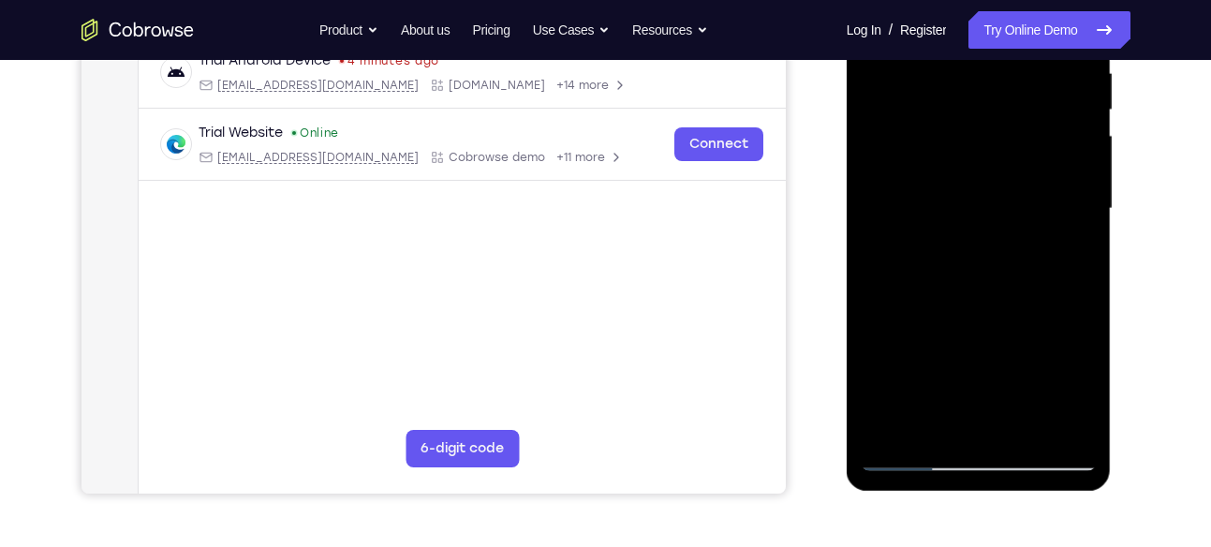
click at [985, 311] on div at bounding box center [979, 209] width 236 height 524
drag, startPoint x: 985, startPoint y: 311, endPoint x: 986, endPoint y: 198, distance: 113.3
click at [986, 198] on div at bounding box center [979, 209] width 236 height 524
drag, startPoint x: 991, startPoint y: 323, endPoint x: 1008, endPoint y: 213, distance: 111.8
click at [1008, 213] on div at bounding box center [979, 209] width 236 height 524
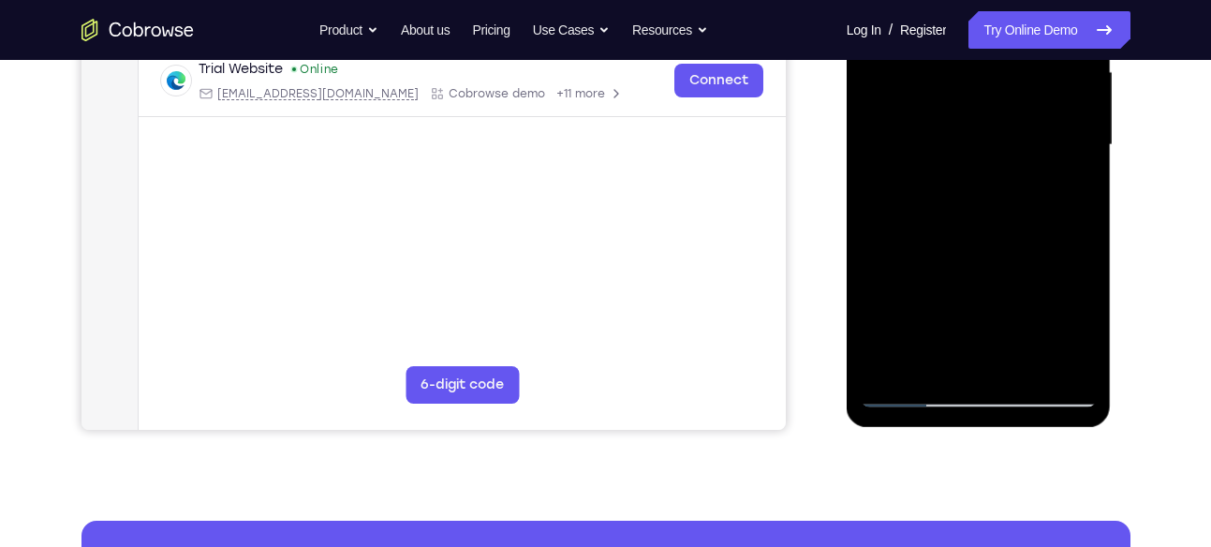
scroll to position [457, 0]
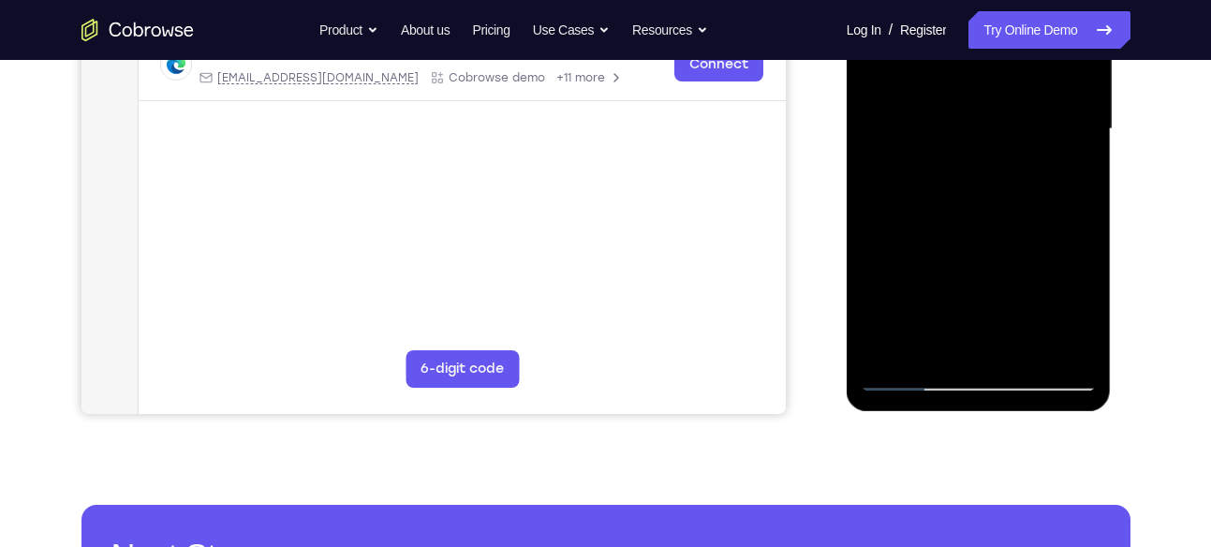
drag, startPoint x: 1011, startPoint y: 201, endPoint x: 1012, endPoint y: 173, distance: 28.2
click at [1012, 173] on div at bounding box center [979, 129] width 236 height 524
drag, startPoint x: 1013, startPoint y: 275, endPoint x: 1022, endPoint y: 230, distance: 45.7
click at [1022, 230] on div at bounding box center [979, 129] width 236 height 524
click at [1022, 280] on div at bounding box center [979, 129] width 236 height 524
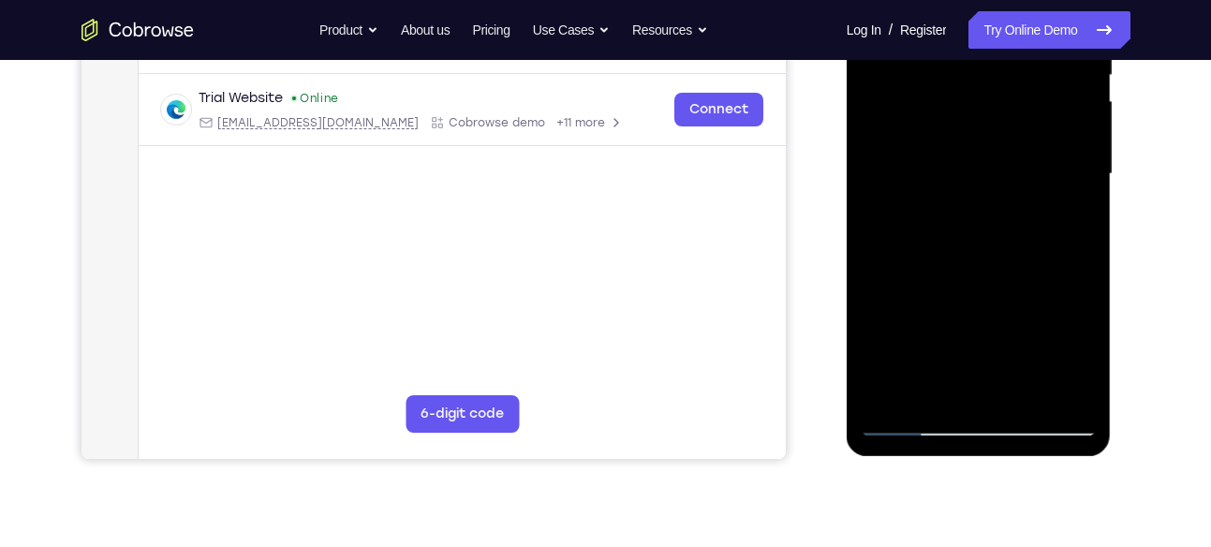
scroll to position [408, 0]
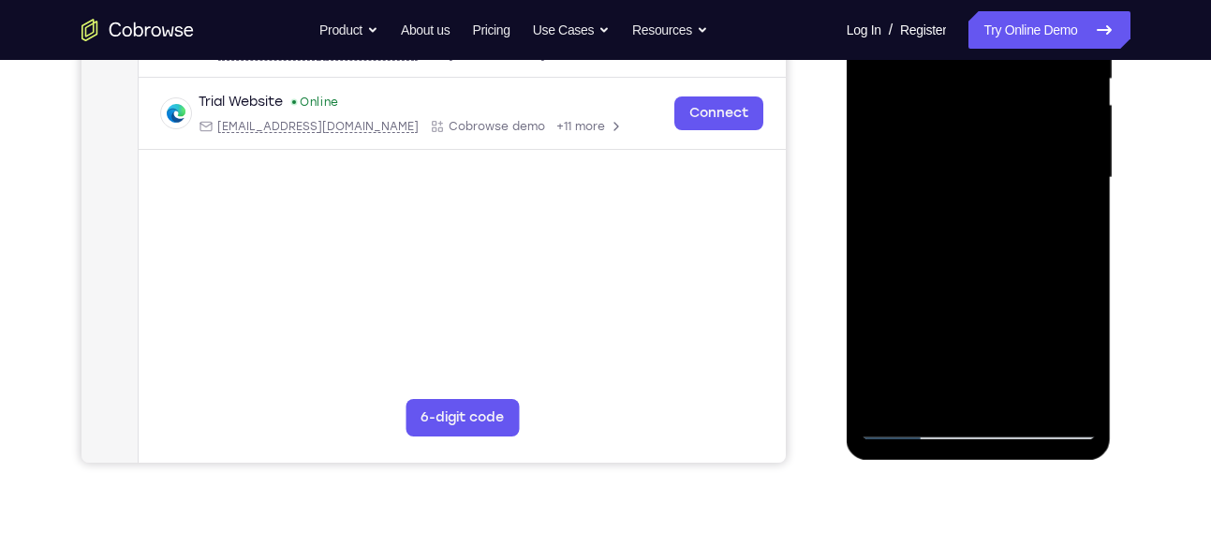
drag, startPoint x: 1009, startPoint y: 199, endPoint x: 996, endPoint y: 316, distance: 117.7
click at [996, 316] on div at bounding box center [979, 178] width 236 height 524
drag, startPoint x: 998, startPoint y: 171, endPoint x: 987, endPoint y: 322, distance: 151.2
click at [987, 322] on div at bounding box center [979, 178] width 236 height 524
drag, startPoint x: 995, startPoint y: 193, endPoint x: 974, endPoint y: 334, distance: 142.9
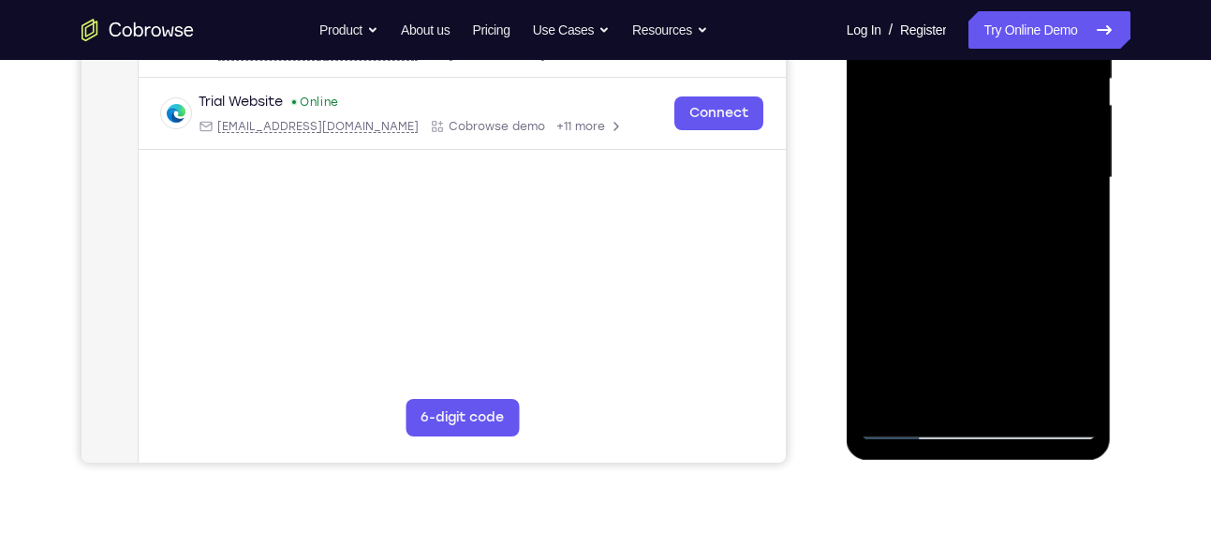
click at [974, 334] on div at bounding box center [979, 178] width 236 height 524
drag, startPoint x: 994, startPoint y: 220, endPoint x: 965, endPoint y: 356, distance: 138.9
click at [965, 356] on div at bounding box center [979, 178] width 236 height 524
drag, startPoint x: 994, startPoint y: 212, endPoint x: 968, endPoint y: 339, distance: 129.9
click at [968, 339] on div at bounding box center [979, 178] width 236 height 524
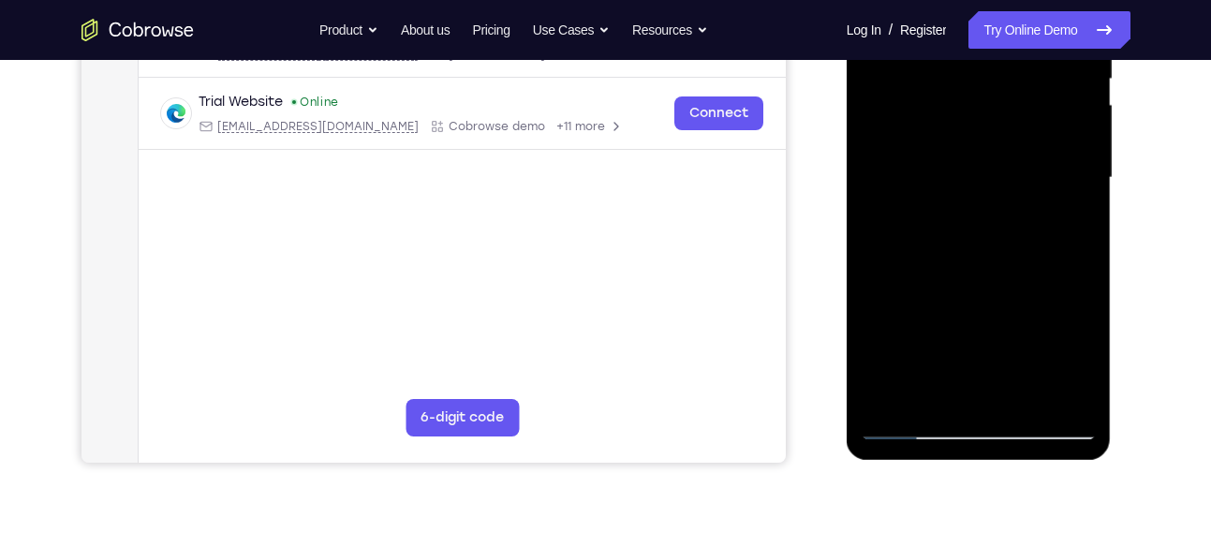
drag, startPoint x: 983, startPoint y: 193, endPoint x: 956, endPoint y: 331, distance: 140.3
click at [956, 331] on div at bounding box center [979, 178] width 236 height 524
click at [960, 206] on div at bounding box center [979, 178] width 236 height 524
click at [967, 246] on div at bounding box center [979, 178] width 236 height 524
click at [972, 245] on div at bounding box center [979, 178] width 236 height 524
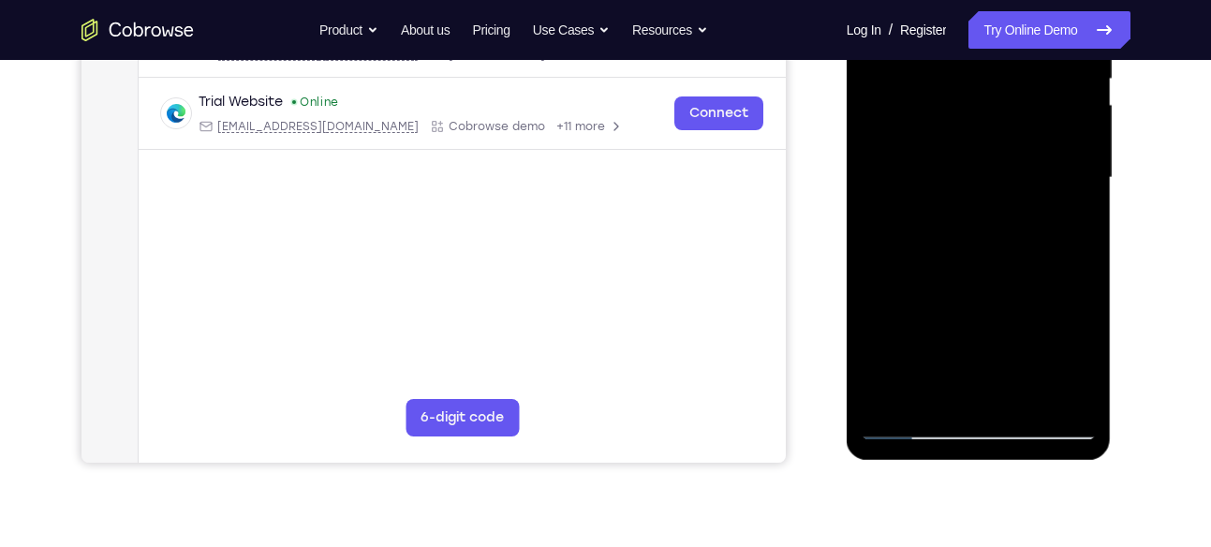
click at [953, 218] on div at bounding box center [979, 178] width 236 height 524
click at [956, 182] on div at bounding box center [979, 178] width 236 height 524
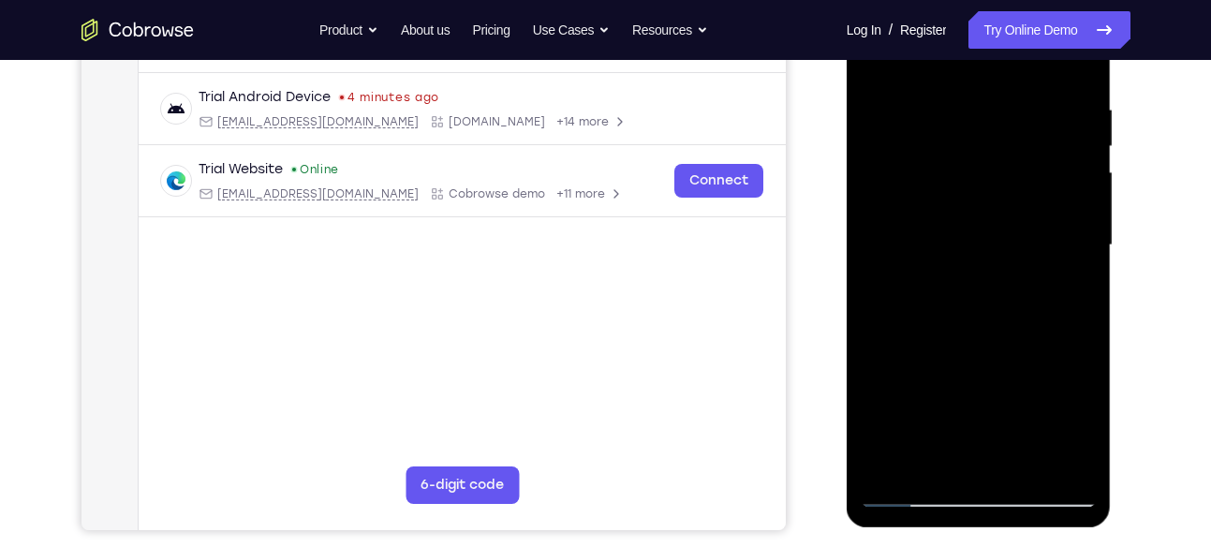
scroll to position [324, 0]
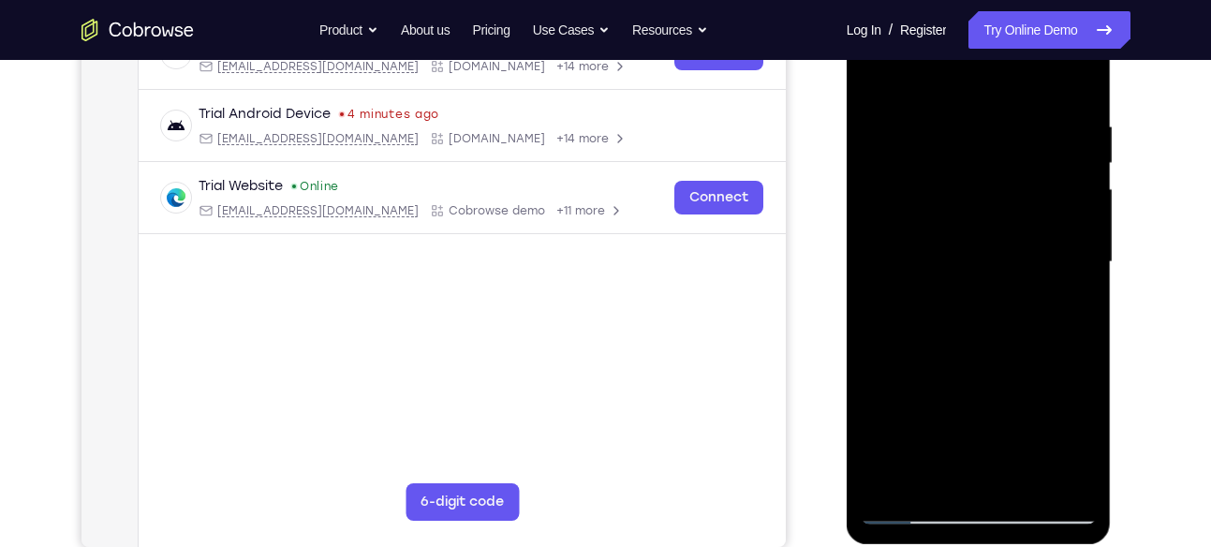
click at [984, 198] on div at bounding box center [979, 262] width 236 height 524
click at [893, 177] on div at bounding box center [979, 262] width 236 height 524
click at [883, 172] on div at bounding box center [979, 262] width 236 height 524
click at [924, 258] on div at bounding box center [979, 262] width 236 height 524
click at [964, 258] on div at bounding box center [979, 262] width 236 height 524
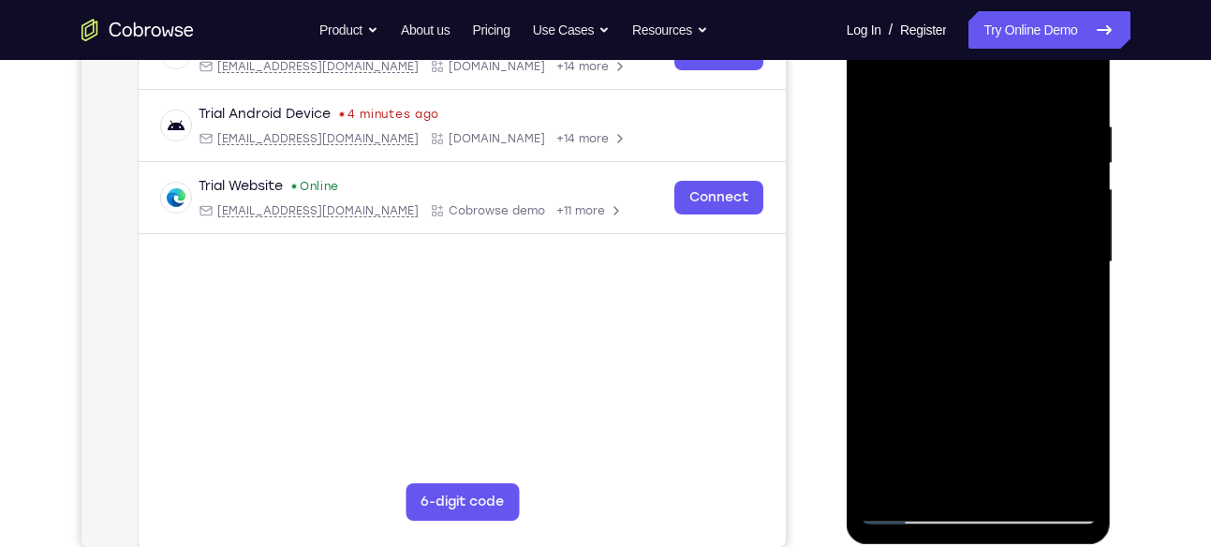
click at [969, 265] on div at bounding box center [979, 262] width 236 height 524
click at [995, 266] on div at bounding box center [979, 262] width 236 height 524
click at [972, 241] on div at bounding box center [979, 262] width 236 height 524
click at [972, 264] on div at bounding box center [979, 262] width 236 height 524
drag, startPoint x: 998, startPoint y: 159, endPoint x: 997, endPoint y: 306, distance: 147.0
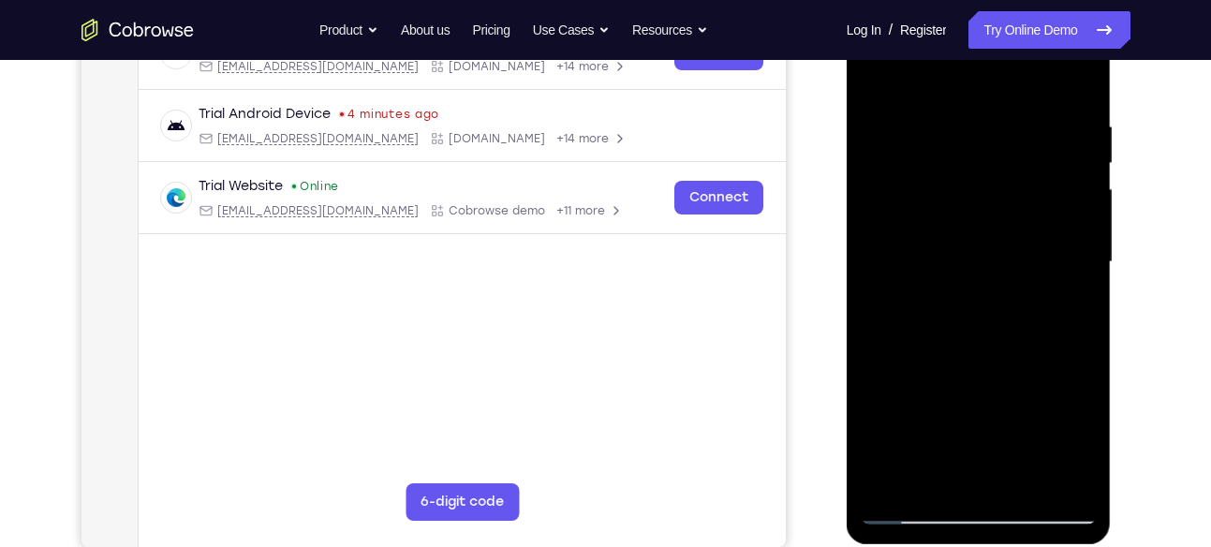
click at [997, 306] on div at bounding box center [979, 262] width 236 height 524
click at [933, 229] on div at bounding box center [979, 262] width 236 height 524
click at [937, 229] on div at bounding box center [979, 262] width 236 height 524
click at [930, 200] on div at bounding box center [979, 262] width 236 height 524
click at [934, 259] on div at bounding box center [979, 262] width 236 height 524
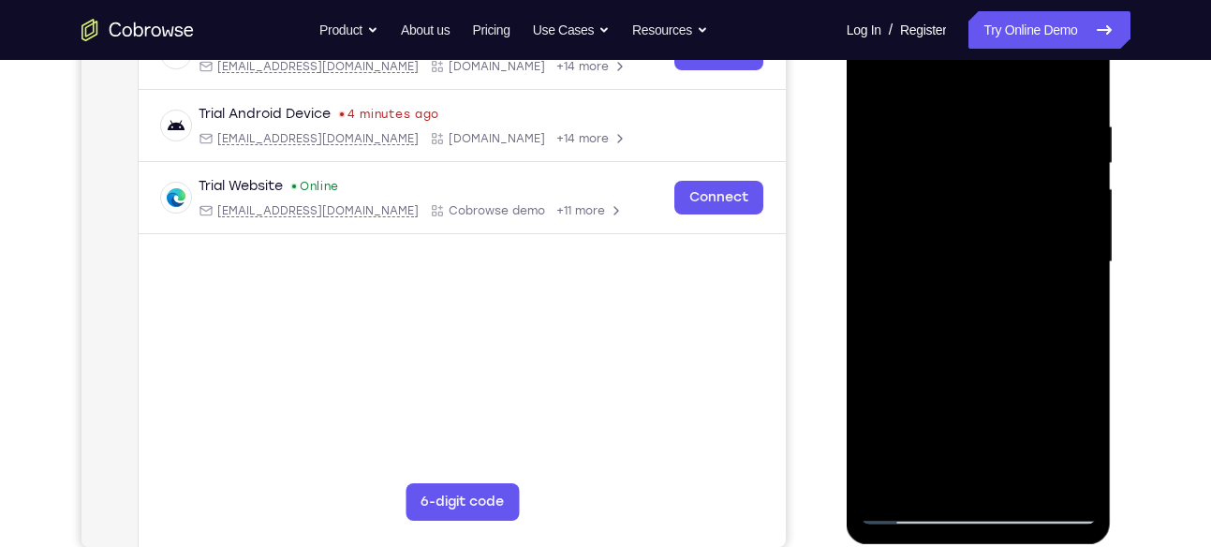
click at [890, 166] on div at bounding box center [979, 262] width 236 height 524
click at [884, 170] on div at bounding box center [979, 262] width 236 height 524
click at [939, 260] on div at bounding box center [979, 262] width 236 height 524
click at [1019, 260] on div at bounding box center [979, 262] width 236 height 524
drag, startPoint x: 1023, startPoint y: 155, endPoint x: 998, endPoint y: 318, distance: 164.8
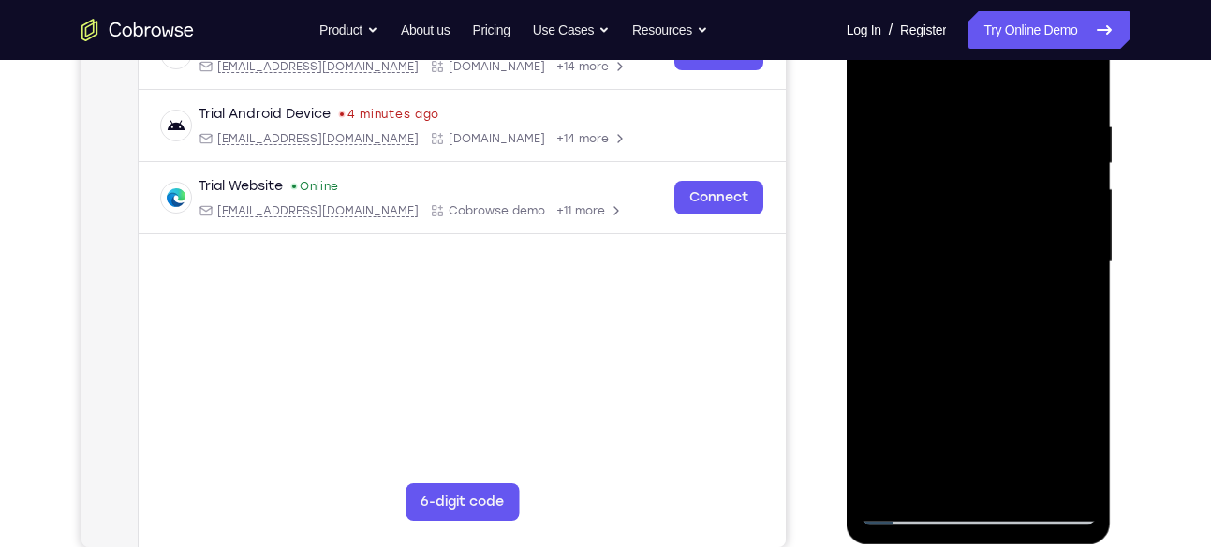
click at [998, 318] on div at bounding box center [979, 262] width 236 height 524
click at [962, 209] on div at bounding box center [979, 262] width 236 height 524
click at [964, 212] on div at bounding box center [979, 262] width 236 height 524
click at [962, 214] on div at bounding box center [979, 262] width 236 height 524
click at [927, 183] on div at bounding box center [979, 262] width 236 height 524
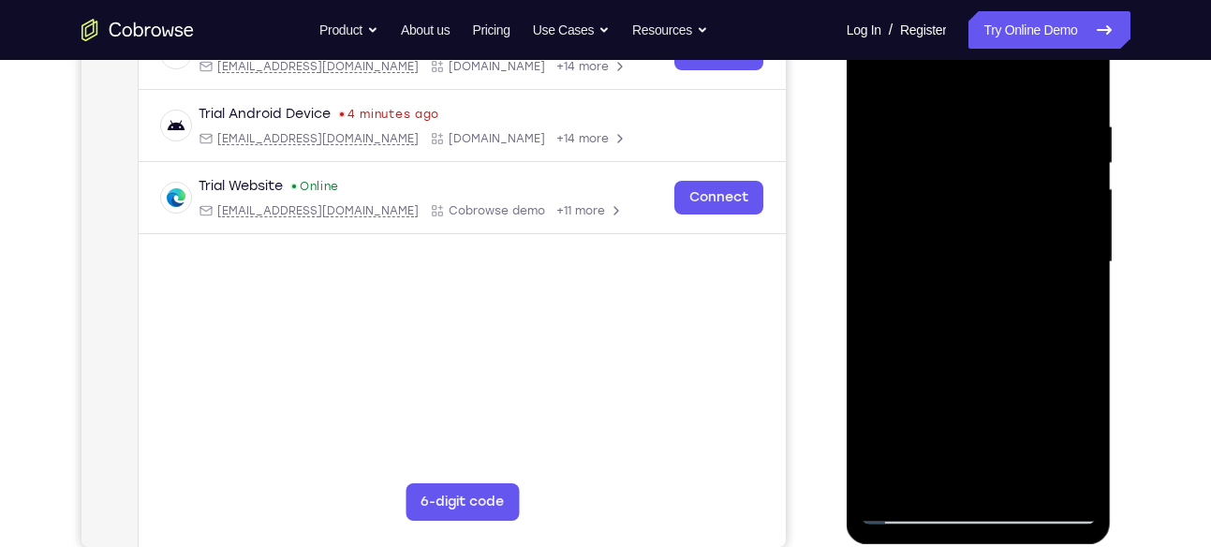
click at [958, 259] on div at bounding box center [979, 262] width 236 height 524
drag, startPoint x: 972, startPoint y: 210, endPoint x: 963, endPoint y: 282, distance: 72.7
click at [963, 282] on div at bounding box center [979, 262] width 236 height 524
click at [998, 199] on div at bounding box center [979, 262] width 236 height 524
click at [1013, 189] on div at bounding box center [979, 262] width 236 height 524
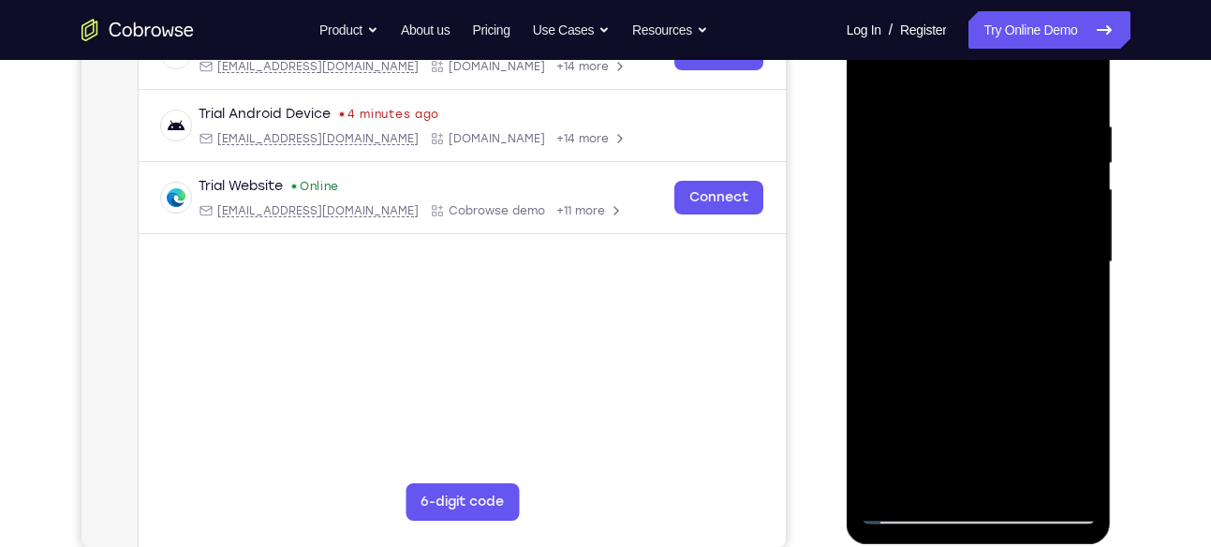
click at [972, 282] on div at bounding box center [979, 262] width 236 height 524
click at [970, 257] on div at bounding box center [979, 262] width 236 height 524
drag, startPoint x: 945, startPoint y: 155, endPoint x: 946, endPoint y: 268, distance: 112.4
click at [937, 313] on div at bounding box center [979, 262] width 236 height 524
click at [925, 150] on div at bounding box center [979, 262] width 236 height 524
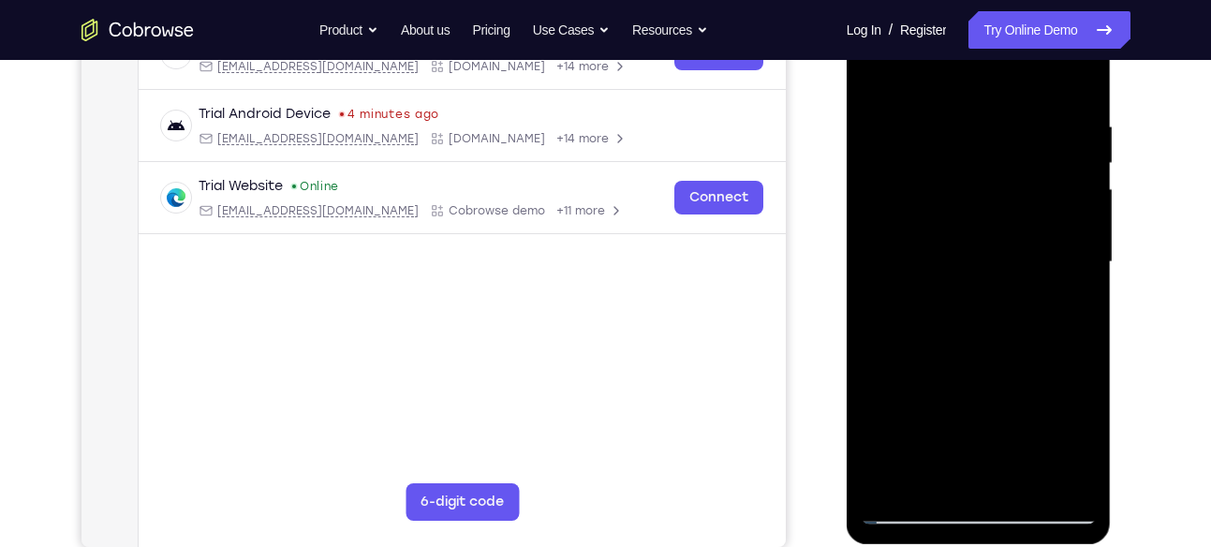
click at [941, 140] on div at bounding box center [979, 262] width 236 height 524
click at [920, 186] on div at bounding box center [979, 262] width 236 height 524
click at [924, 182] on div at bounding box center [979, 262] width 236 height 524
click at [983, 257] on div at bounding box center [979, 262] width 236 height 524
click at [957, 228] on div at bounding box center [979, 262] width 236 height 524
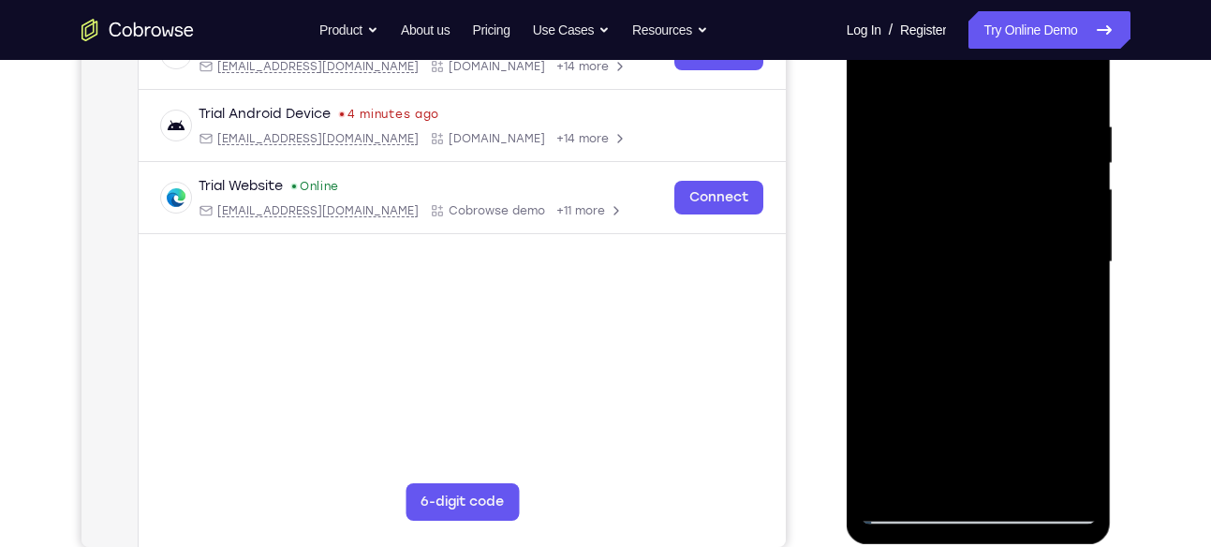
click at [947, 219] on div at bounding box center [979, 262] width 236 height 524
click at [932, 196] on div at bounding box center [979, 262] width 236 height 524
click at [967, 258] on div at bounding box center [979, 262] width 236 height 524
drag, startPoint x: 990, startPoint y: 312, endPoint x: 1004, endPoint y: 94, distance: 218.7
click at [1004, 94] on div at bounding box center [979, 262] width 236 height 524
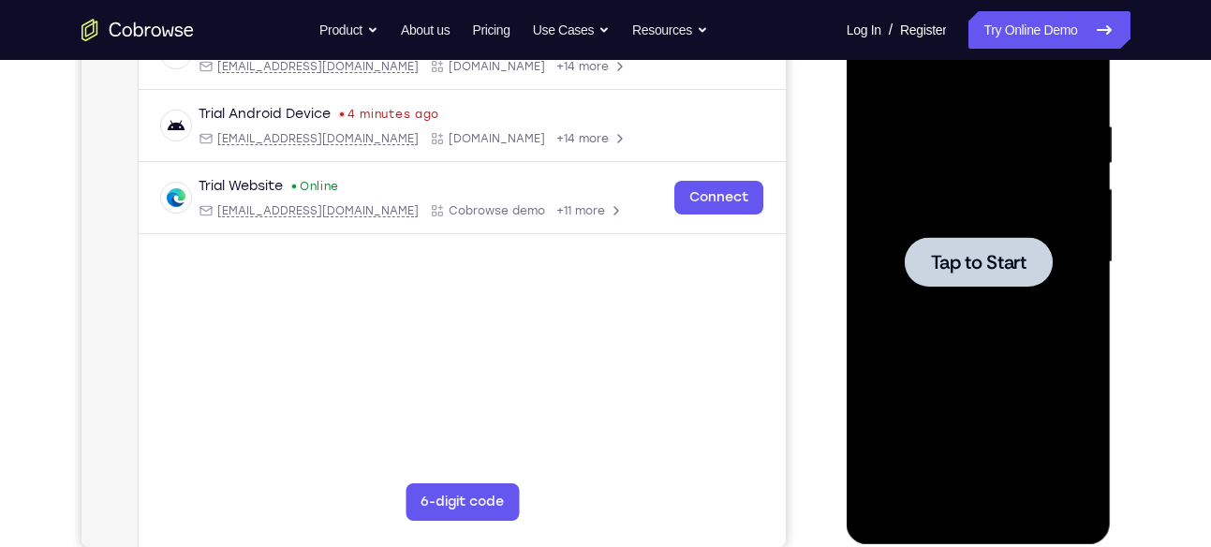
click at [982, 204] on div at bounding box center [979, 262] width 236 height 524
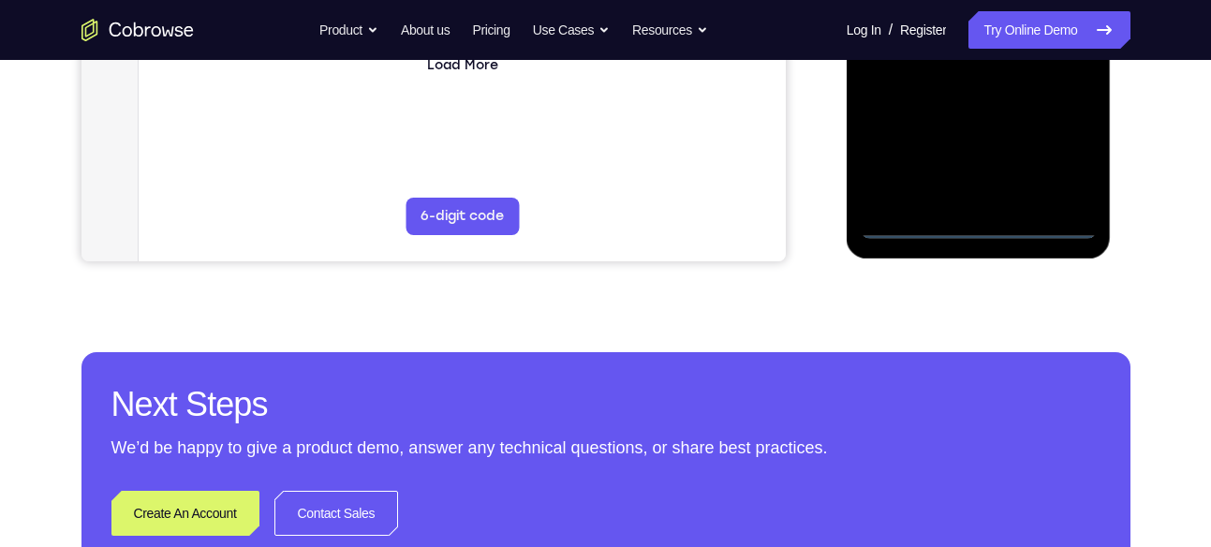
scroll to position [651, 0]
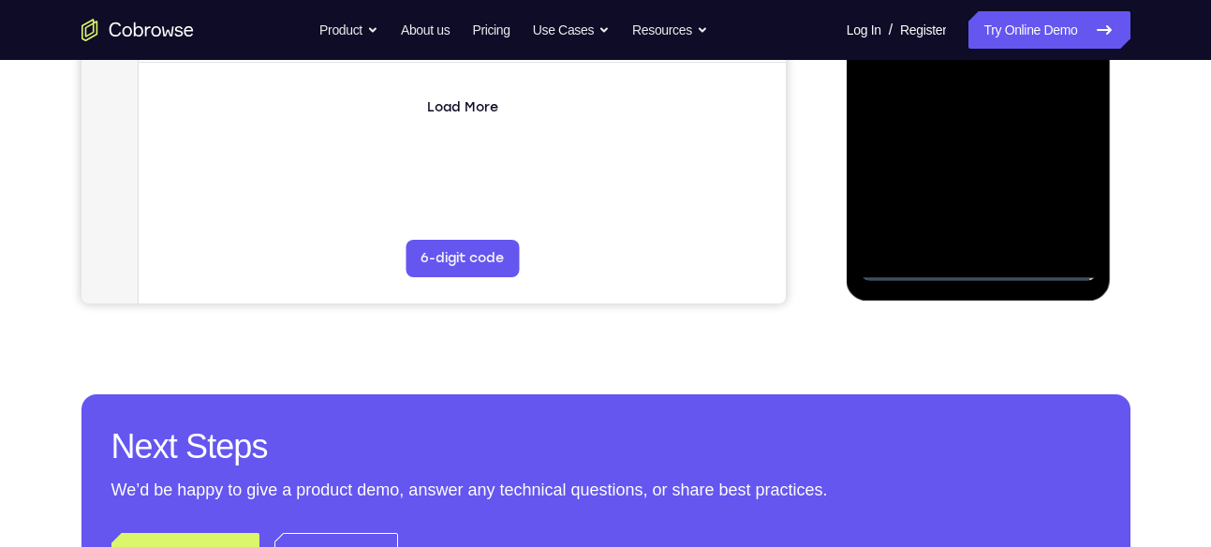
scroll to position [567, 0]
click at [1068, 194] on div at bounding box center [979, 19] width 236 height 524
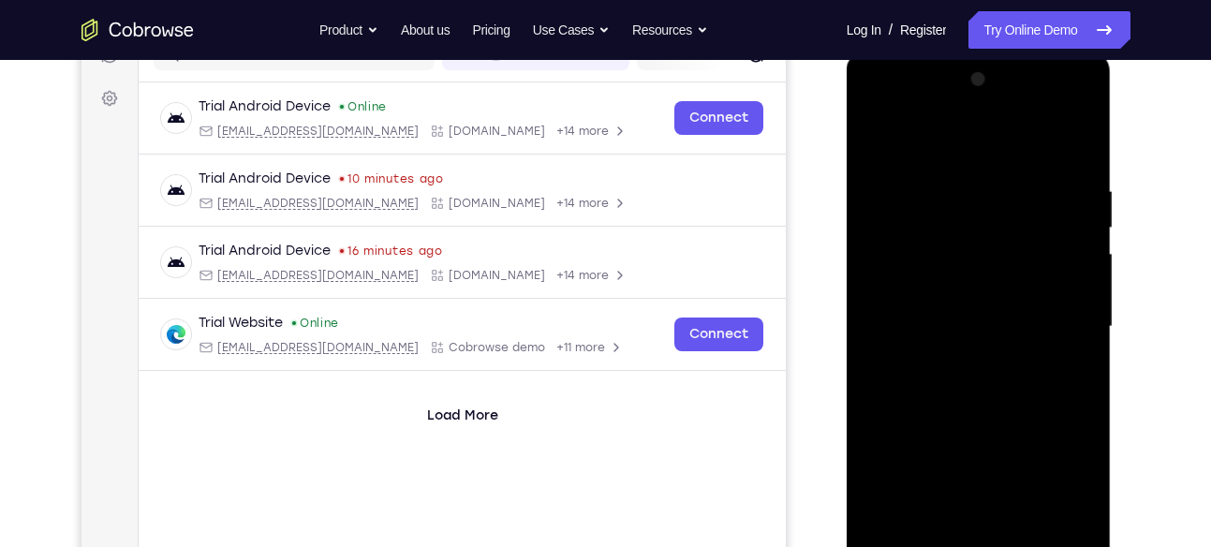
scroll to position [258, 0]
click at [979, 142] on div at bounding box center [979, 328] width 236 height 524
click at [1056, 324] on div at bounding box center [979, 328] width 236 height 524
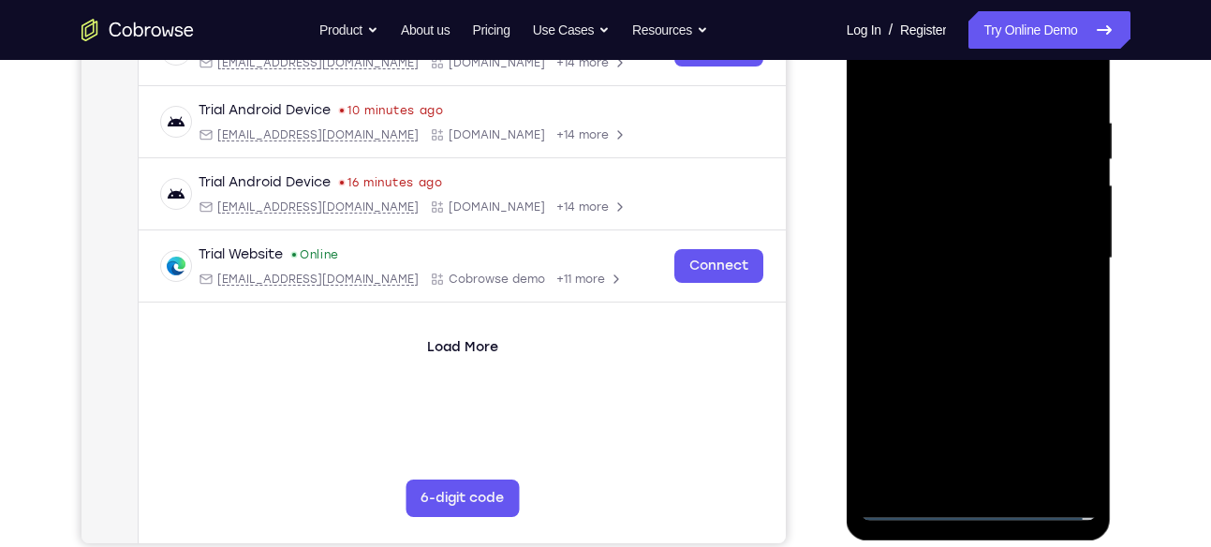
click at [955, 293] on div at bounding box center [979, 258] width 236 height 524
click at [971, 234] on div at bounding box center [979, 258] width 236 height 524
click at [972, 255] on div at bounding box center [979, 258] width 236 height 524
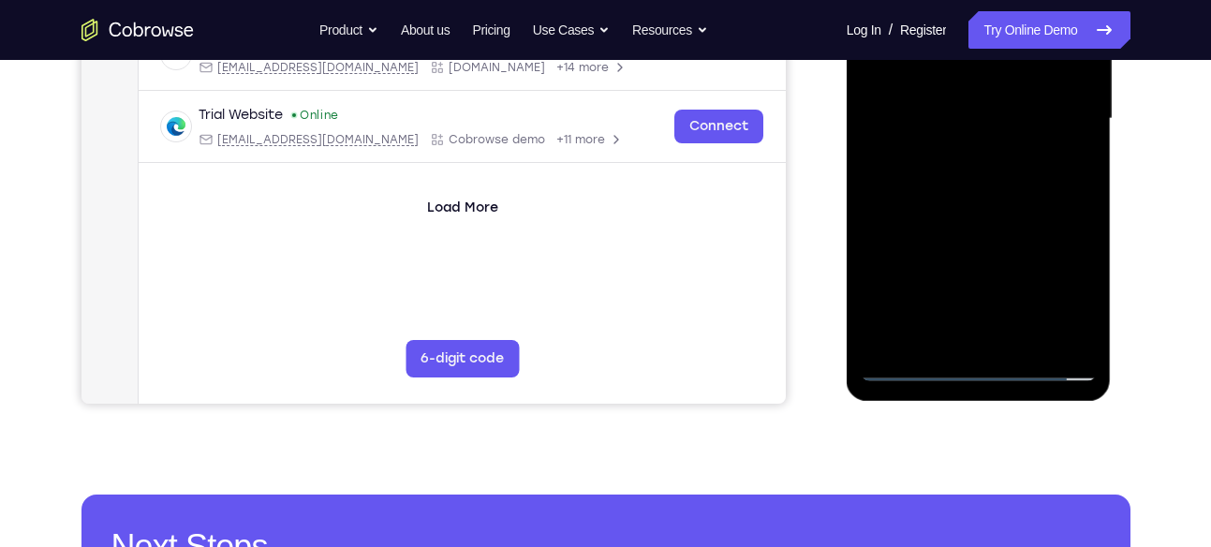
scroll to position [471, 0]
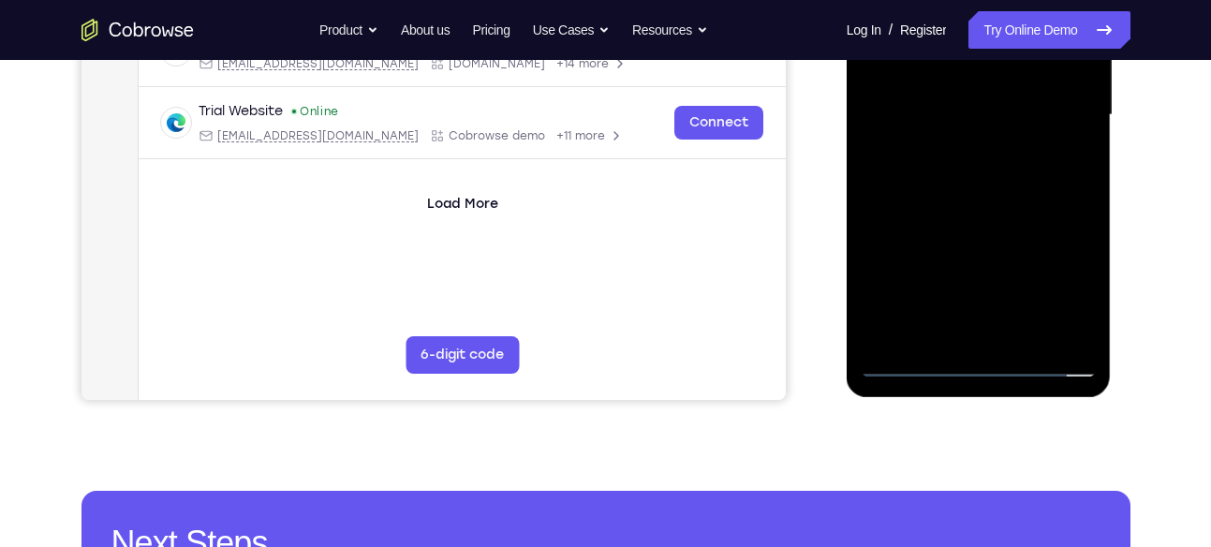
click at [989, 199] on div at bounding box center [979, 115] width 236 height 524
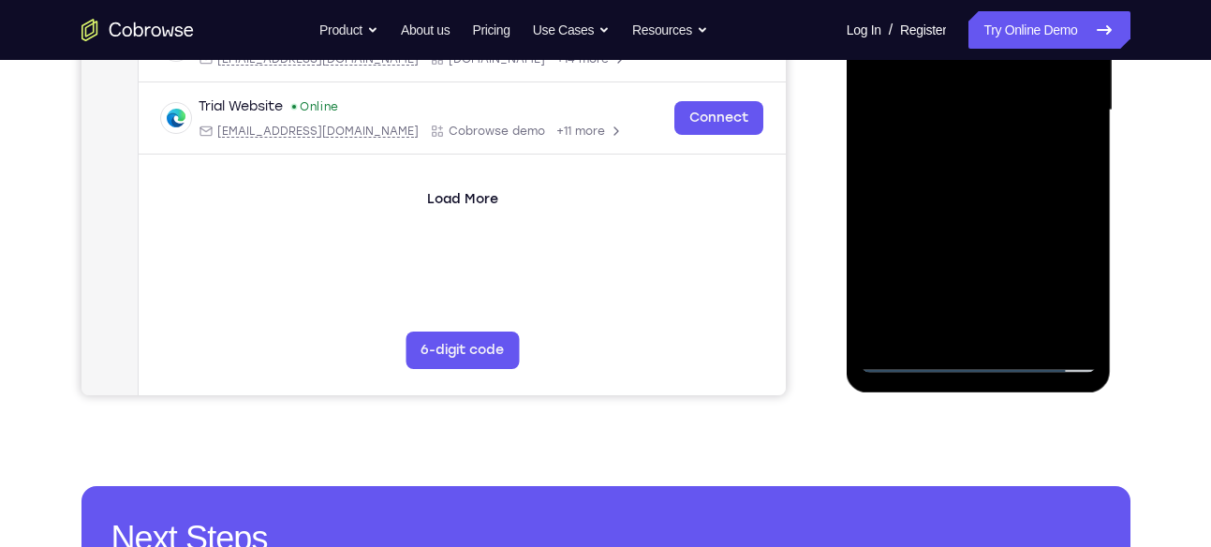
scroll to position [475, 0]
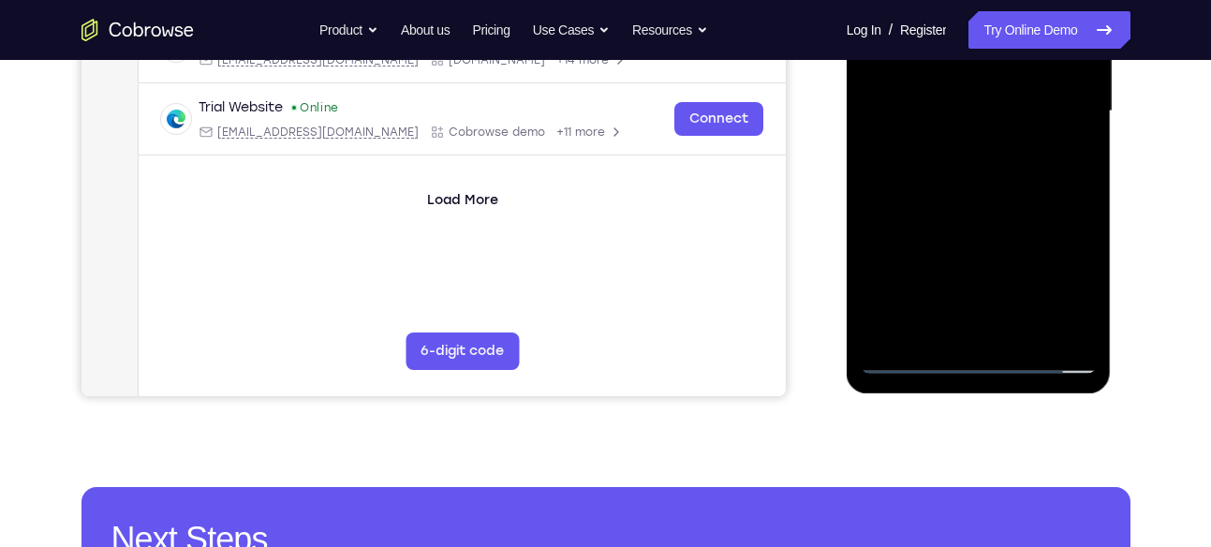
drag, startPoint x: 999, startPoint y: 169, endPoint x: 992, endPoint y: 330, distance: 161.3
click at [992, 330] on div at bounding box center [979, 111] width 236 height 524
drag, startPoint x: 1036, startPoint y: 198, endPoint x: 1026, endPoint y: 286, distance: 88.5
click at [1026, 286] on div at bounding box center [979, 111] width 236 height 524
click at [1075, 210] on div at bounding box center [979, 111] width 236 height 524
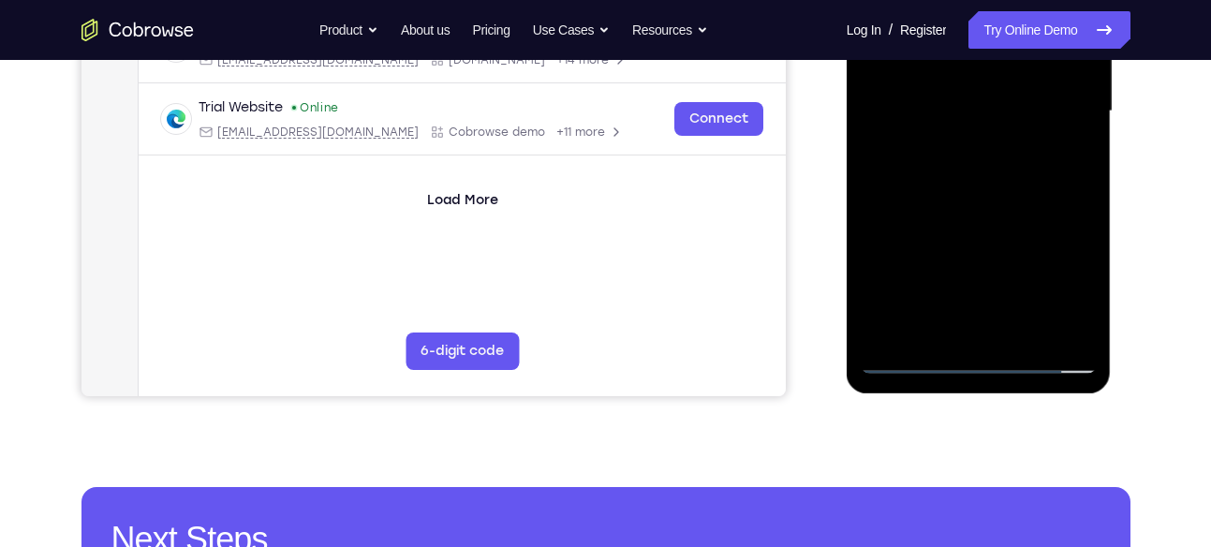
click at [1075, 210] on div at bounding box center [979, 111] width 236 height 524
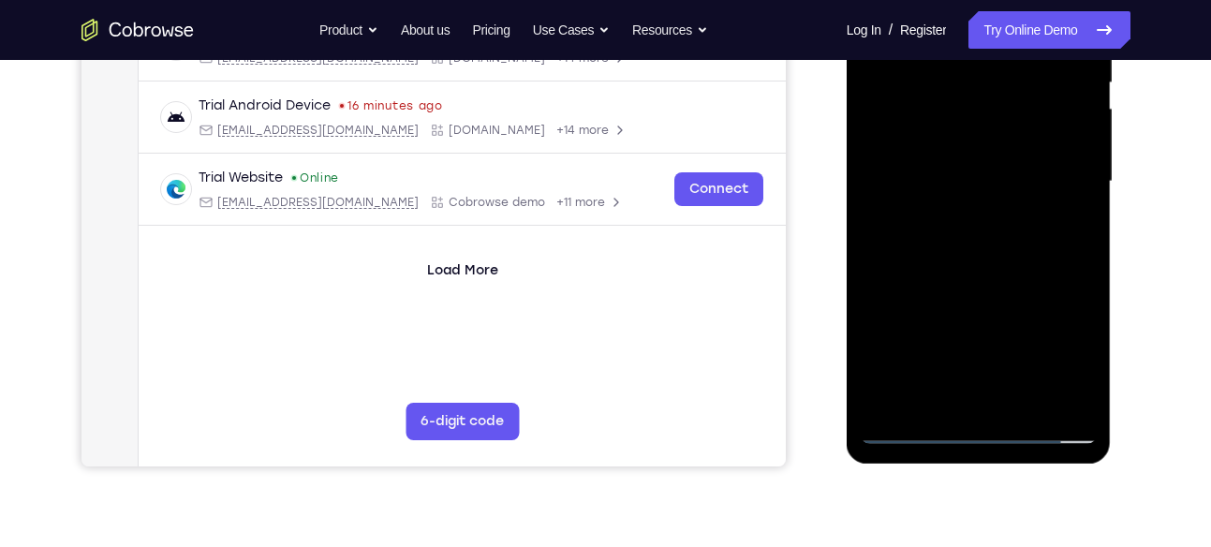
scroll to position [404, 0]
click at [1087, 286] on div at bounding box center [979, 182] width 236 height 524
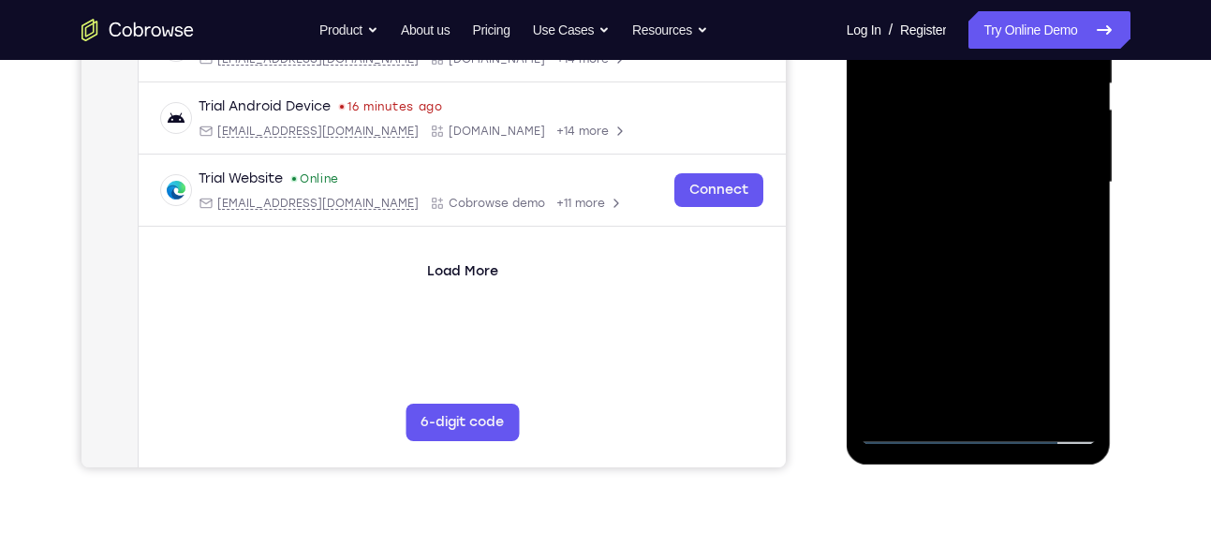
click at [1087, 286] on div at bounding box center [979, 182] width 236 height 524
drag, startPoint x: 1050, startPoint y: 201, endPoint x: 1039, endPoint y: 346, distance: 144.7
click at [1039, 346] on div at bounding box center [979, 182] width 236 height 524
drag, startPoint x: 1038, startPoint y: 215, endPoint x: 1029, endPoint y: 332, distance: 116.4
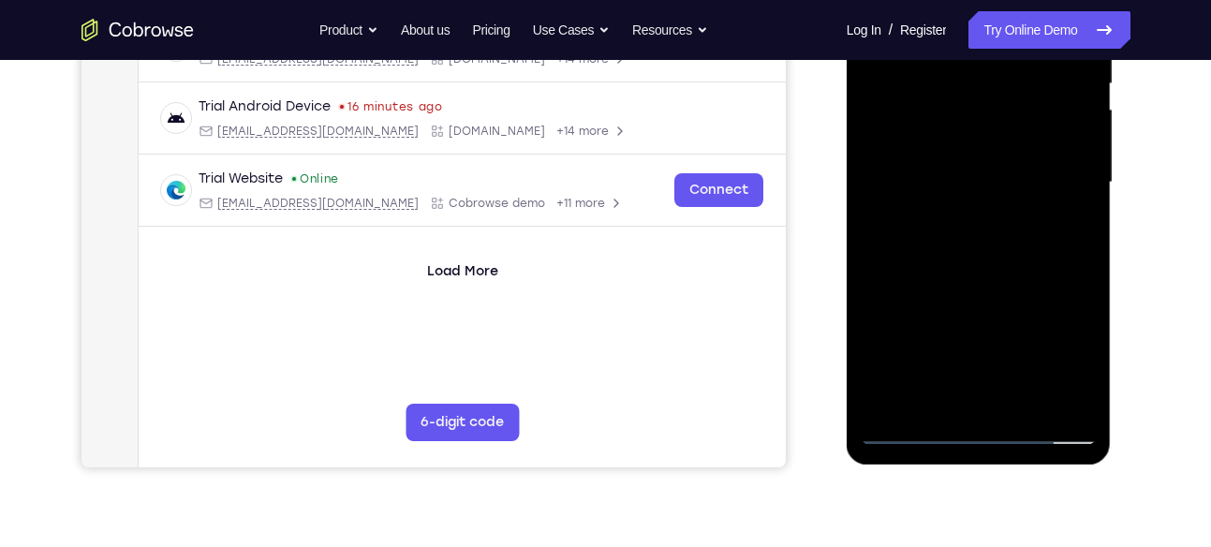
click at [1029, 332] on div at bounding box center [979, 182] width 236 height 524
drag, startPoint x: 997, startPoint y: 211, endPoint x: 996, endPoint y: 319, distance: 108.7
click at [996, 319] on div at bounding box center [979, 182] width 236 height 524
drag, startPoint x: 1020, startPoint y: 175, endPoint x: 1011, endPoint y: 330, distance: 154.8
click at [1011, 330] on div at bounding box center [979, 182] width 236 height 524
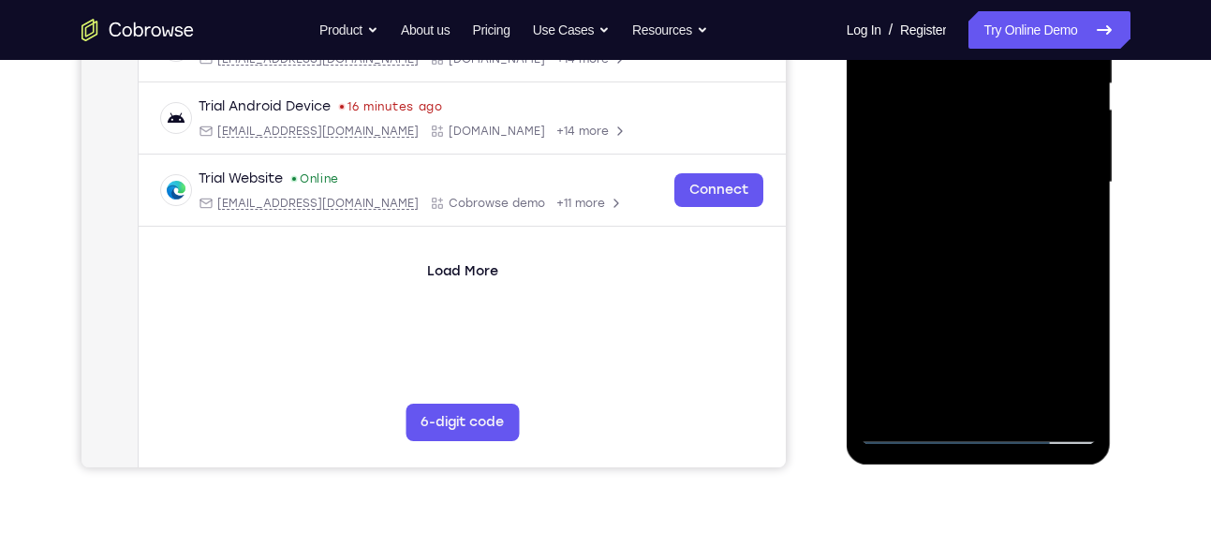
drag, startPoint x: 1055, startPoint y: 210, endPoint x: 1063, endPoint y: 146, distance: 64.2
click at [1063, 146] on div at bounding box center [979, 182] width 236 height 524
drag, startPoint x: 1042, startPoint y: 278, endPoint x: 1059, endPoint y: 147, distance: 132.2
click at [1059, 147] on div at bounding box center [979, 182] width 236 height 524
drag, startPoint x: 1039, startPoint y: 256, endPoint x: 1054, endPoint y: 183, distance: 74.6
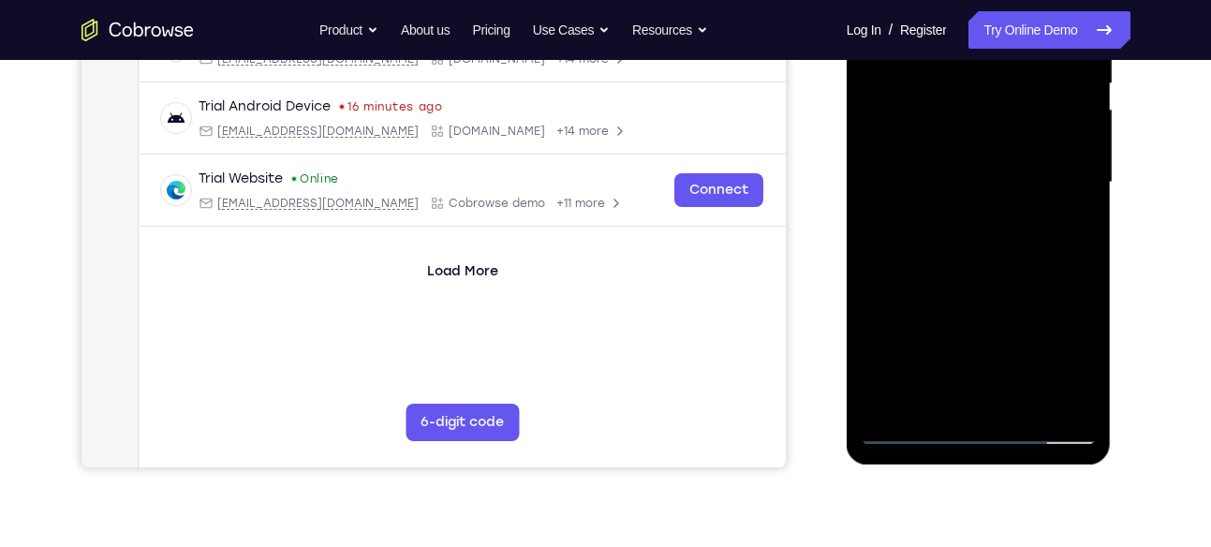
click at [1054, 183] on div at bounding box center [979, 182] width 236 height 524
drag, startPoint x: 1054, startPoint y: 183, endPoint x: 1031, endPoint y: 338, distance: 157.1
click at [1031, 338] on div at bounding box center [979, 182] width 236 height 524
drag, startPoint x: 1045, startPoint y: 185, endPoint x: 1019, endPoint y: 298, distance: 116.3
click at [1019, 298] on div at bounding box center [979, 182] width 236 height 524
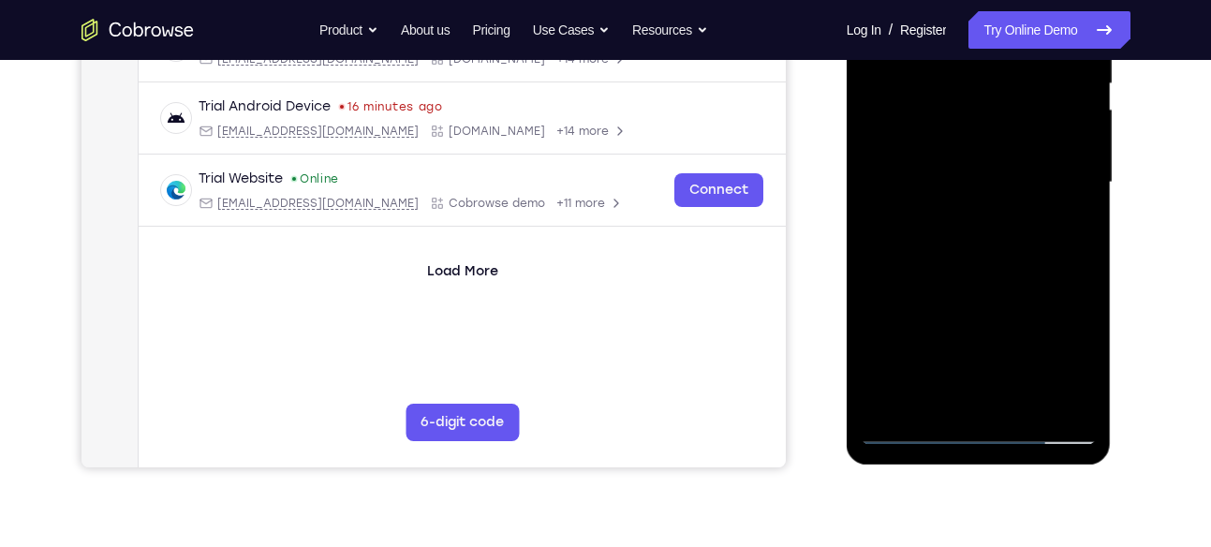
click at [955, 258] on div at bounding box center [979, 182] width 236 height 524
click at [946, 215] on div at bounding box center [979, 182] width 236 height 524
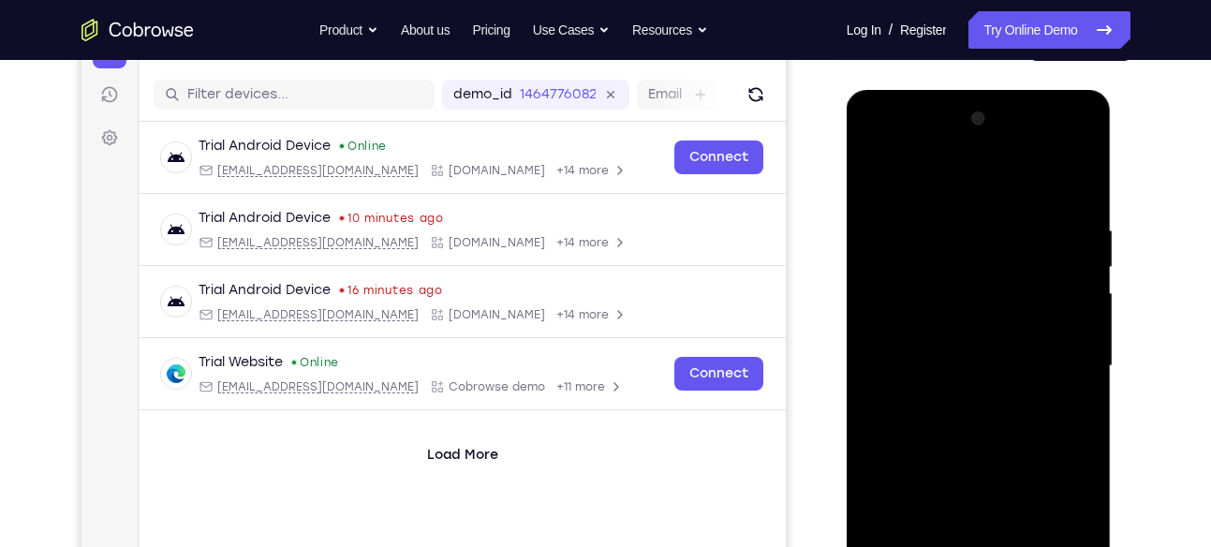
scroll to position [218, 0]
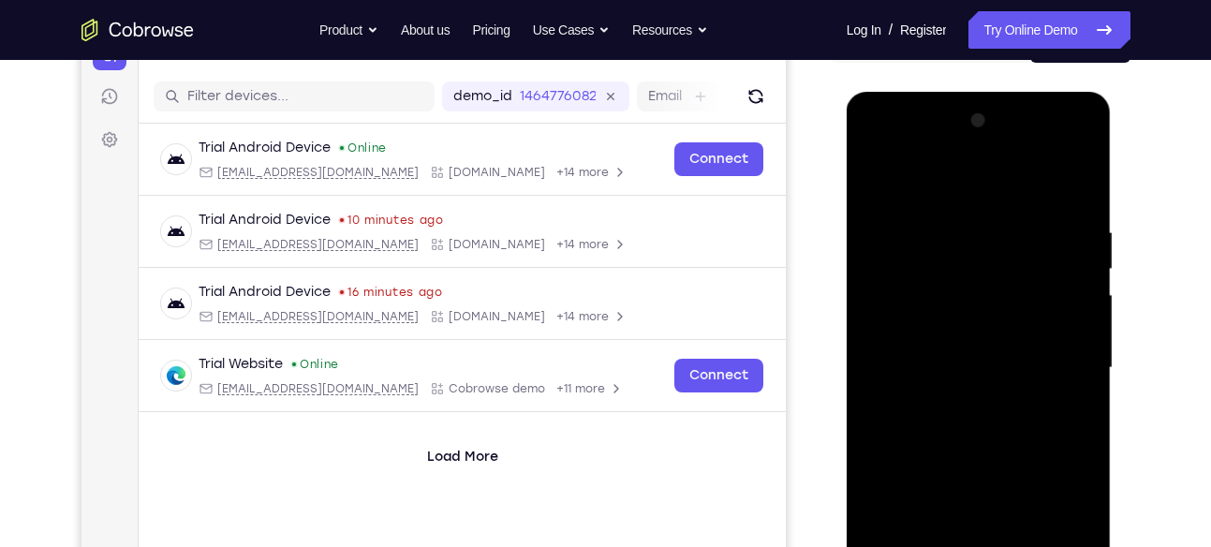
drag, startPoint x: 952, startPoint y: 208, endPoint x: 934, endPoint y: 304, distance: 98.3
click at [934, 304] on div at bounding box center [979, 368] width 236 height 524
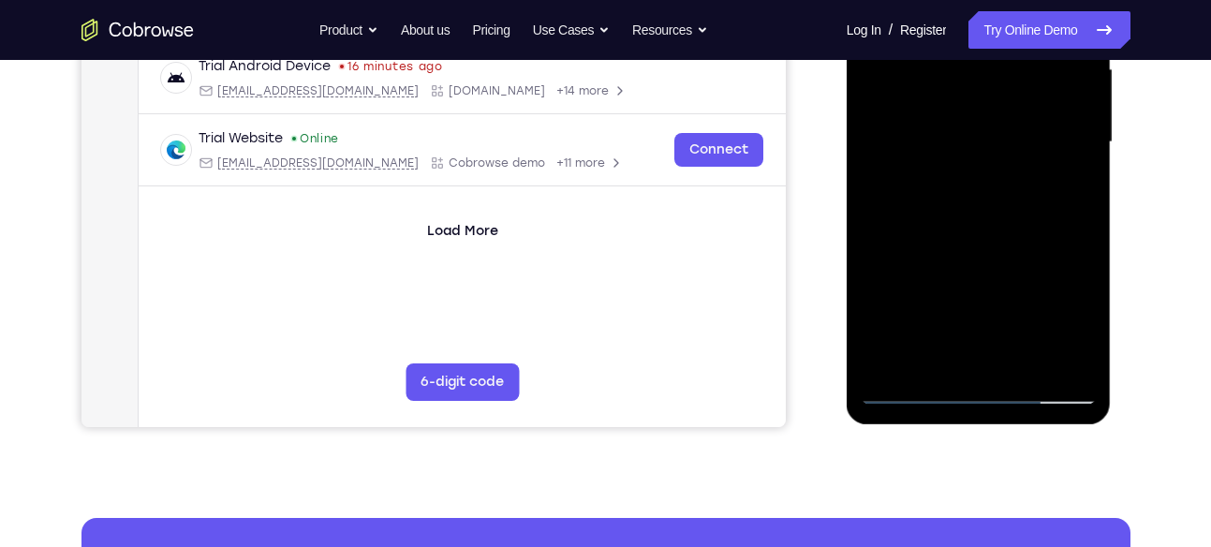
scroll to position [471, 0]
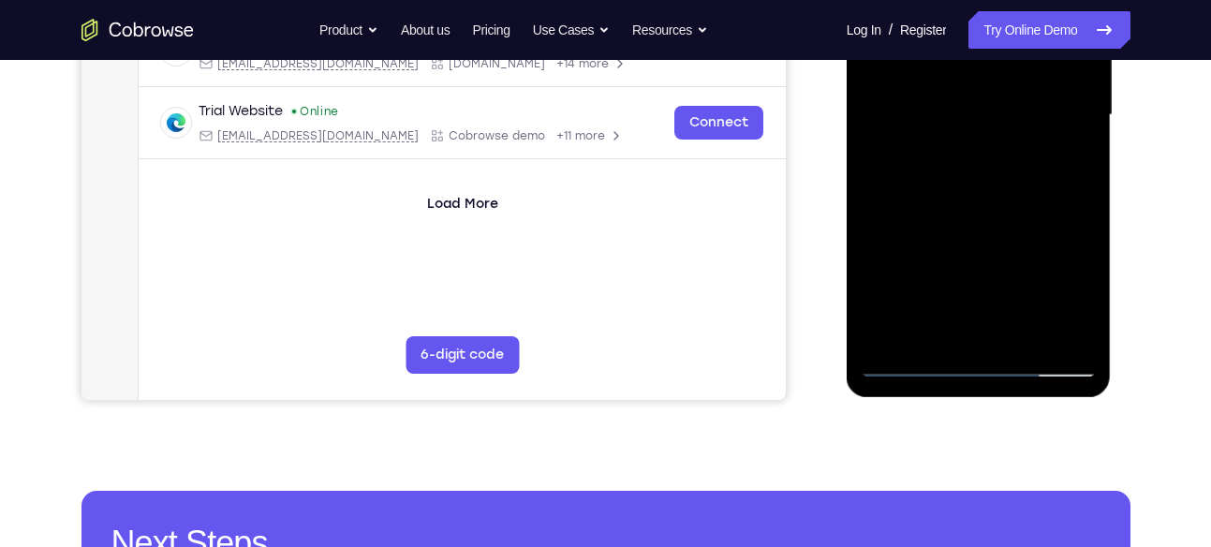
drag, startPoint x: 940, startPoint y: 253, endPoint x: 959, endPoint y: 173, distance: 81.8
click at [959, 173] on div at bounding box center [979, 115] width 236 height 524
click at [950, 181] on div at bounding box center [979, 115] width 236 height 524
click at [1079, 117] on div at bounding box center [979, 115] width 236 height 524
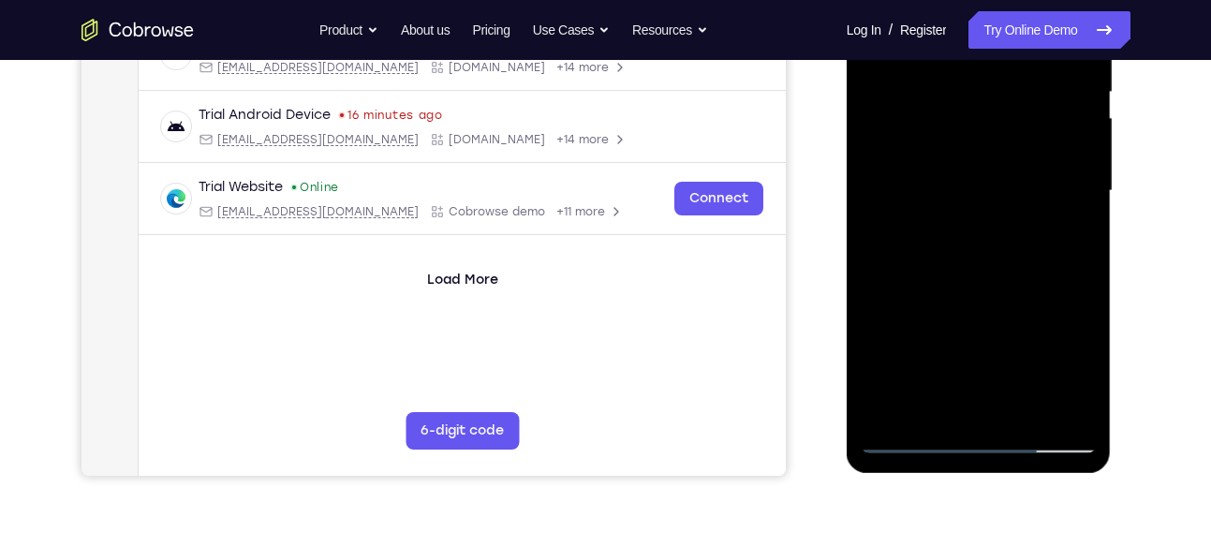
scroll to position [380, 0]
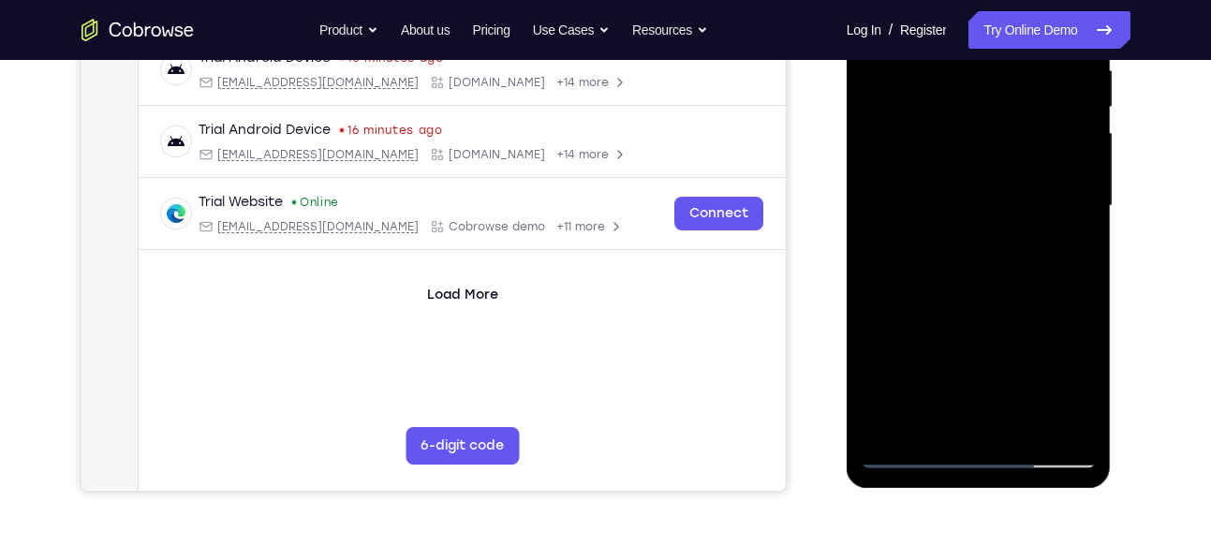
click at [872, 208] on div at bounding box center [979, 206] width 236 height 524
click at [1084, 214] on div at bounding box center [979, 206] width 236 height 524
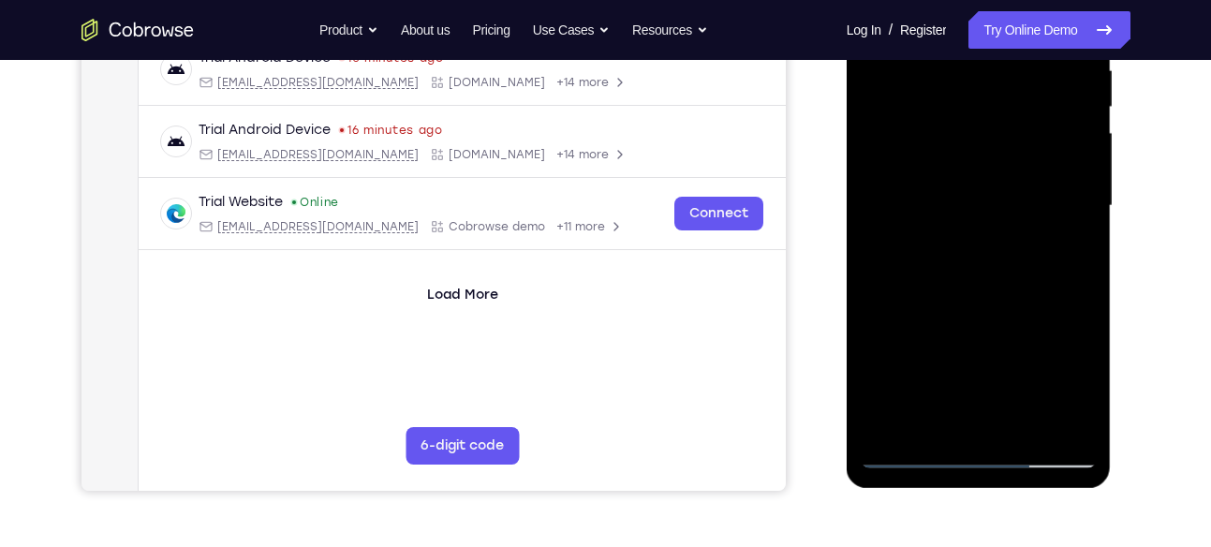
scroll to position [476, 0]
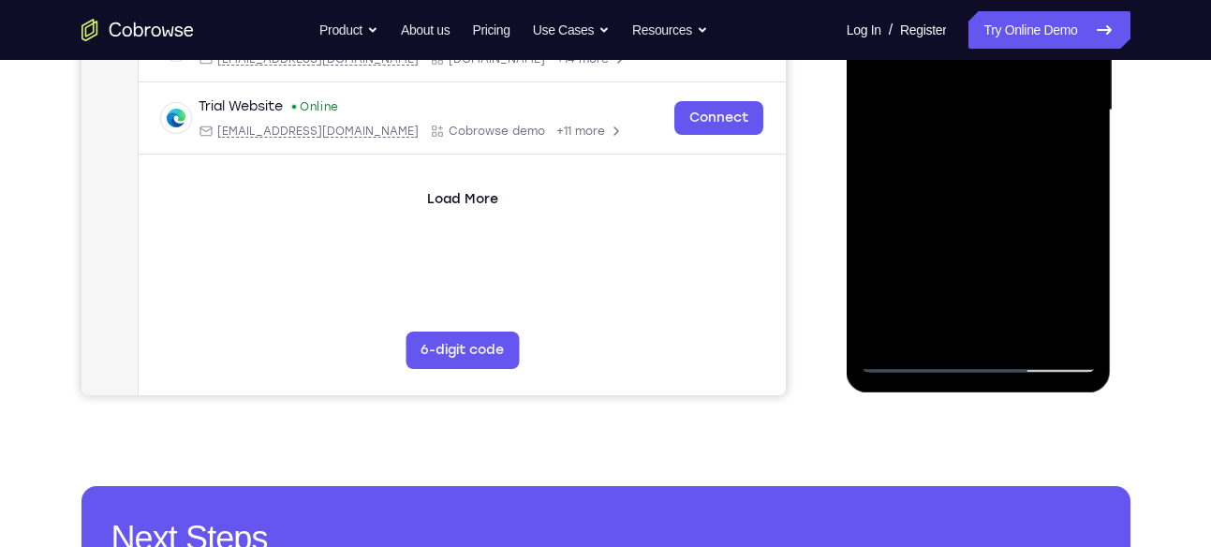
drag, startPoint x: 1020, startPoint y: 224, endPoint x: 1028, endPoint y: 167, distance: 57.7
click at [1028, 167] on div at bounding box center [979, 110] width 236 height 524
drag, startPoint x: 1028, startPoint y: 167, endPoint x: 1033, endPoint y: 145, distance: 22.0
click at [1033, 145] on div at bounding box center [979, 110] width 236 height 524
click at [913, 253] on div at bounding box center [979, 110] width 236 height 524
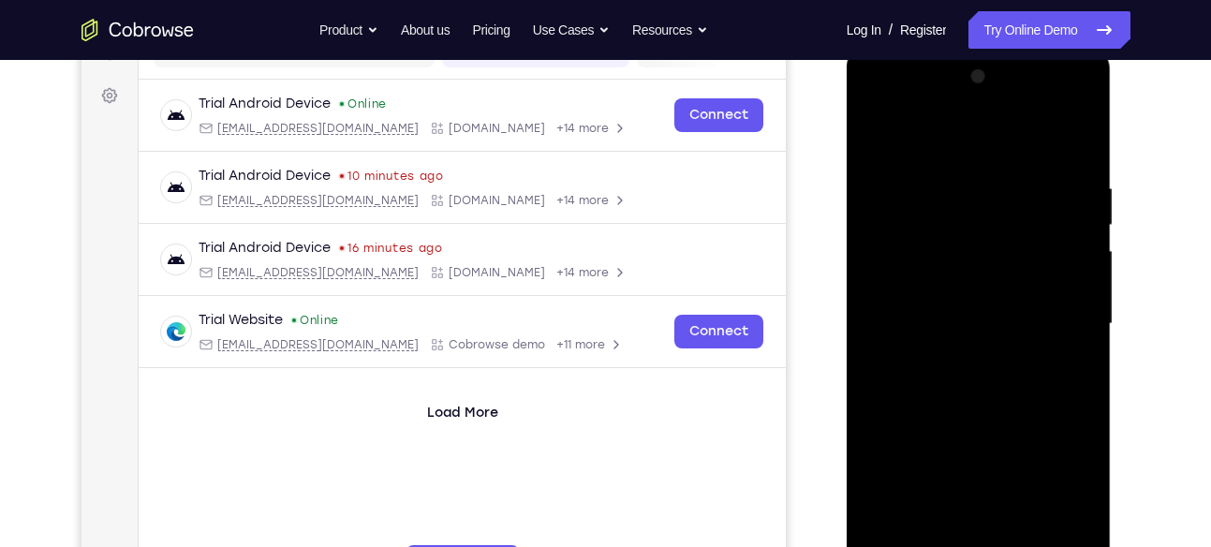
scroll to position [260, 0]
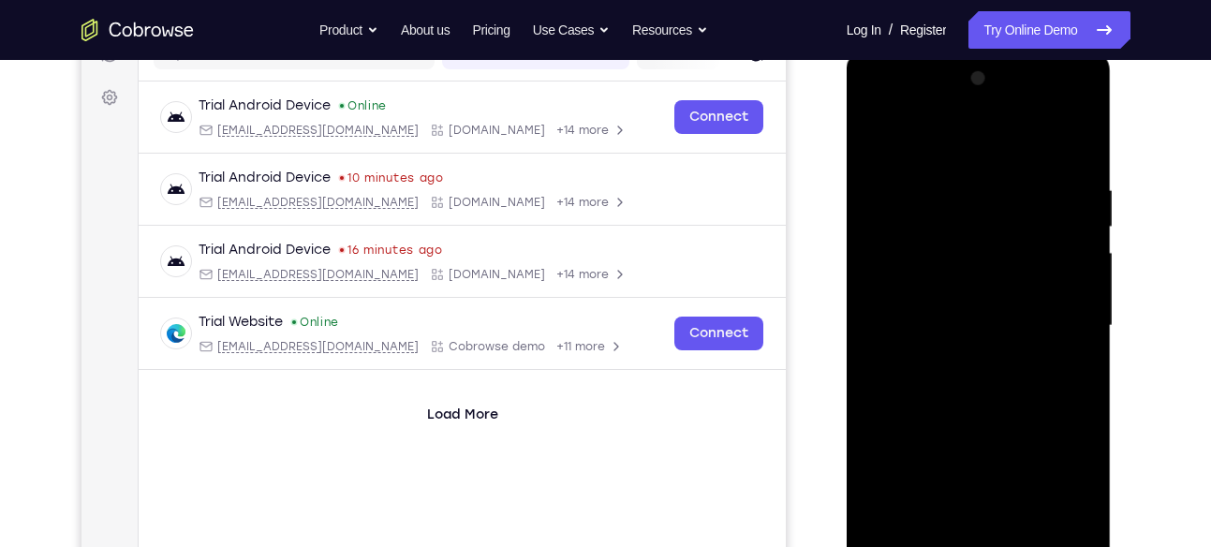
drag, startPoint x: 983, startPoint y: 170, endPoint x: 986, endPoint y: 246, distance: 75.9
click at [994, 278] on div at bounding box center [979, 326] width 236 height 524
drag, startPoint x: 940, startPoint y: 294, endPoint x: 951, endPoint y: 185, distance: 110.1
click at [951, 185] on div at bounding box center [979, 326] width 236 height 524
drag, startPoint x: 962, startPoint y: 294, endPoint x: 972, endPoint y: 189, distance: 105.4
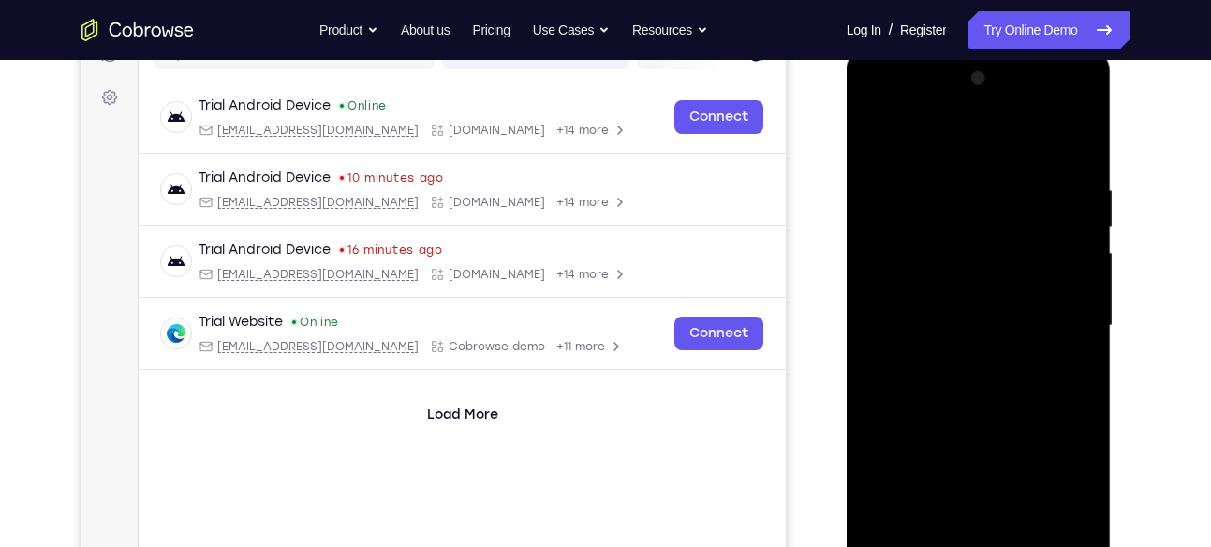
click at [972, 189] on div at bounding box center [979, 326] width 236 height 524
click at [970, 210] on div at bounding box center [979, 326] width 236 height 524
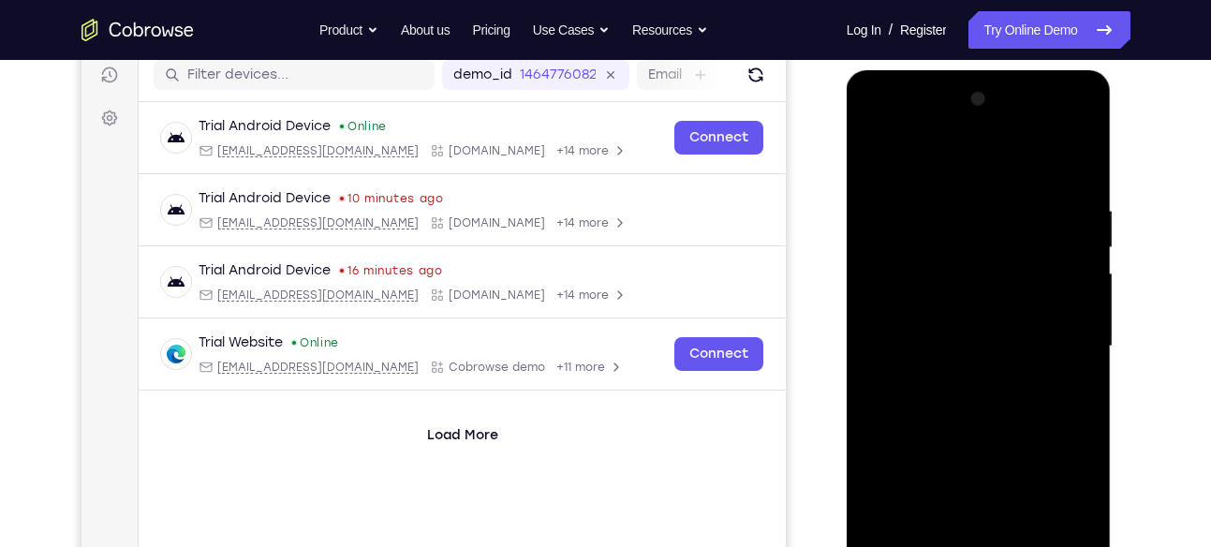
scroll to position [204, 0]
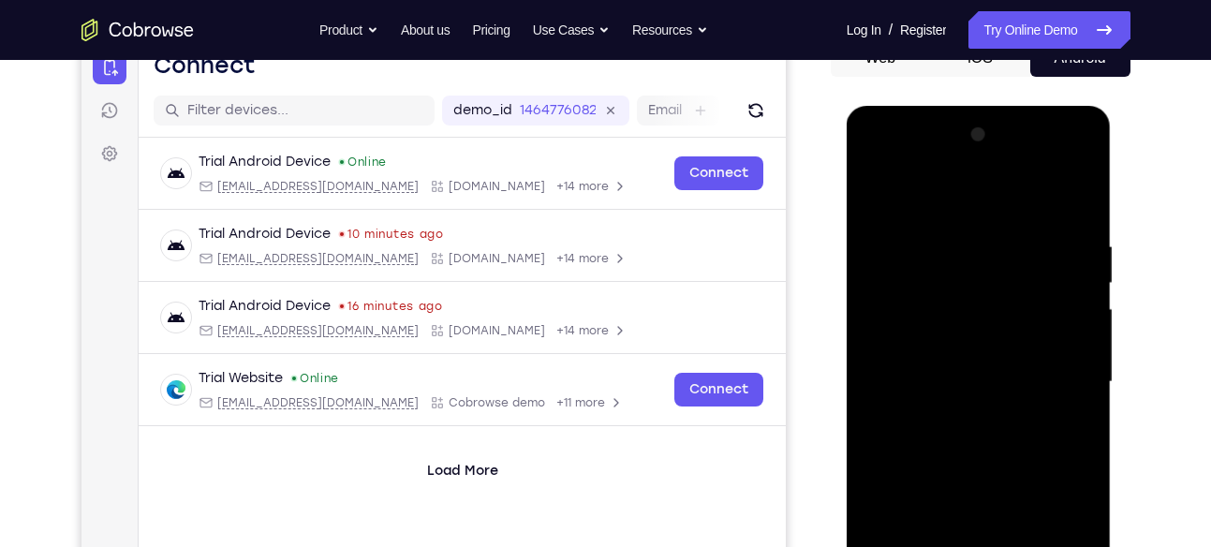
click at [875, 191] on div at bounding box center [979, 382] width 236 height 524
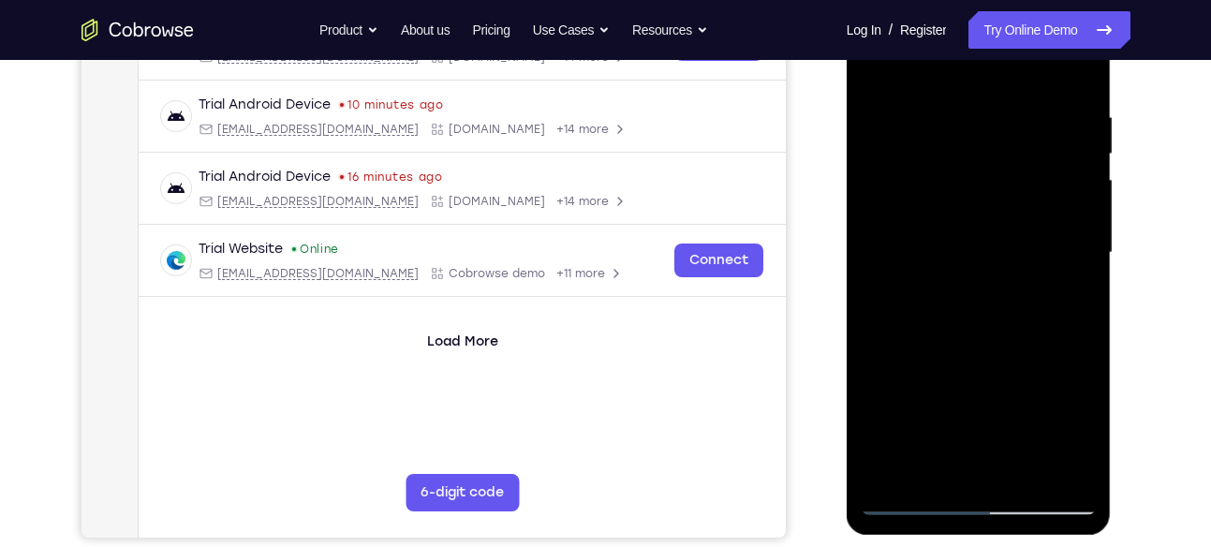
scroll to position [331, 0]
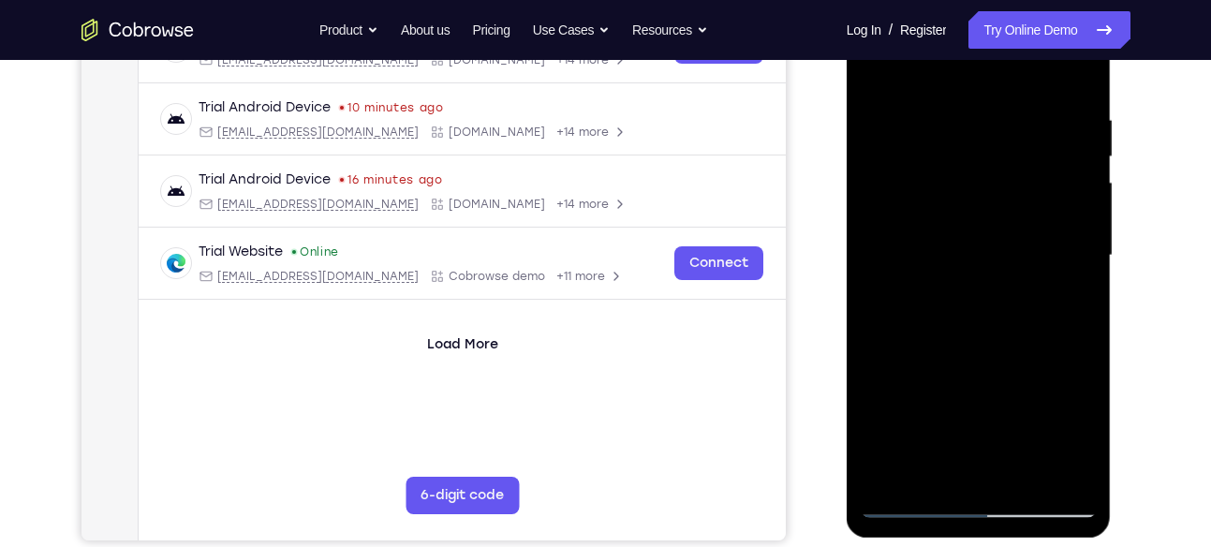
drag, startPoint x: 1023, startPoint y: 206, endPoint x: 1016, endPoint y: 419, distance: 212.7
click at [1016, 419] on div at bounding box center [979, 255] width 236 height 524
drag, startPoint x: 994, startPoint y: 226, endPoint x: 986, endPoint y: 407, distance: 181.8
click at [986, 407] on div at bounding box center [979, 255] width 236 height 524
drag, startPoint x: 970, startPoint y: 230, endPoint x: 960, endPoint y: 297, distance: 67.3
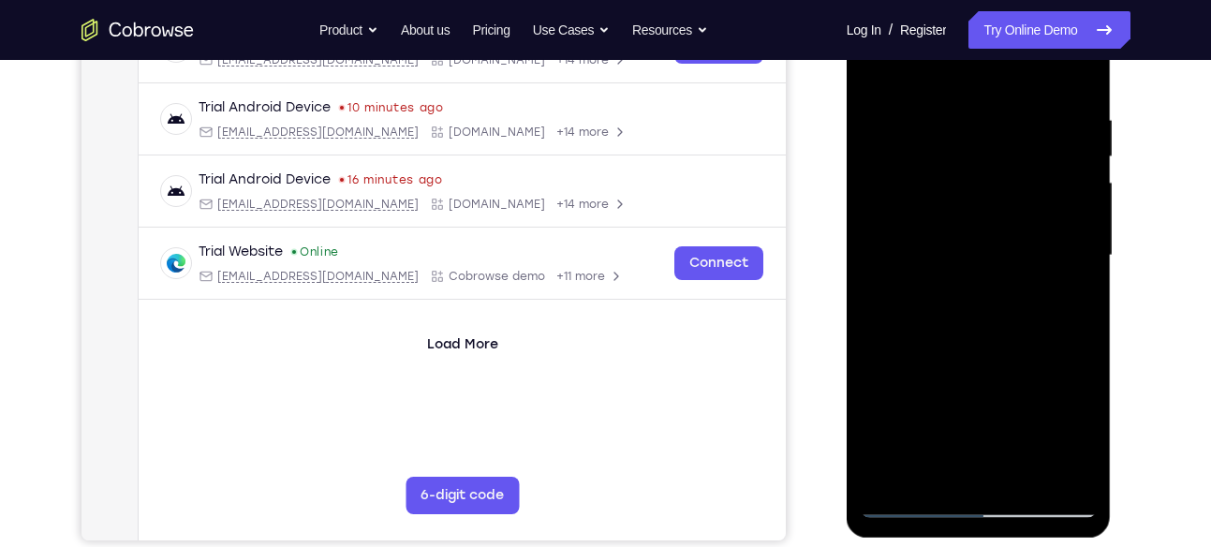
click at [960, 297] on div at bounding box center [979, 255] width 236 height 524
drag, startPoint x: 1047, startPoint y: 275, endPoint x: 1026, endPoint y: 198, distance: 80.7
click at [1026, 198] on div at bounding box center [979, 255] width 236 height 524
click at [996, 385] on div at bounding box center [979, 255] width 236 height 524
drag, startPoint x: 989, startPoint y: 195, endPoint x: 991, endPoint y: 406, distance: 210.7
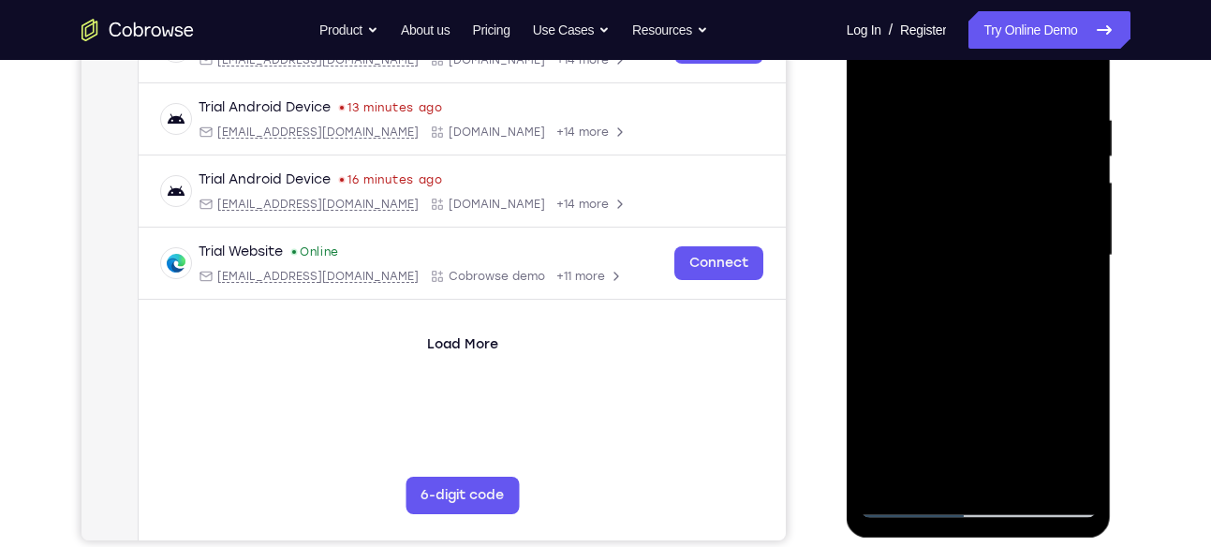
click at [991, 406] on div at bounding box center [979, 255] width 236 height 524
drag, startPoint x: 988, startPoint y: 201, endPoint x: 984, endPoint y: 288, distance: 87.2
click at [984, 288] on div at bounding box center [979, 255] width 236 height 524
click at [1086, 286] on div at bounding box center [979, 255] width 236 height 524
drag, startPoint x: 1050, startPoint y: 351, endPoint x: 1049, endPoint y: 422, distance: 71.2
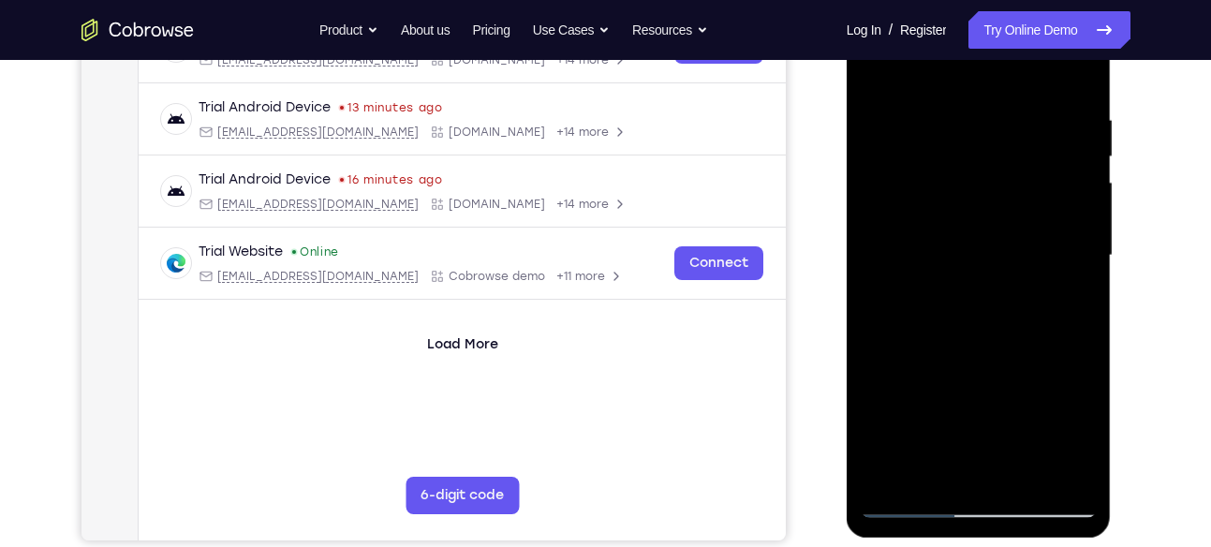
click at [1049, 422] on div at bounding box center [979, 255] width 236 height 524
drag, startPoint x: 976, startPoint y: 226, endPoint x: 968, endPoint y: 111, distance: 115.4
click at [968, 111] on div at bounding box center [979, 255] width 236 height 524
drag, startPoint x: 1043, startPoint y: 348, endPoint x: 1020, endPoint y: 180, distance: 170.2
click at [1020, 180] on div at bounding box center [979, 255] width 236 height 524
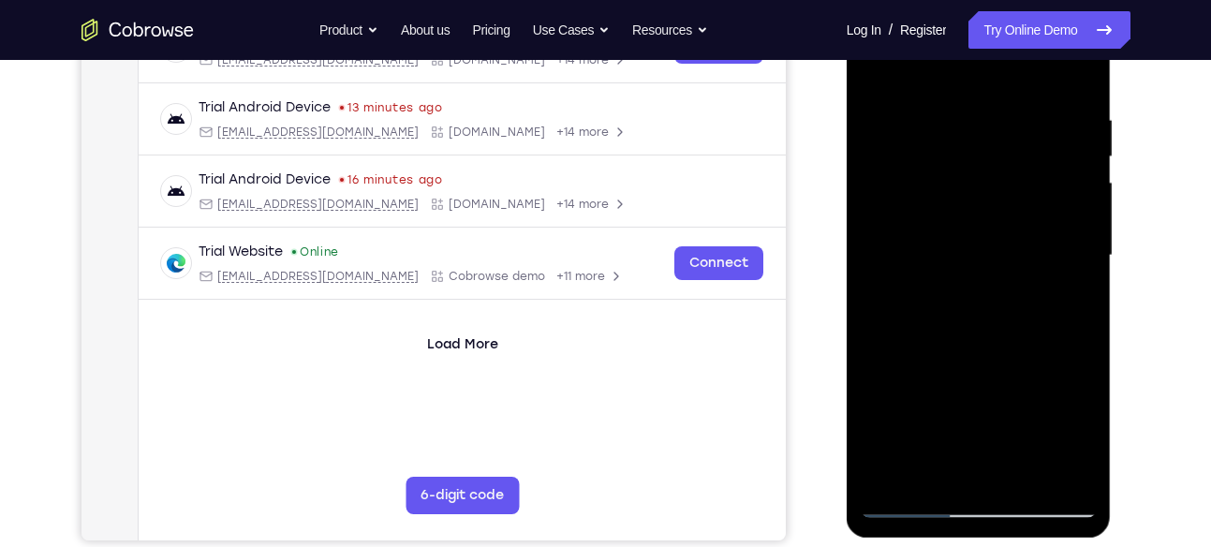
click at [1085, 349] on div at bounding box center [979, 255] width 236 height 524
drag, startPoint x: 1032, startPoint y: 364, endPoint x: 1006, endPoint y: 214, distance: 153.0
click at [1006, 214] on div at bounding box center [979, 255] width 236 height 524
click at [877, 211] on div at bounding box center [979, 255] width 236 height 524
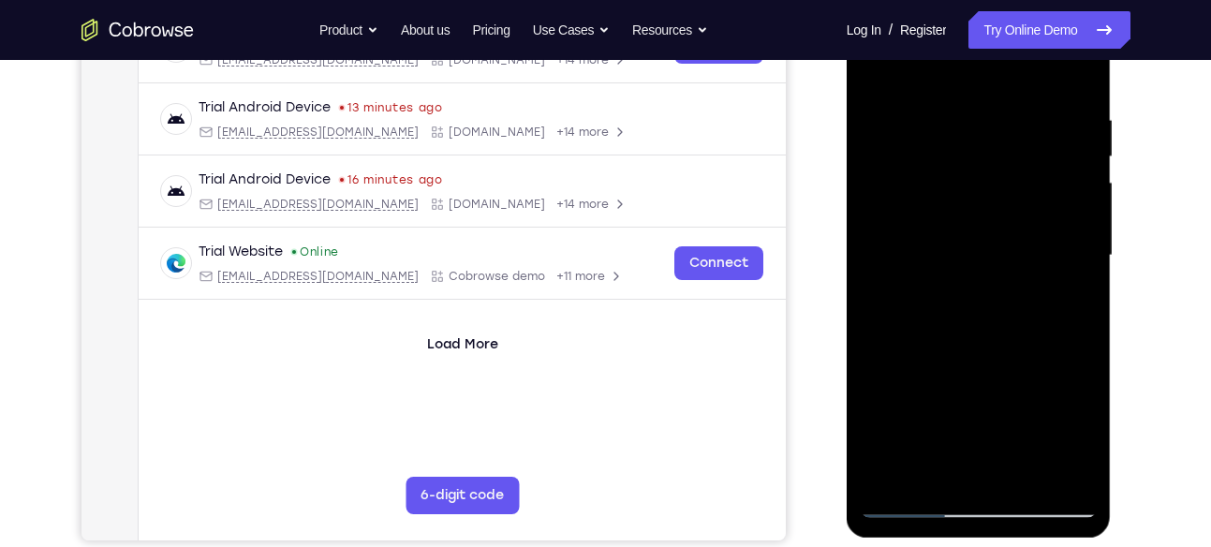
click at [987, 238] on div at bounding box center [979, 255] width 236 height 524
drag, startPoint x: 967, startPoint y: 156, endPoint x: 967, endPoint y: 261, distance: 104.9
click at [967, 261] on div at bounding box center [979, 255] width 236 height 524
click at [910, 166] on div at bounding box center [979, 255] width 236 height 524
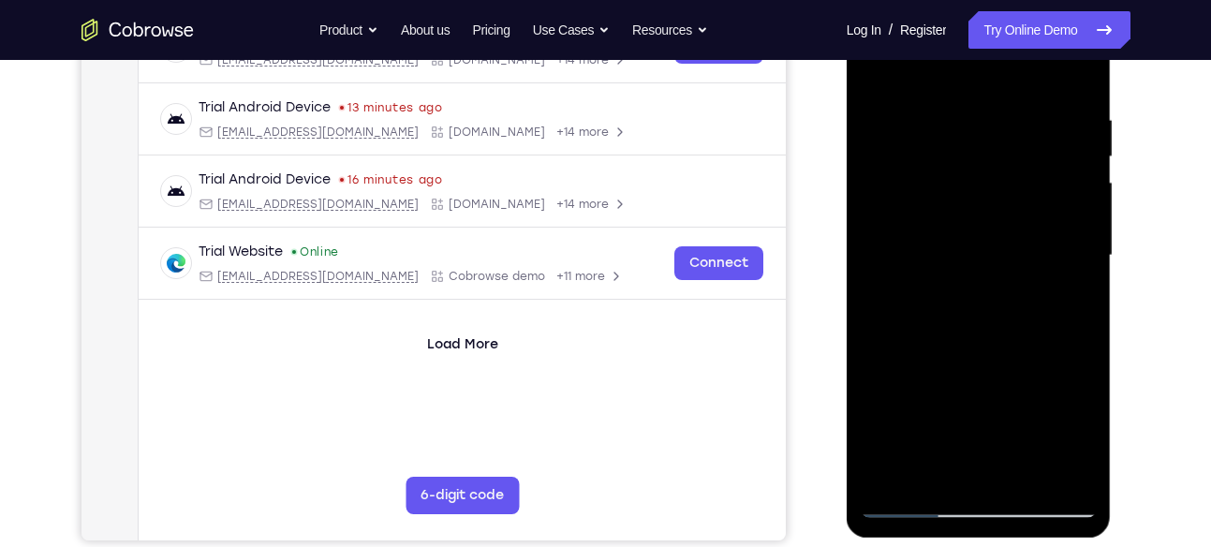
drag, startPoint x: 1013, startPoint y: 329, endPoint x: 997, endPoint y: 113, distance: 216.0
click at [997, 113] on div at bounding box center [979, 255] width 236 height 524
drag, startPoint x: 1056, startPoint y: 345, endPoint x: 1034, endPoint y: 195, distance: 151.4
click at [1034, 195] on div at bounding box center [979, 255] width 236 height 524
drag, startPoint x: 1086, startPoint y: 363, endPoint x: 1033, endPoint y: 232, distance: 141.6
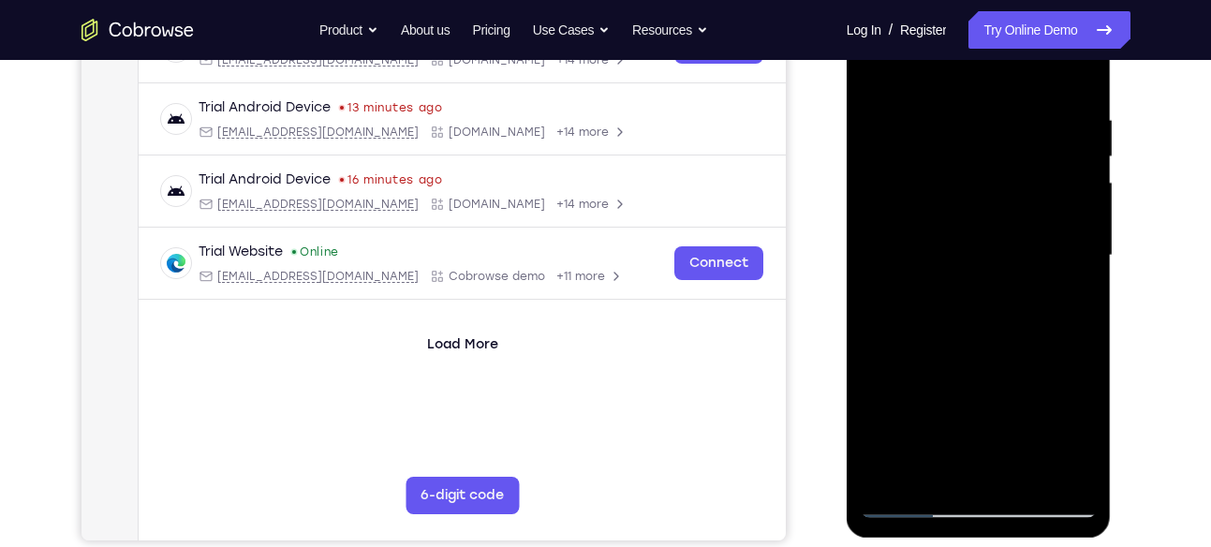
click at [1049, 185] on div at bounding box center [979, 255] width 236 height 524
drag, startPoint x: 1033, startPoint y: 232, endPoint x: 1030, endPoint y: 185, distance: 47.8
click at [1030, 185] on div at bounding box center [979, 255] width 236 height 524
drag, startPoint x: 1043, startPoint y: 385, endPoint x: 1024, endPoint y: 179, distance: 207.0
click at [1024, 179] on div at bounding box center [979, 255] width 236 height 524
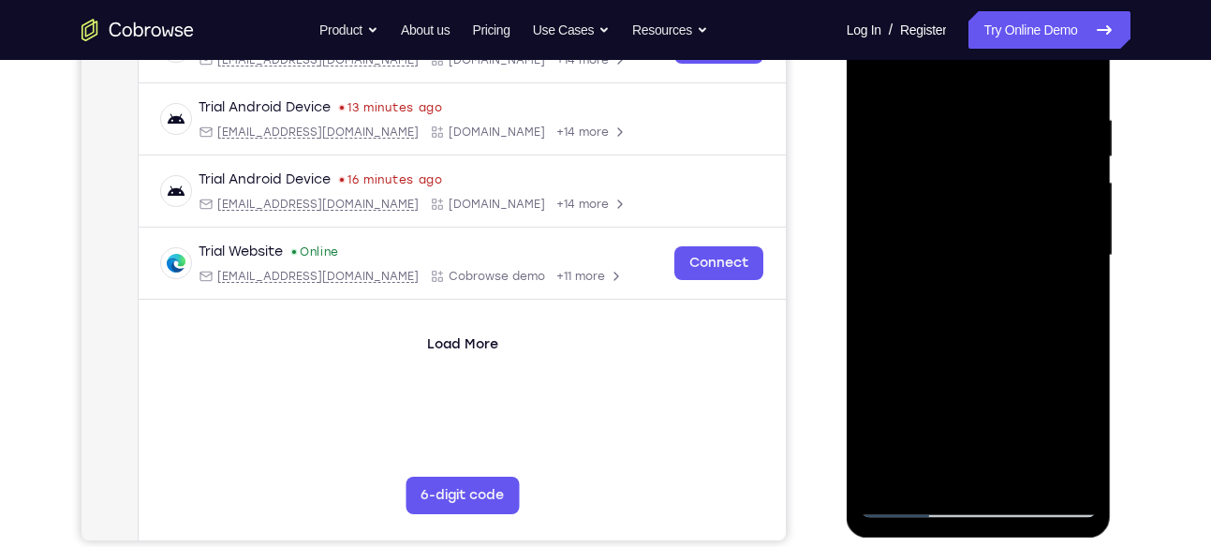
click at [1024, 173] on div at bounding box center [979, 255] width 236 height 524
drag, startPoint x: 1035, startPoint y: 325, endPoint x: 1010, endPoint y: 117, distance: 209.4
click at [1010, 117] on div at bounding box center [979, 255] width 236 height 524
drag, startPoint x: 1053, startPoint y: 338, endPoint x: 1056, endPoint y: 357, distance: 18.9
click at [1020, 115] on div at bounding box center [979, 255] width 236 height 524
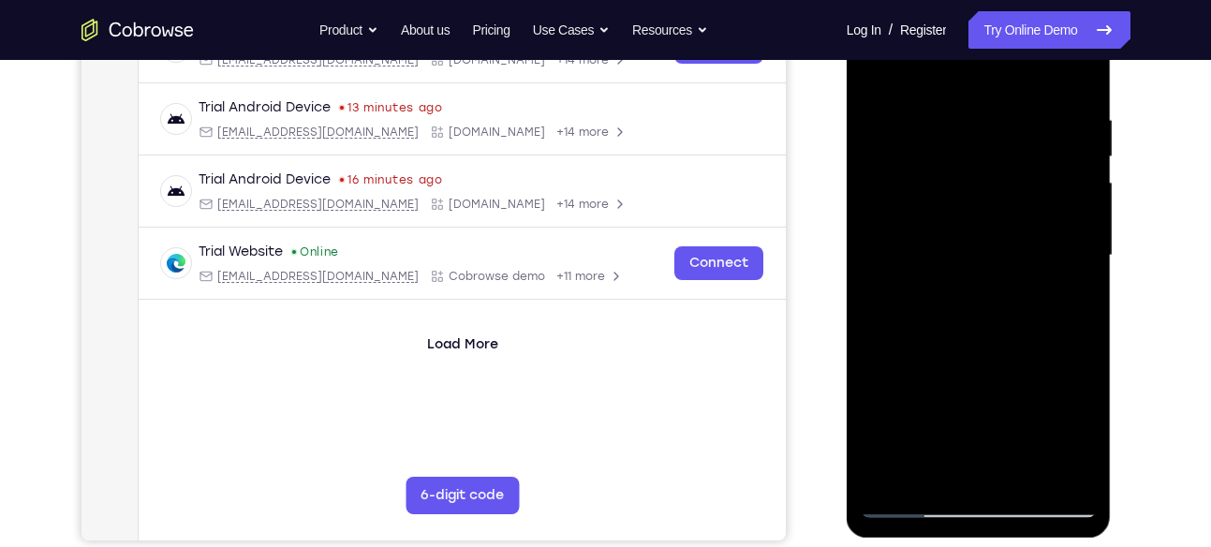
drag, startPoint x: 1056, startPoint y: 359, endPoint x: 1029, endPoint y: 152, distance: 208.6
click at [1029, 152] on div at bounding box center [979, 255] width 236 height 524
drag, startPoint x: 1037, startPoint y: 355, endPoint x: 1022, endPoint y: 142, distance: 213.1
click at [1022, 142] on div at bounding box center [979, 255] width 236 height 524
drag, startPoint x: 1051, startPoint y: 366, endPoint x: 1037, endPoint y: 125, distance: 242.0
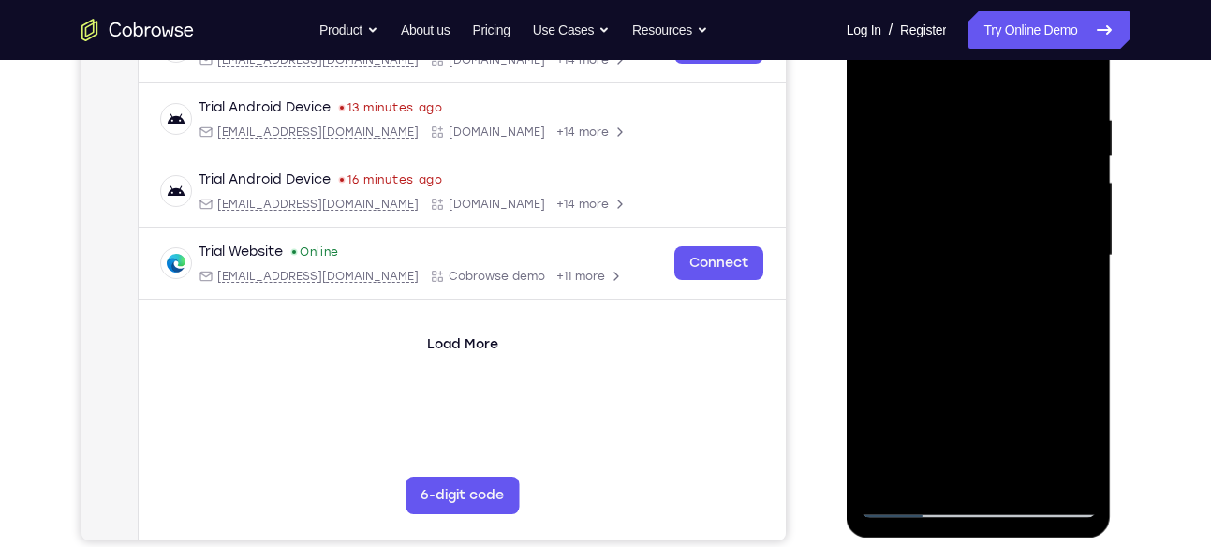
click at [1037, 125] on div at bounding box center [979, 255] width 236 height 524
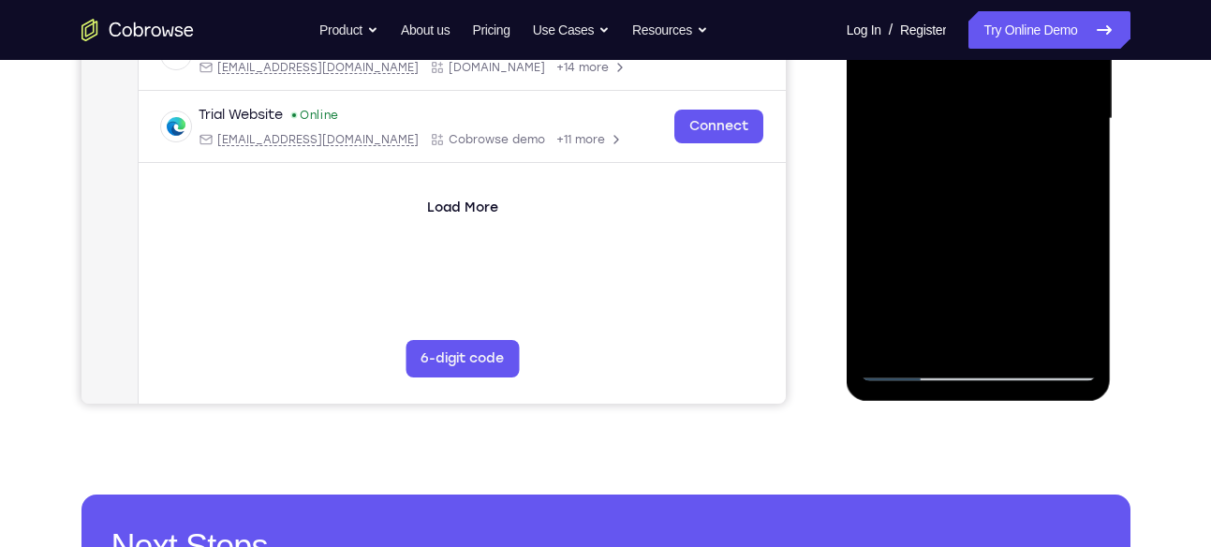
scroll to position [468, 0]
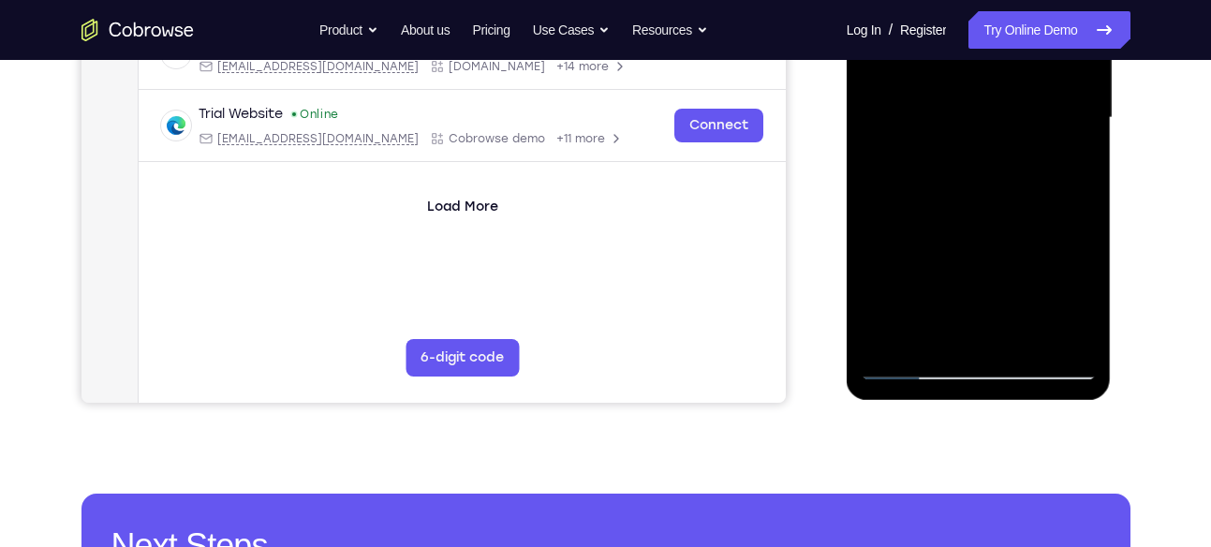
click at [910, 368] on div at bounding box center [979, 118] width 236 height 524
